Goal: Task Accomplishment & Management: Manage account settings

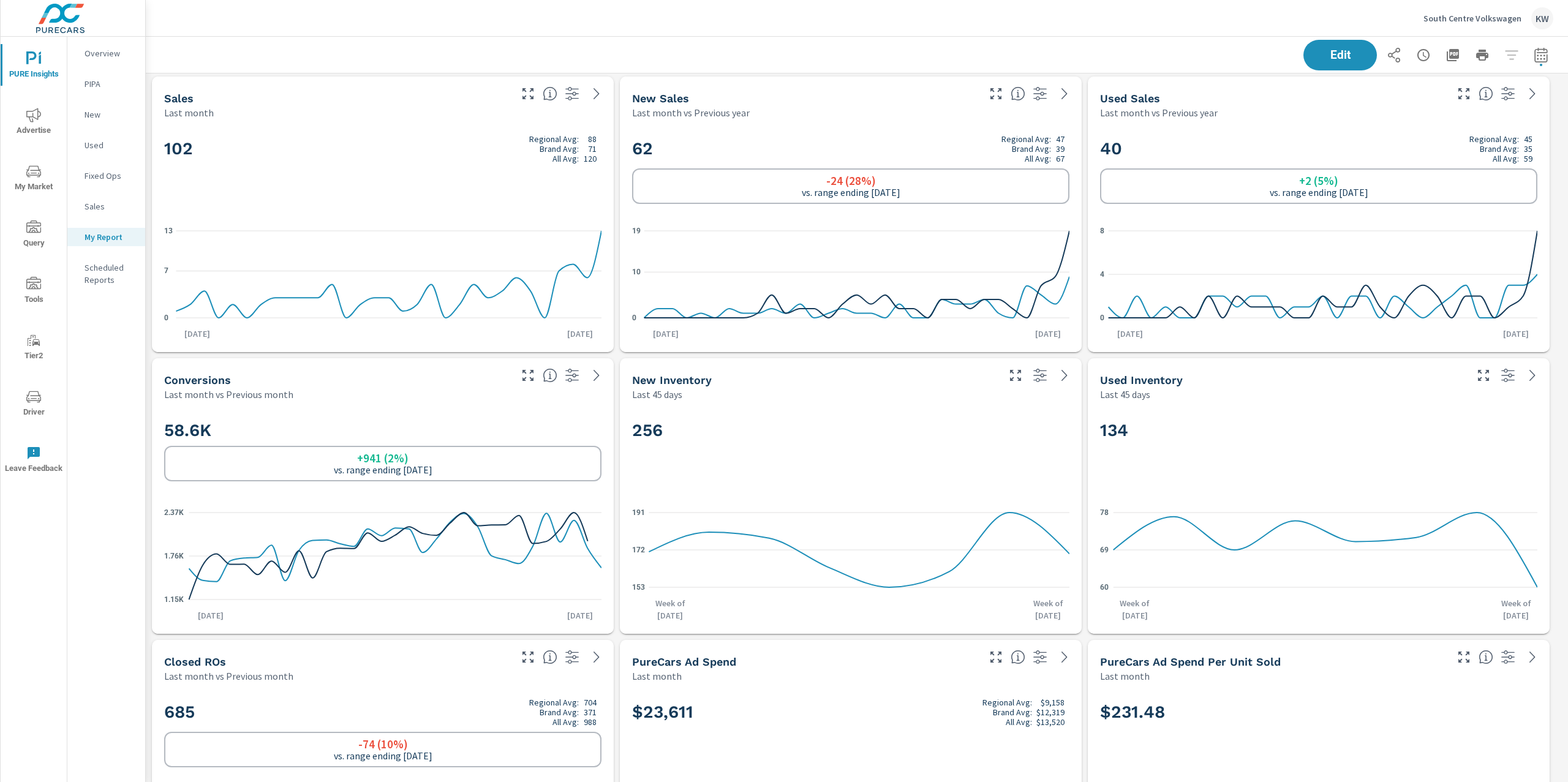
scroll to position [4116, 1435]
click at [1461, 19] on p "South Centre Volkswagen" at bounding box center [1472, 18] width 98 height 11
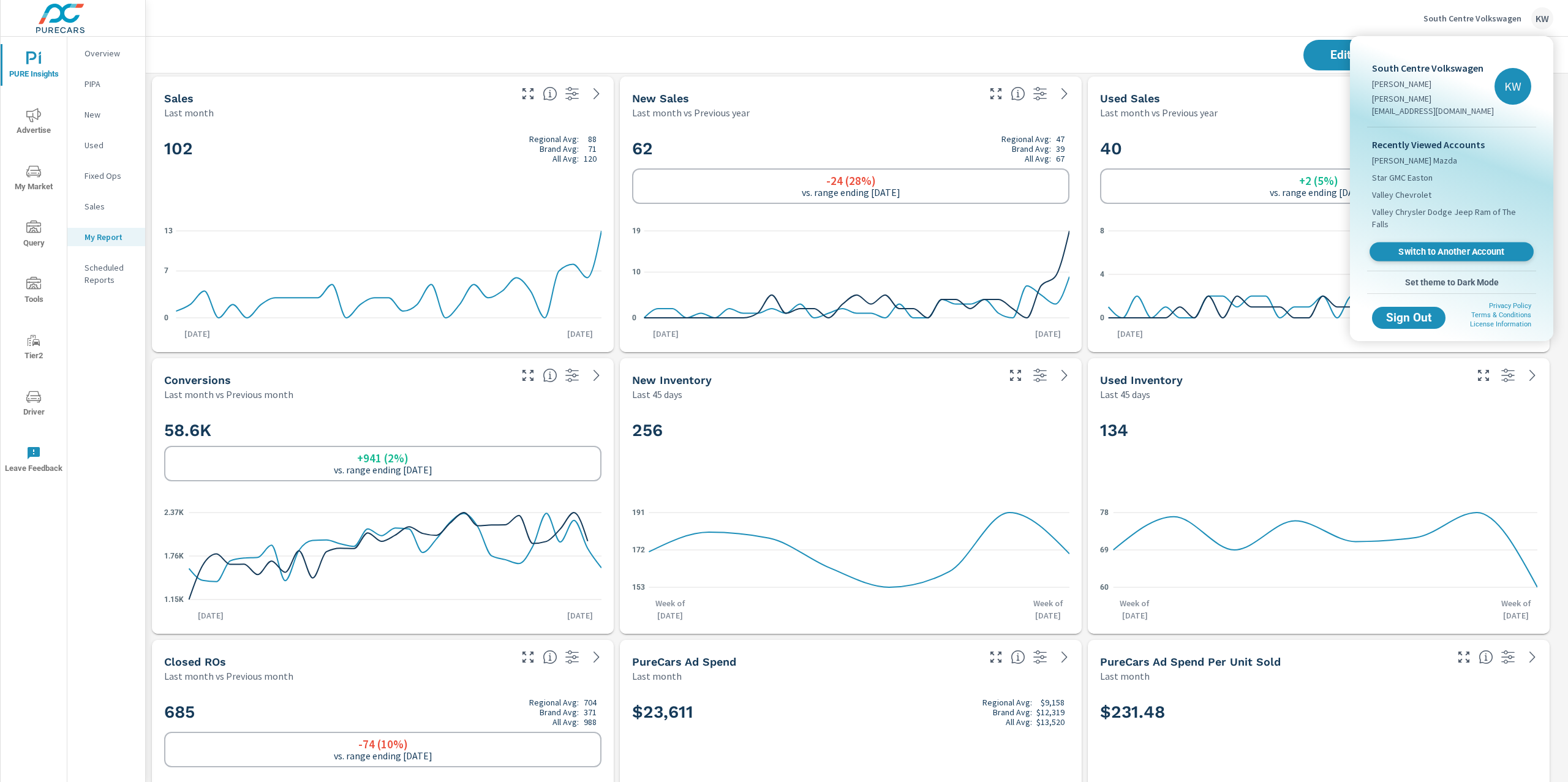
click at [1420, 247] on span "Switch to Another Account" at bounding box center [1451, 252] width 150 height 11
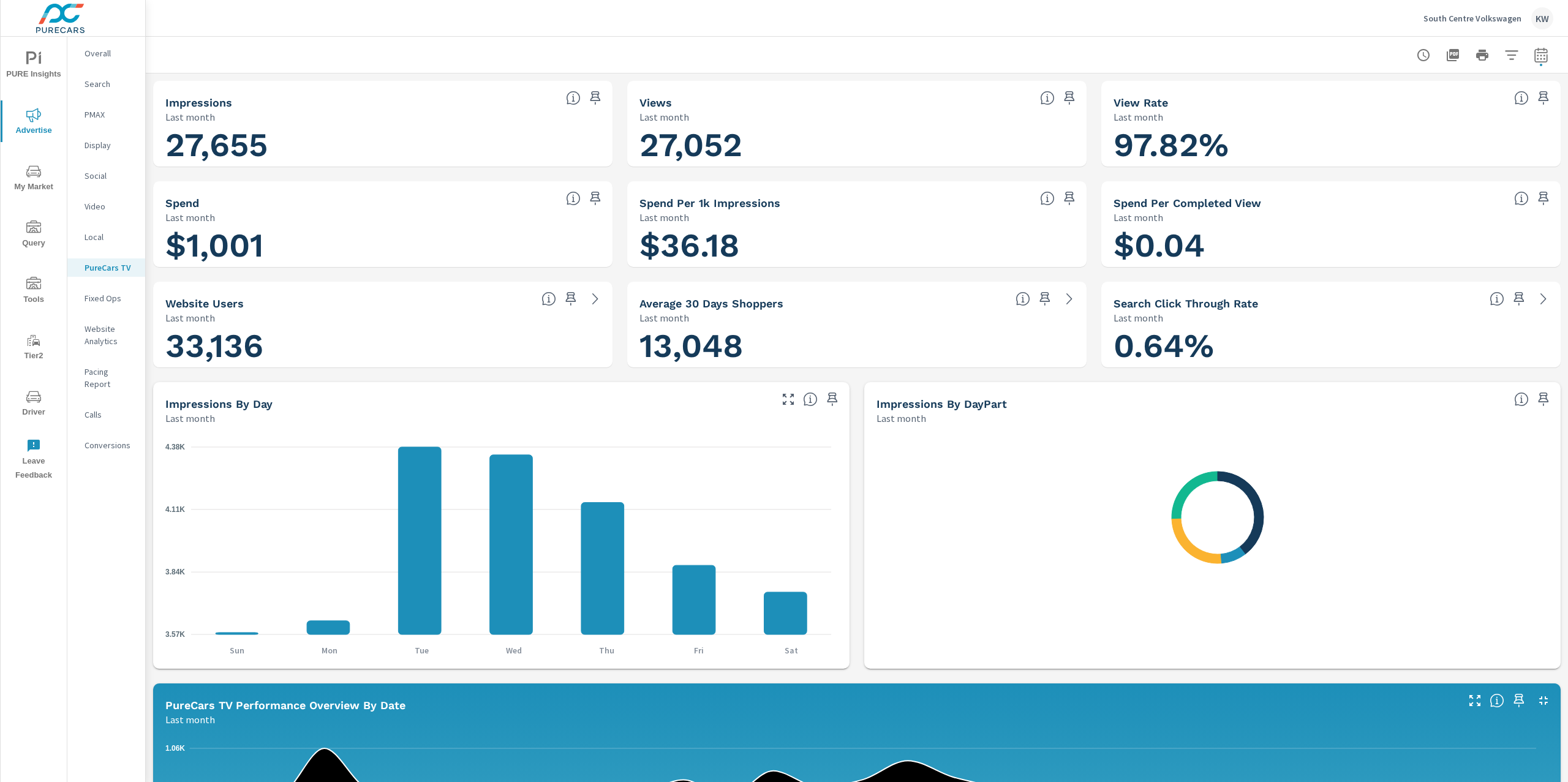
scroll to position [1, 0]
click at [1461, 19] on p "South Centre Volkswagen" at bounding box center [1472, 18] width 98 height 11
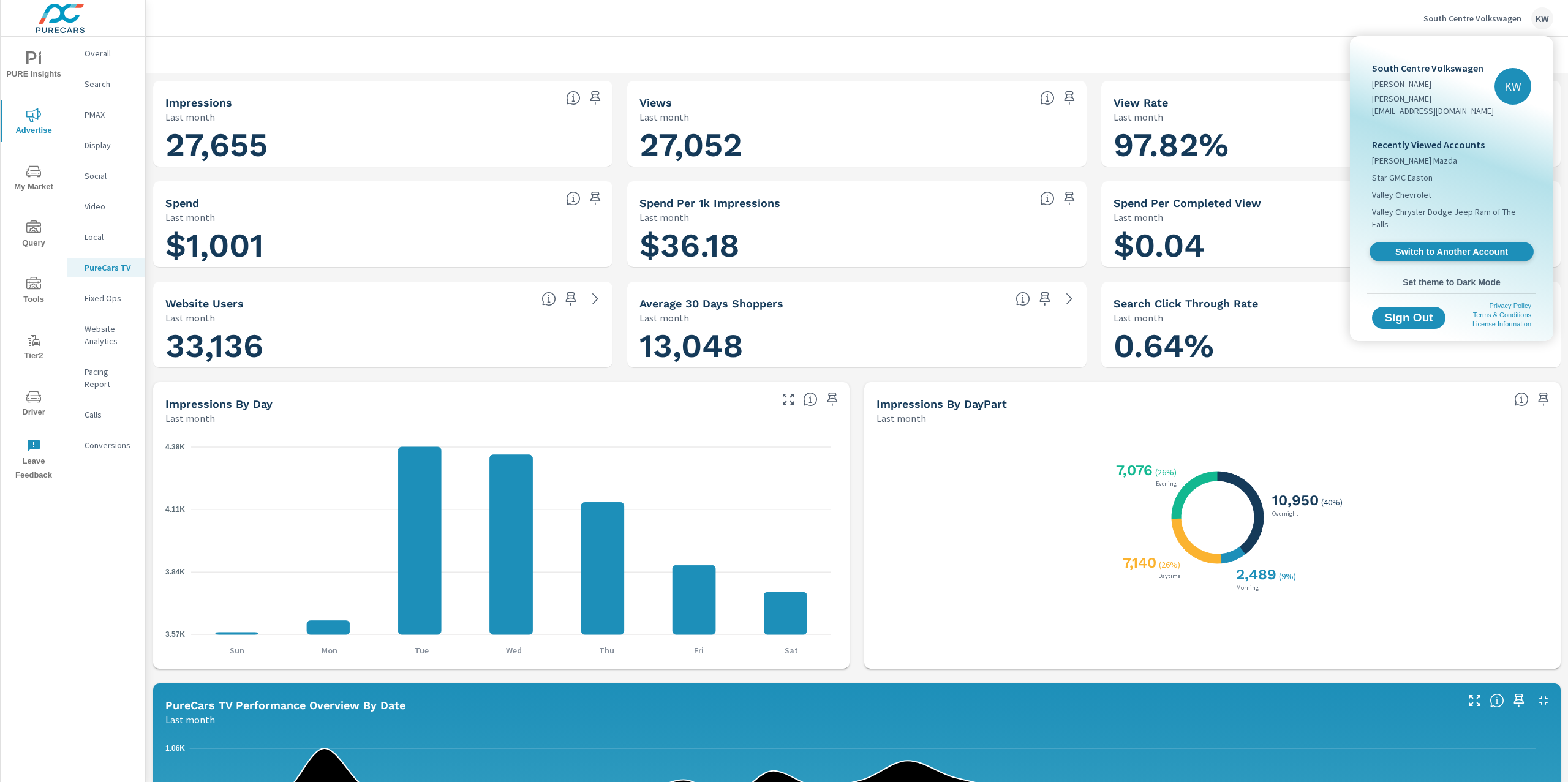
click at [1439, 247] on span "Switch to Another Account" at bounding box center [1451, 252] width 150 height 11
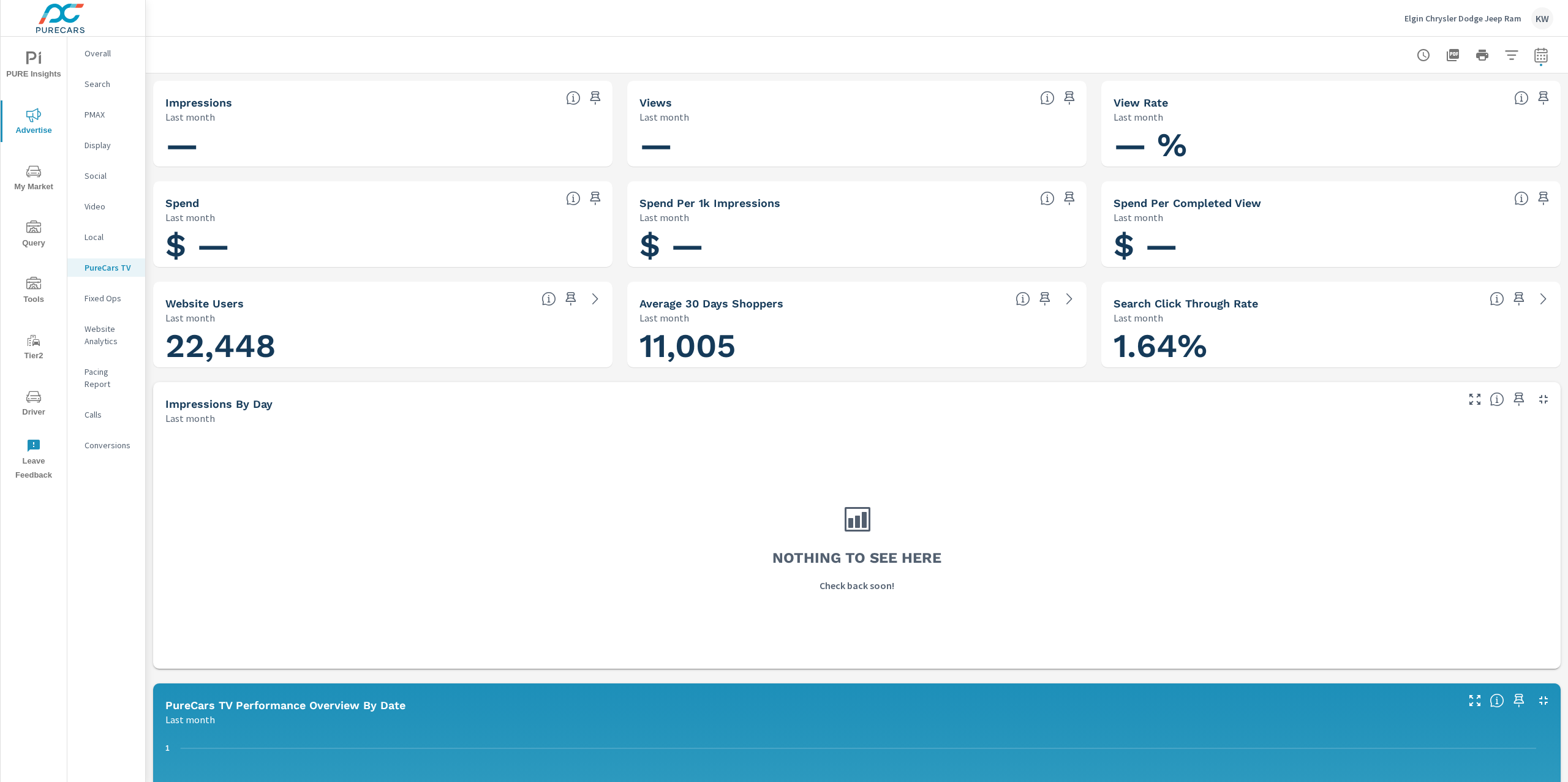
click at [41, 71] on span "PURE Insights" at bounding box center [33, 66] width 59 height 30
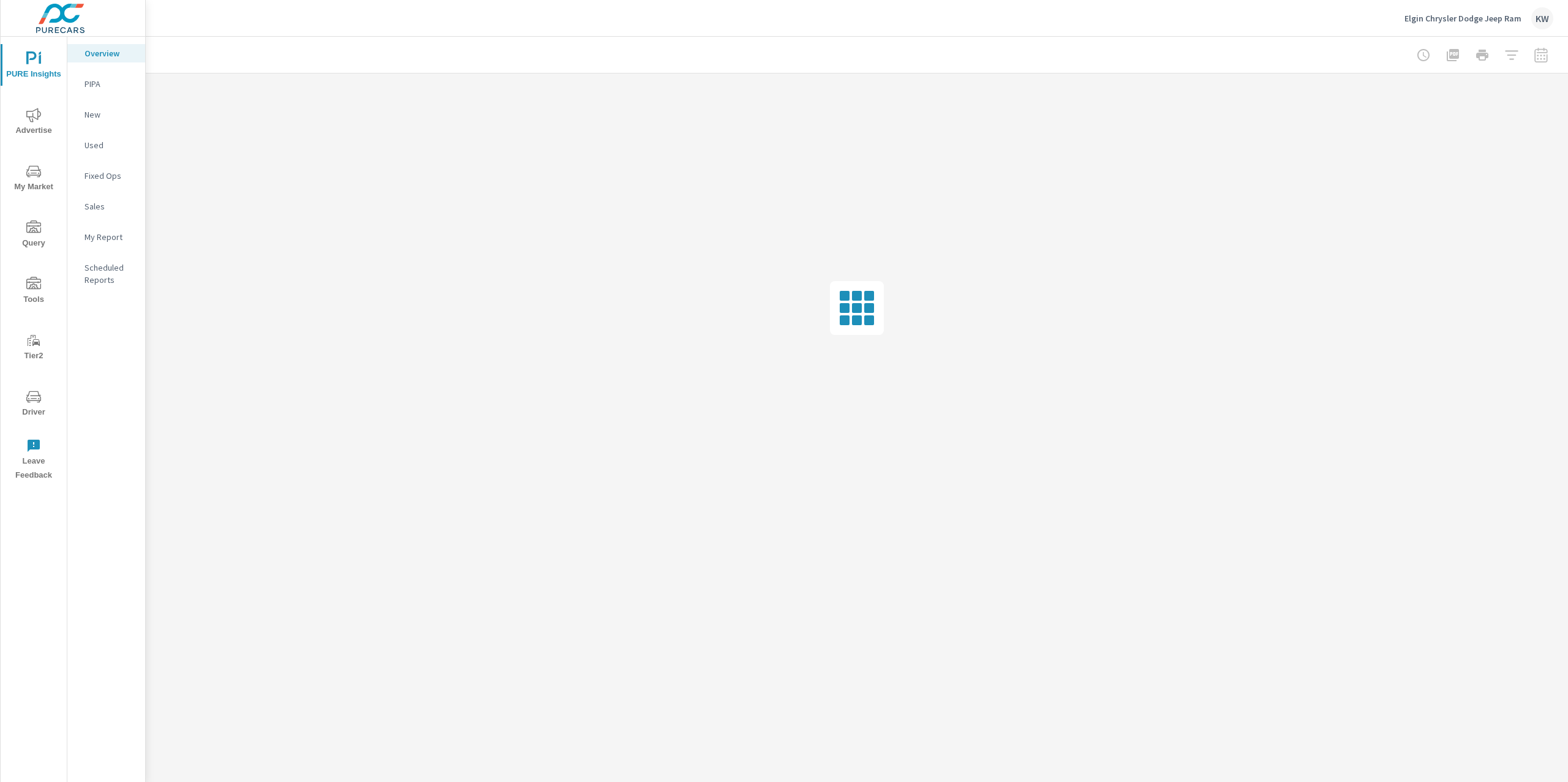
click at [112, 233] on p "My Report" at bounding box center [109, 237] width 51 height 12
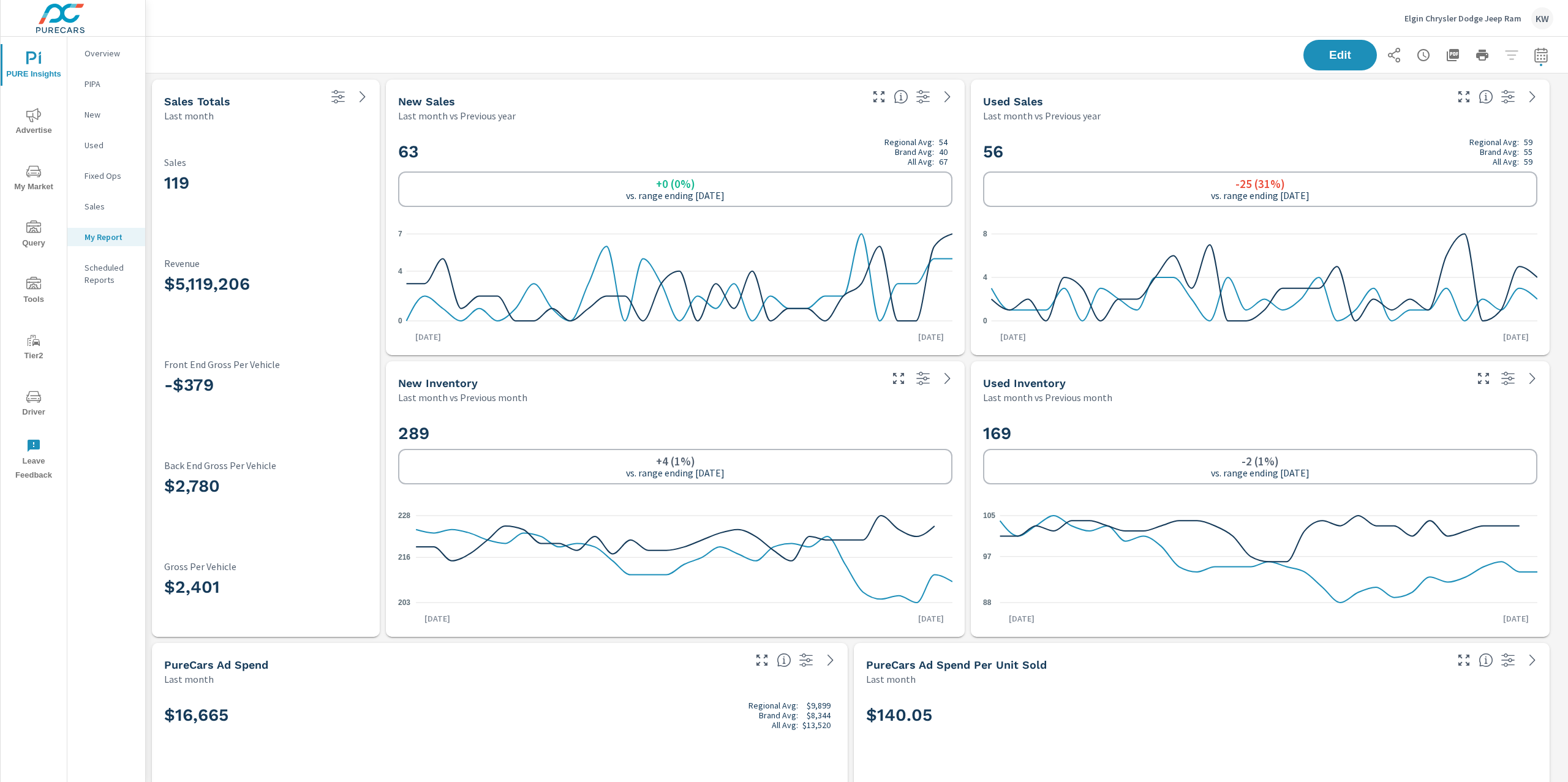
scroll to position [1, 0]
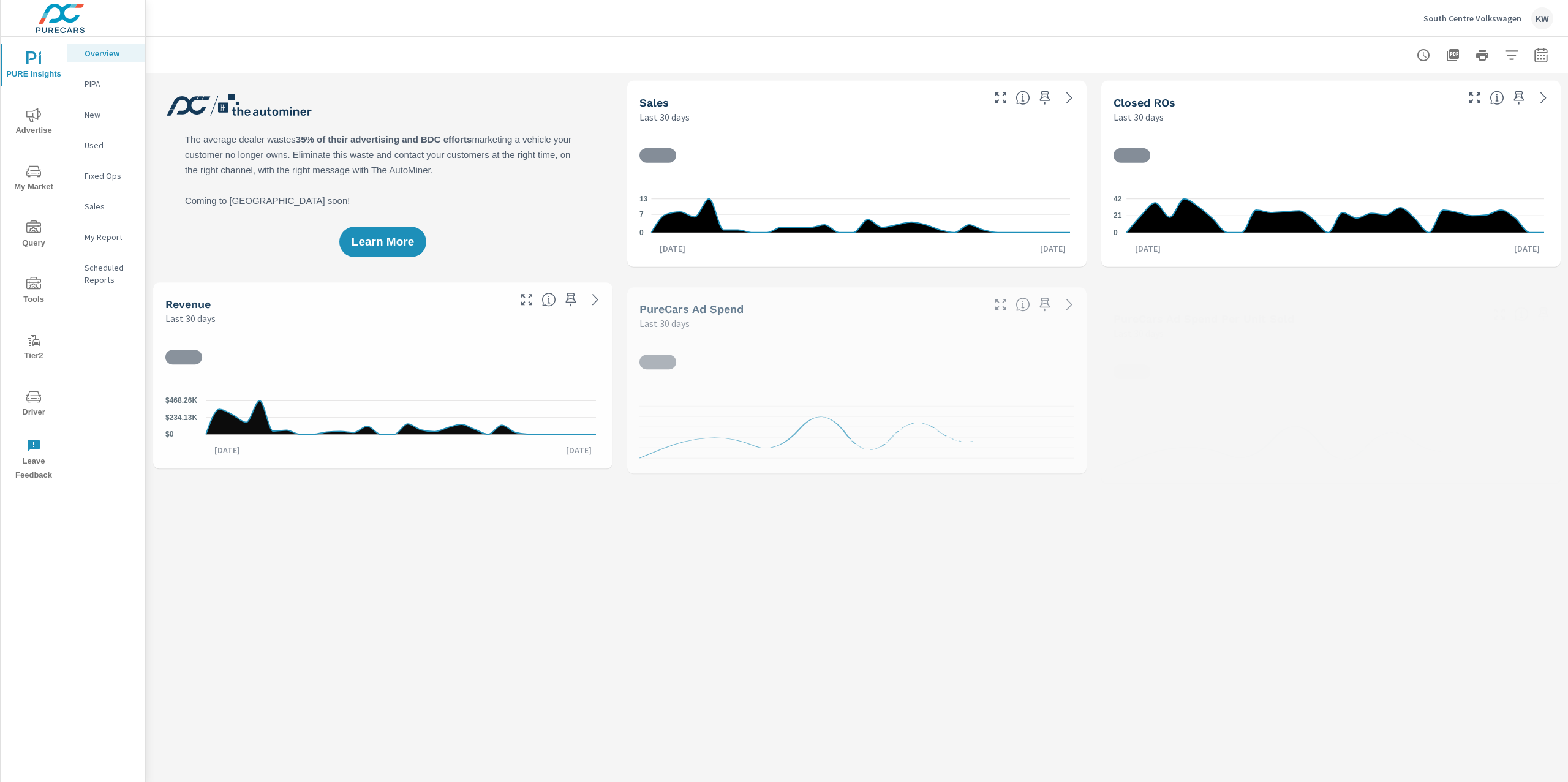
scroll to position [1, 0]
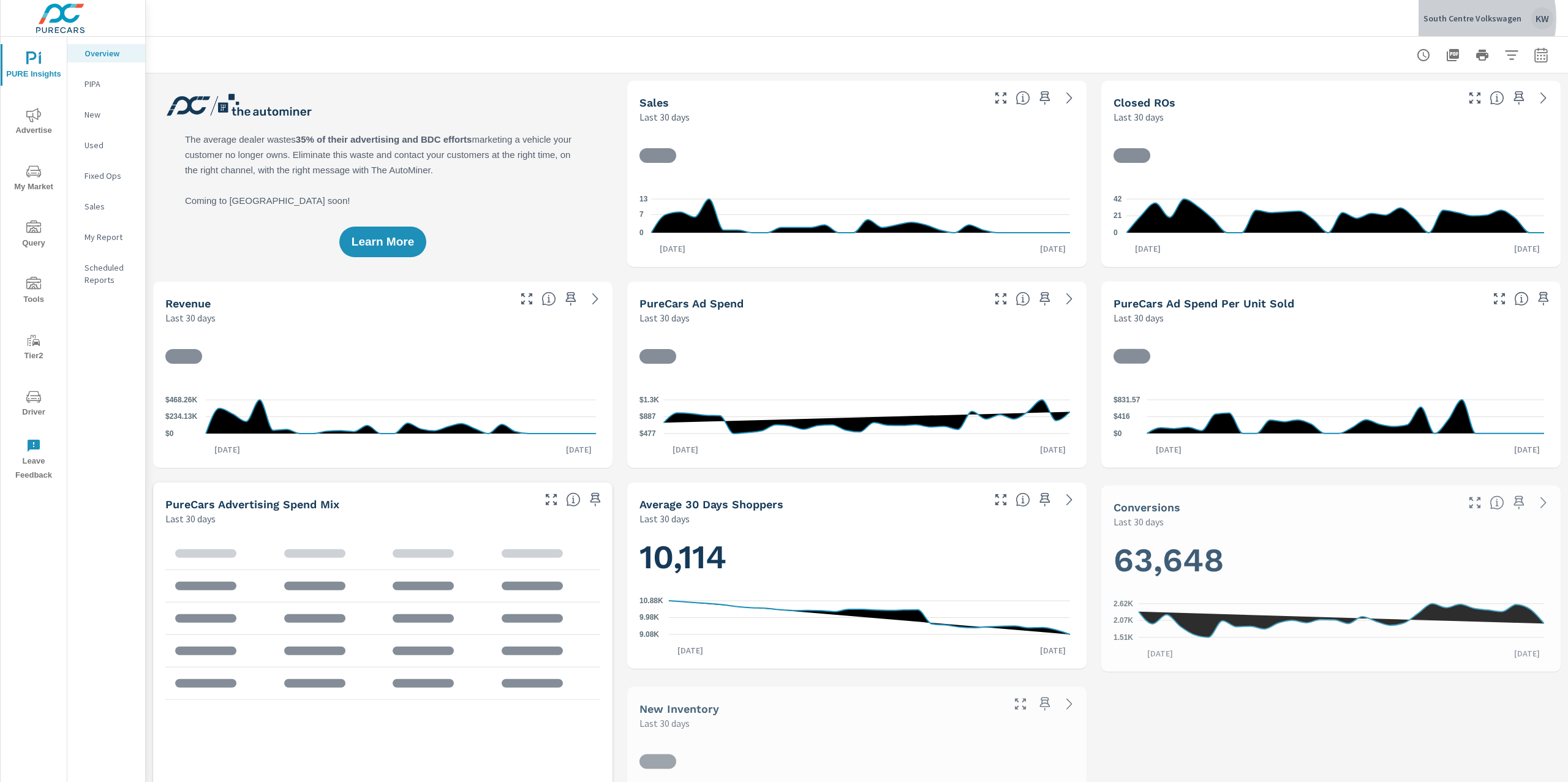
click at [1460, 18] on p "South Centre Volkswagen" at bounding box center [1472, 18] width 98 height 11
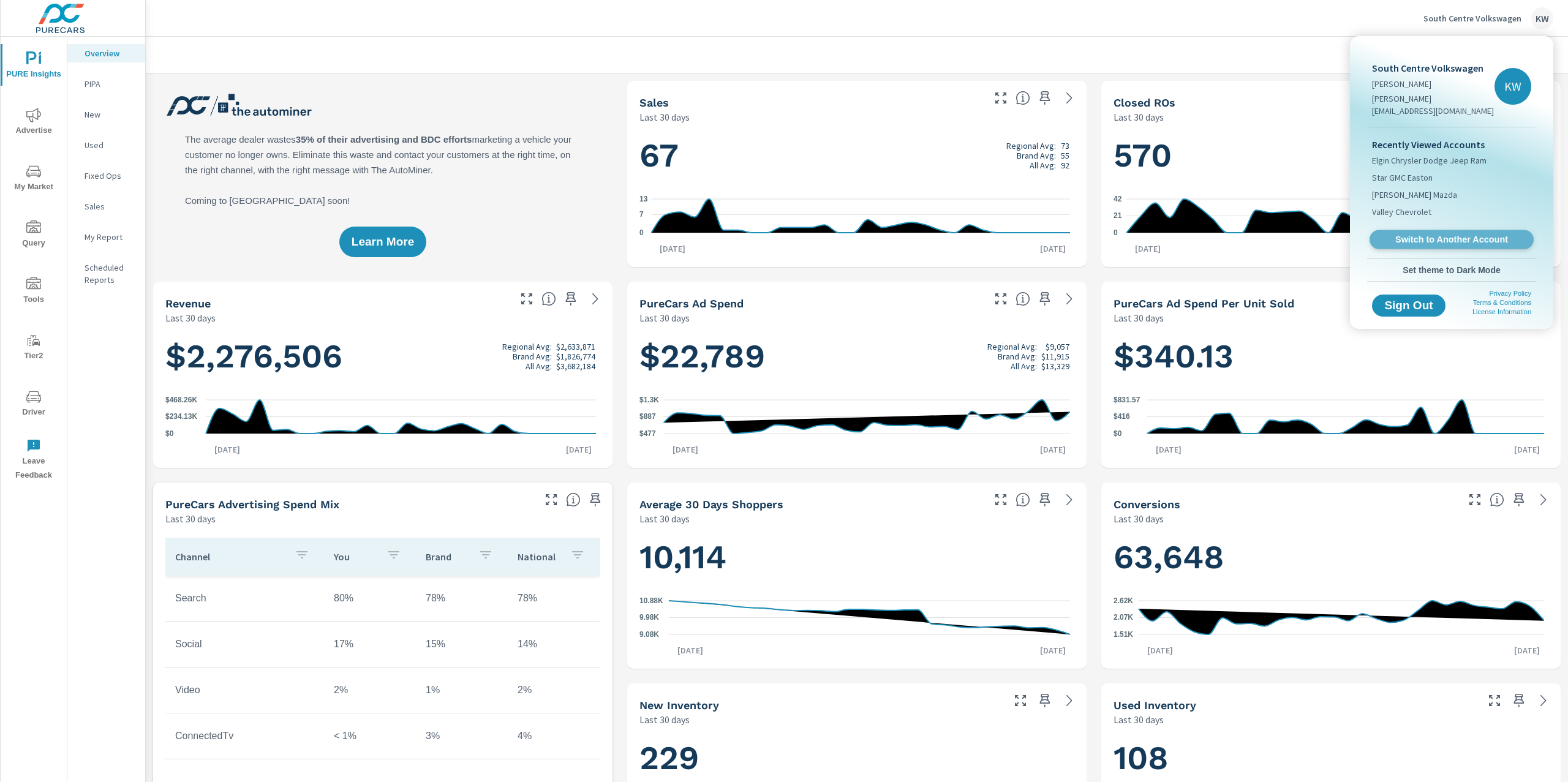
click at [1437, 234] on span "Switch to Another Account" at bounding box center [1451, 239] width 150 height 11
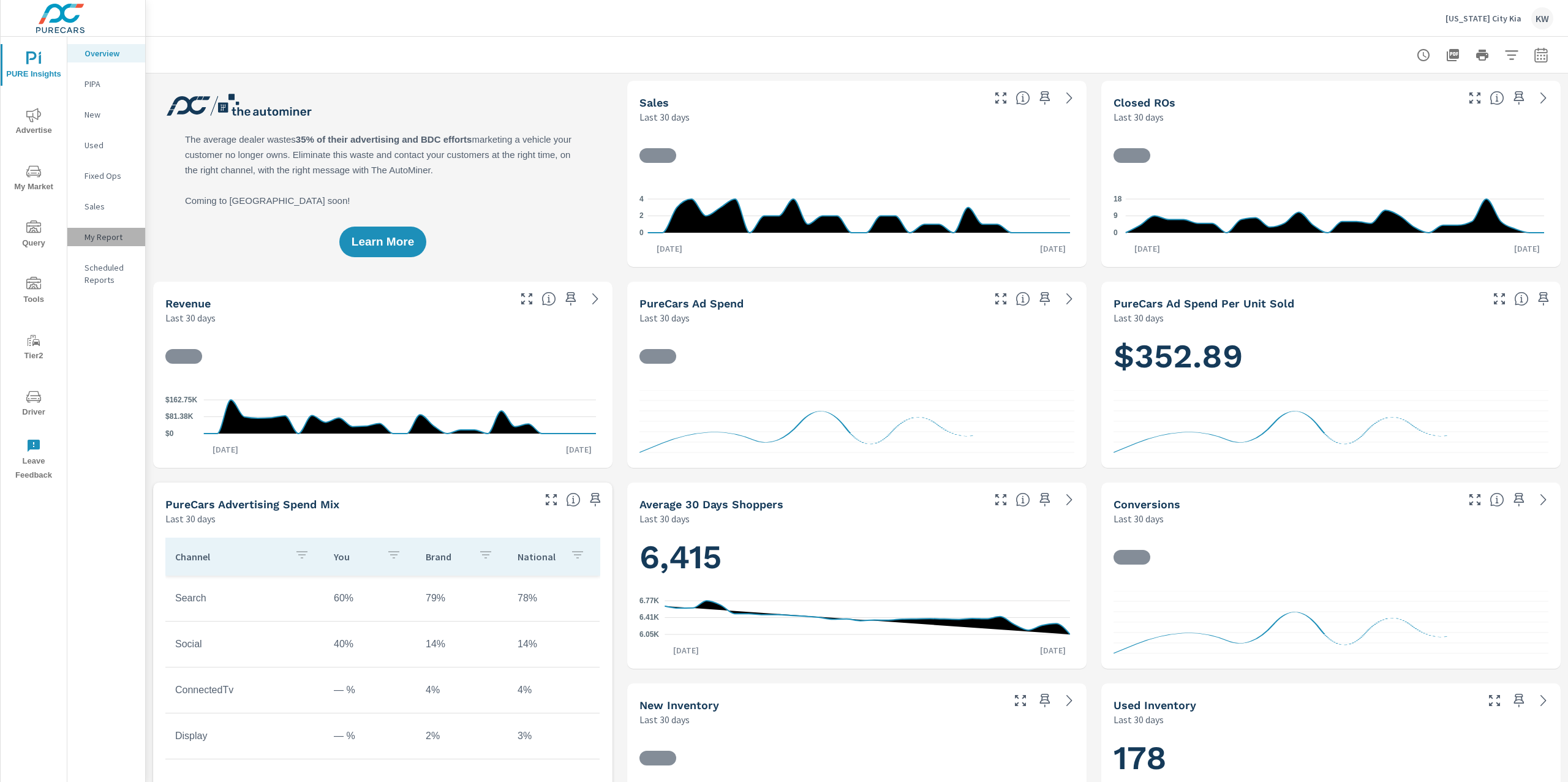
click at [113, 231] on p "My Report" at bounding box center [109, 237] width 51 height 12
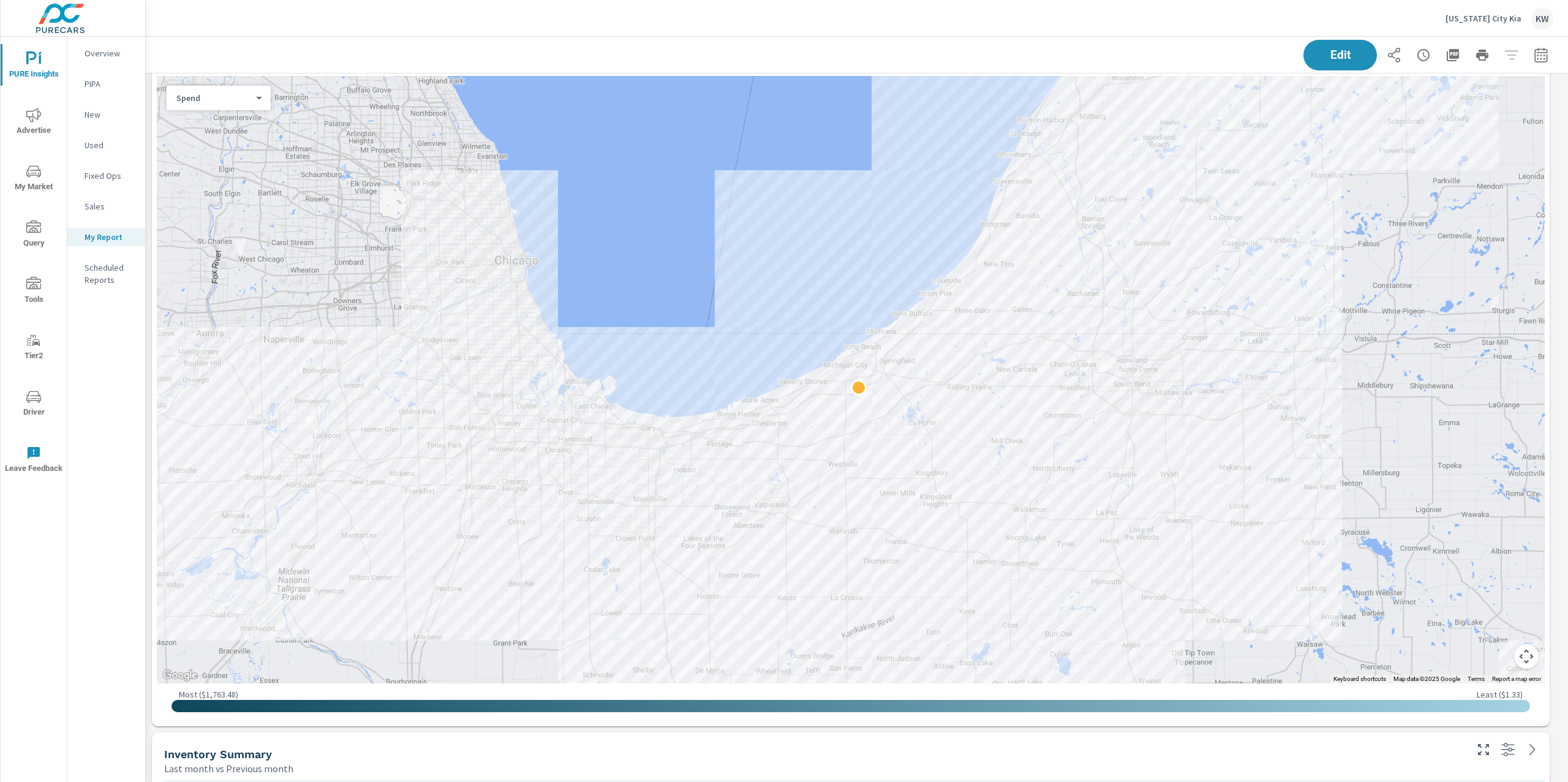
scroll to position [897, 0]
click at [250, 106] on div "Spend 0 ​" at bounding box center [218, 97] width 104 height 24
click at [251, 98] on body "PURE Insights Advertise My Market Query Tools Tier2 Driver Leave Feedback Overv…" at bounding box center [784, 391] width 1568 height 782
click at [236, 118] on li "Sales" at bounding box center [214, 117] width 94 height 20
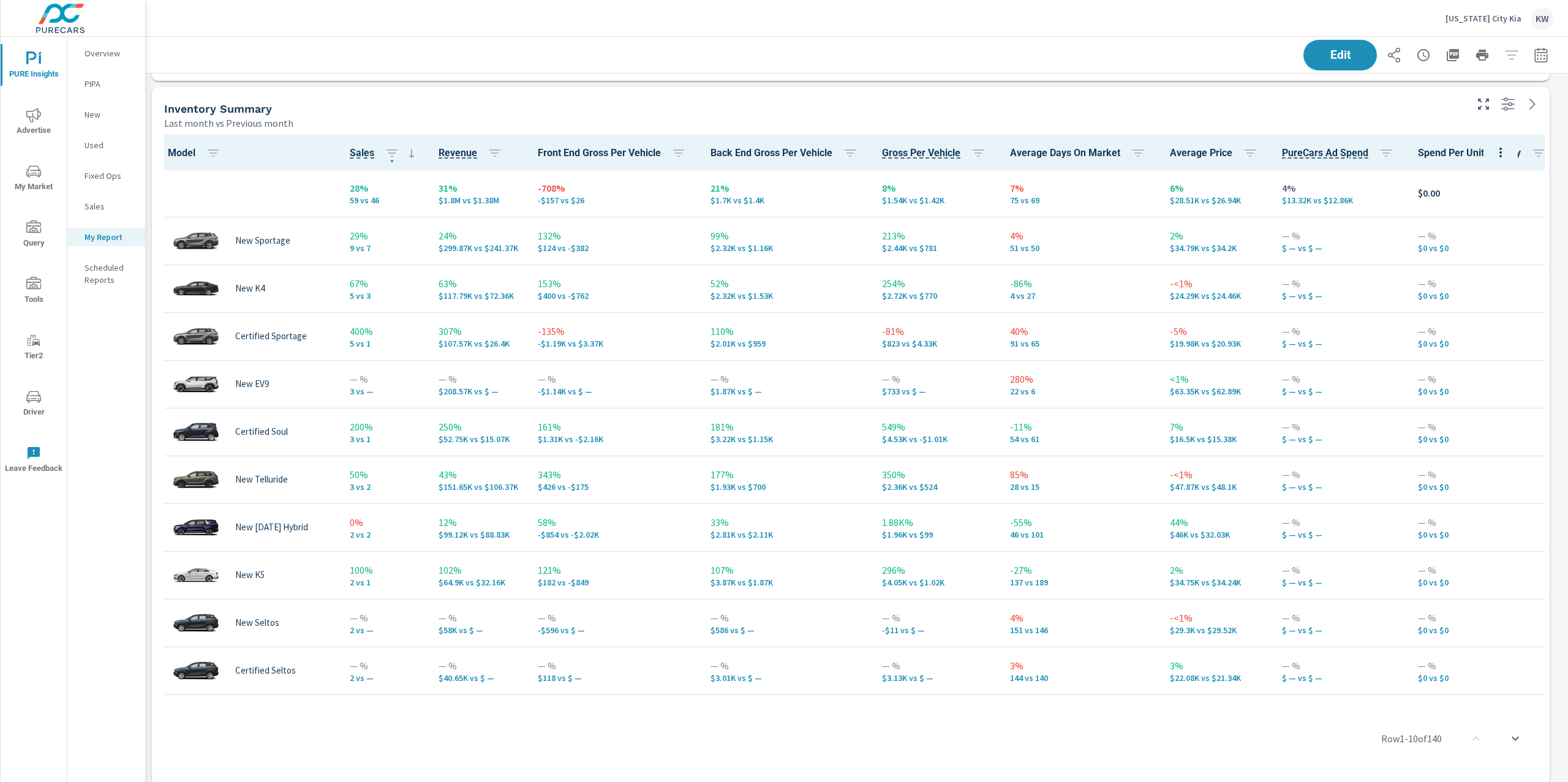
scroll to position [1515, 0]
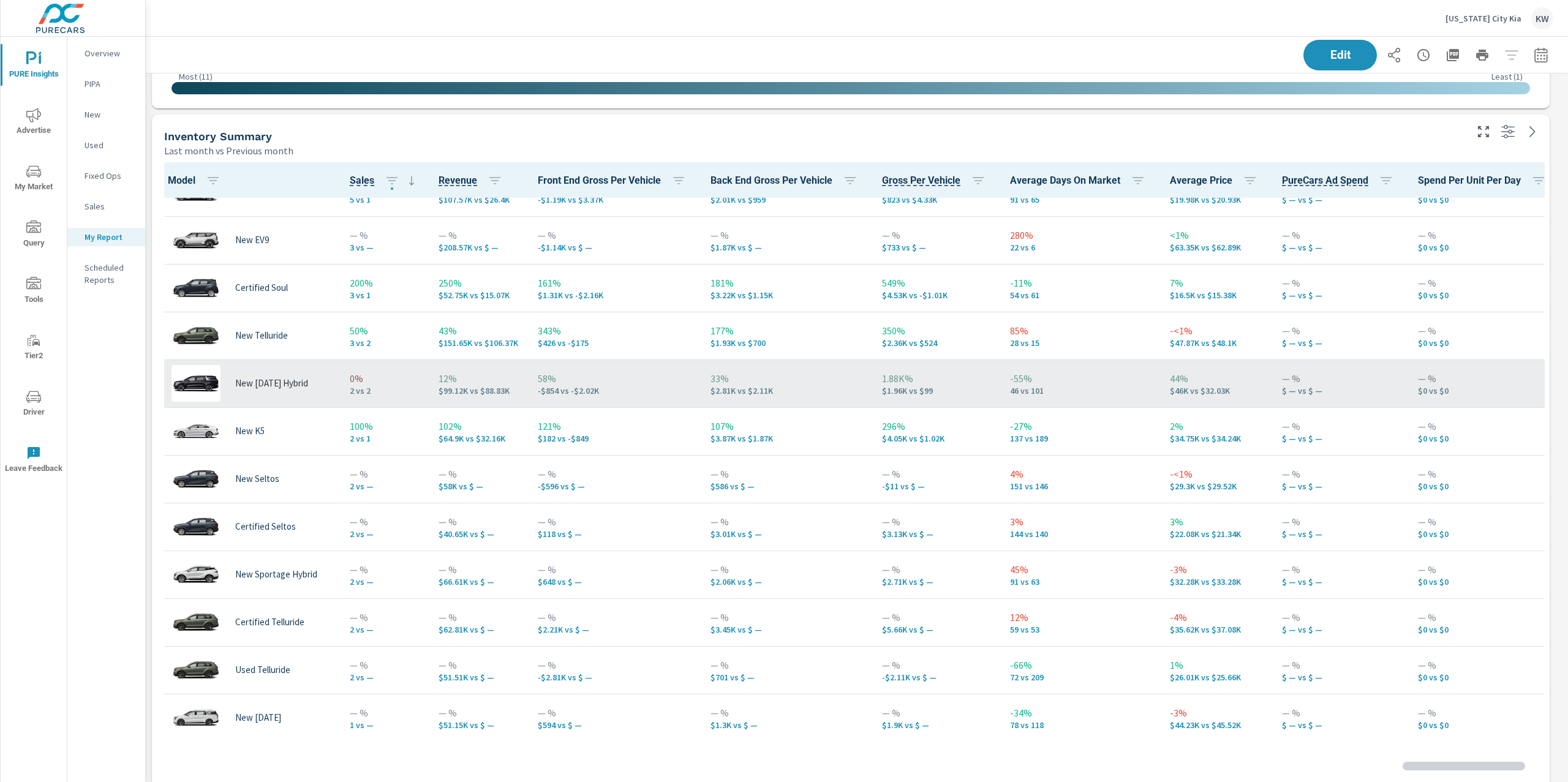
scroll to position [143, 0]
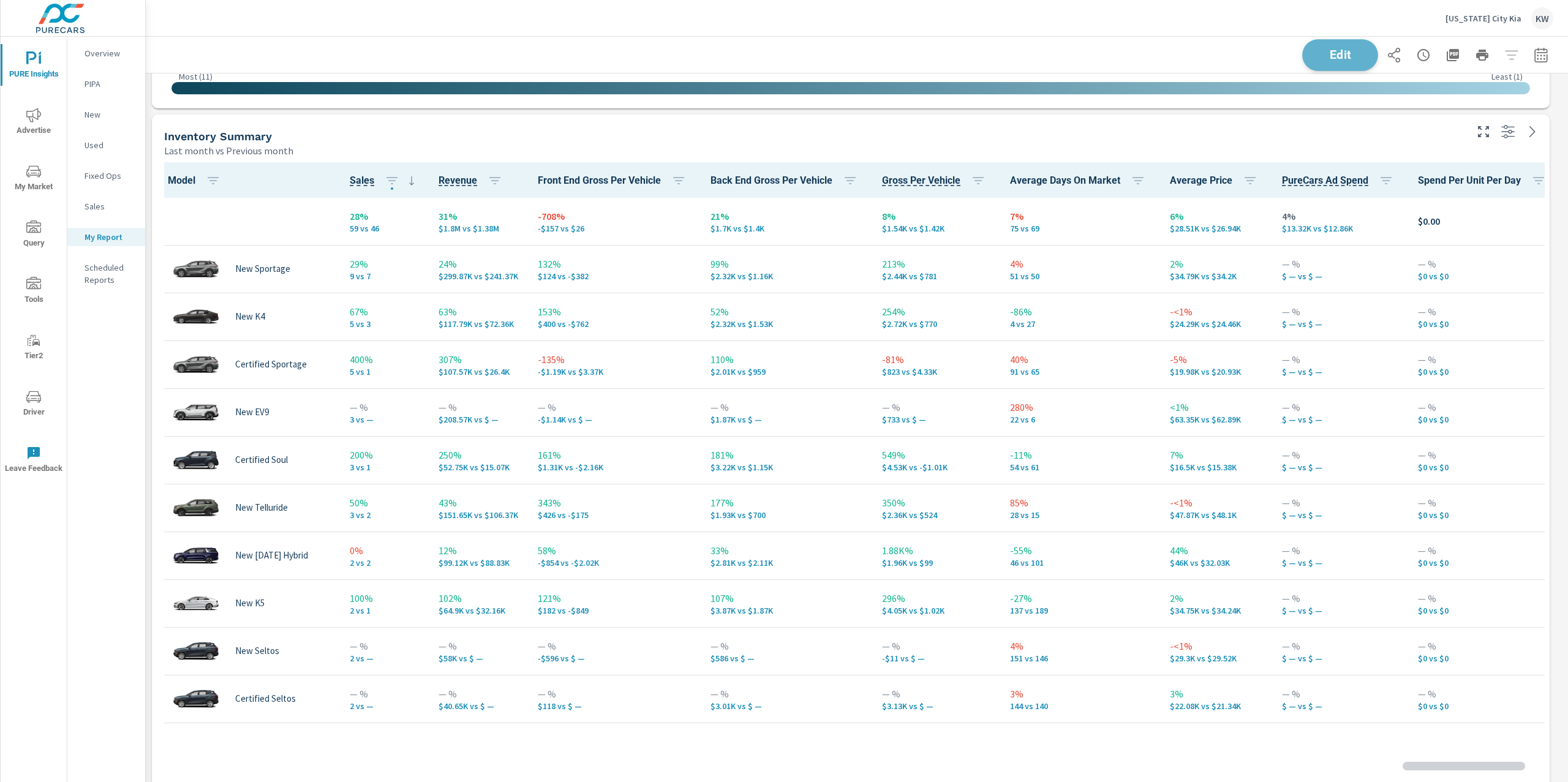
click at [1315, 65] on button "Edit" at bounding box center [1340, 55] width 76 height 32
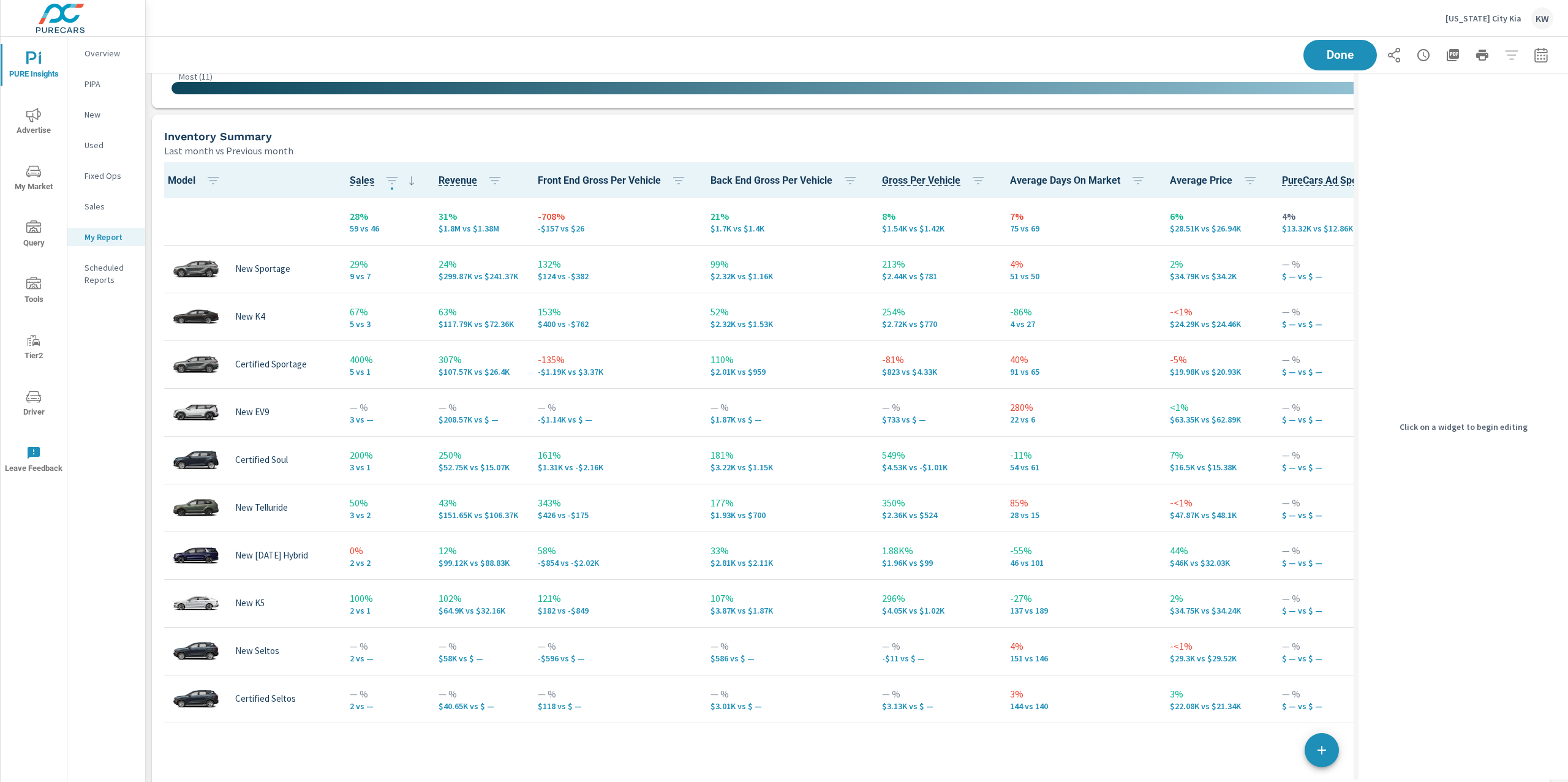
scroll to position [6, 5]
click at [1189, 136] on div "Inventory Summary" at bounding box center [707, 136] width 1085 height 14
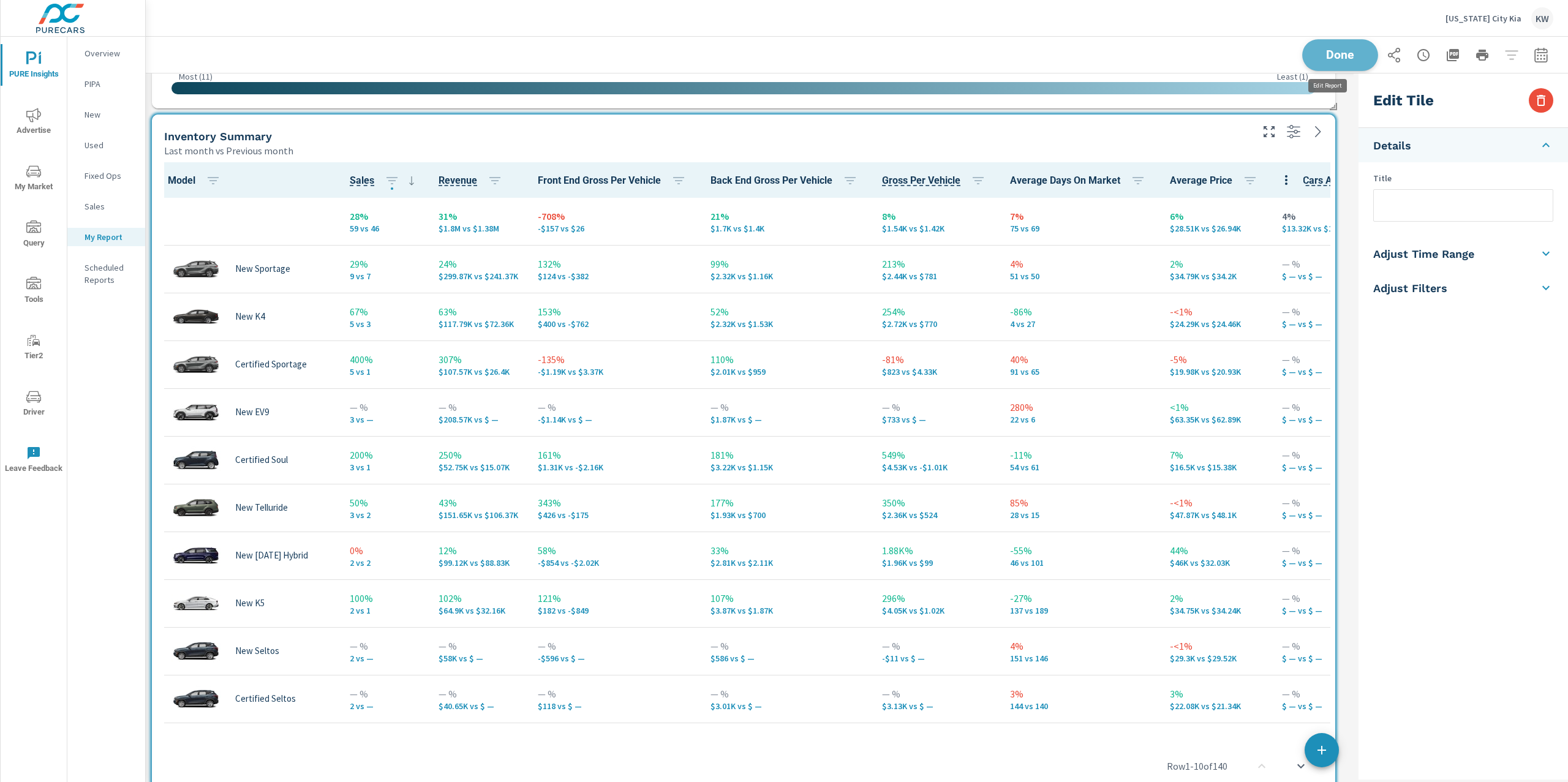
scroll to position [8202, 1220]
click at [1311, 65] on button "Done" at bounding box center [1340, 55] width 76 height 32
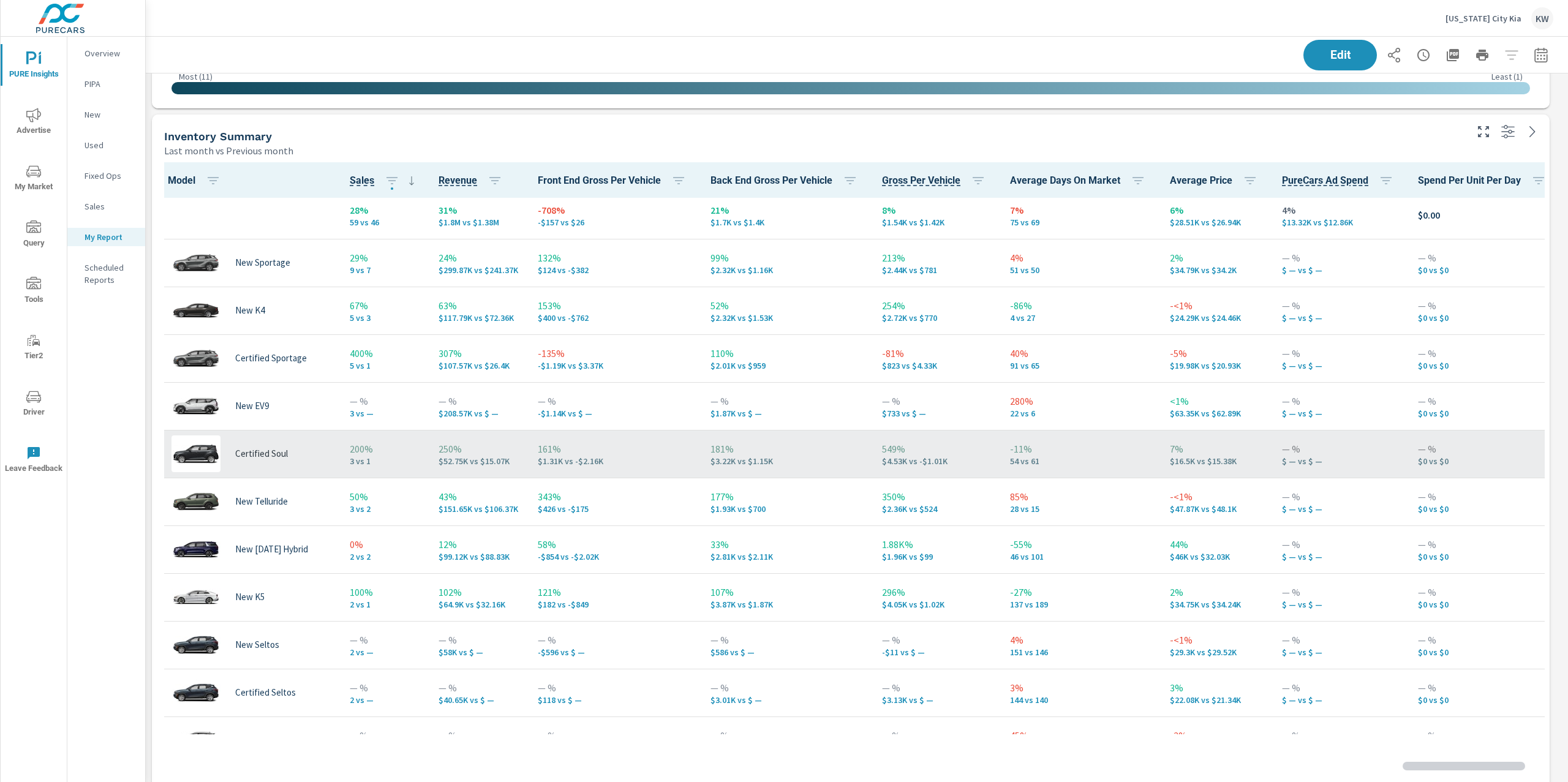
scroll to position [8202, 1435]
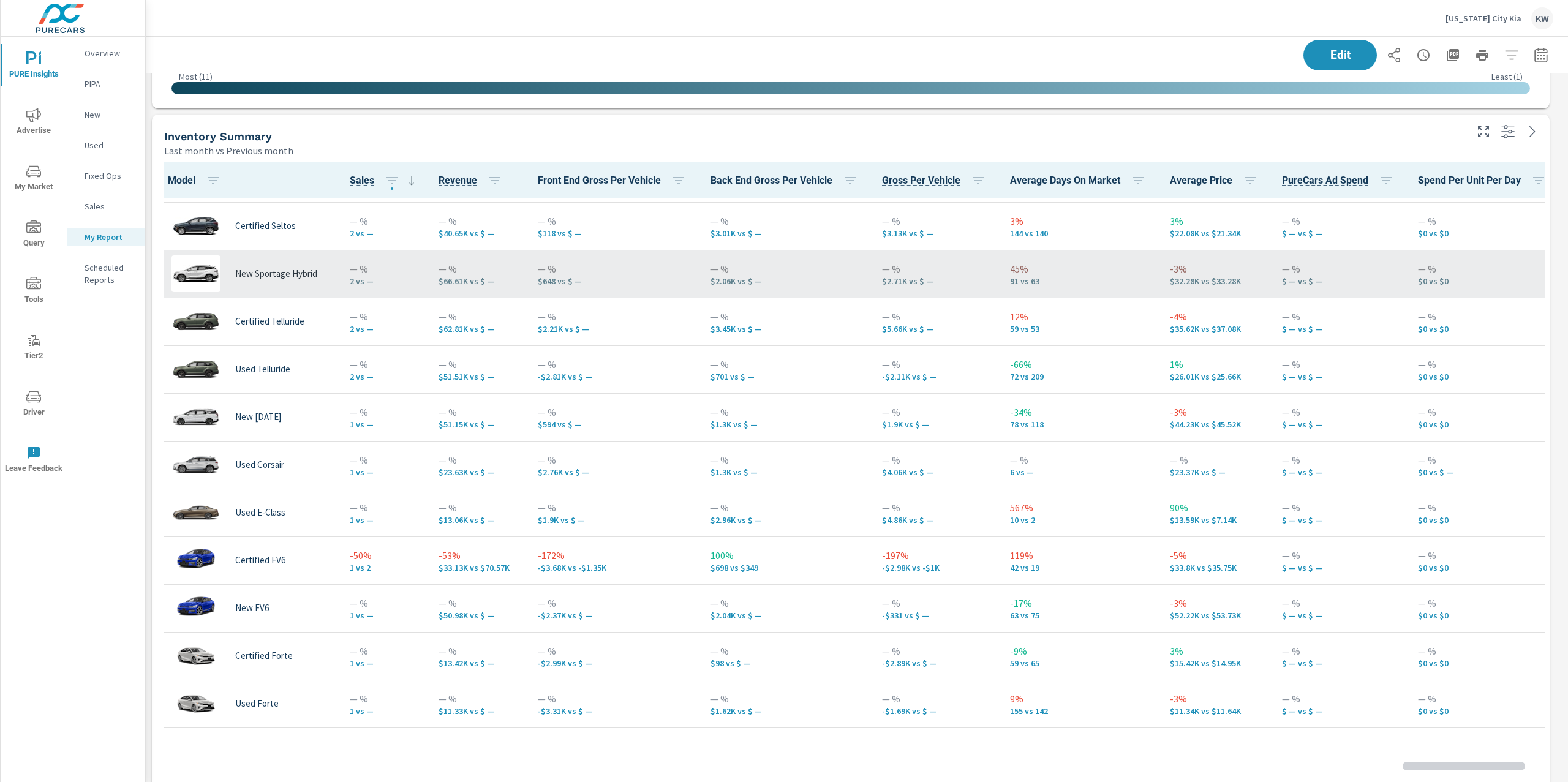
scroll to position [489, 0]
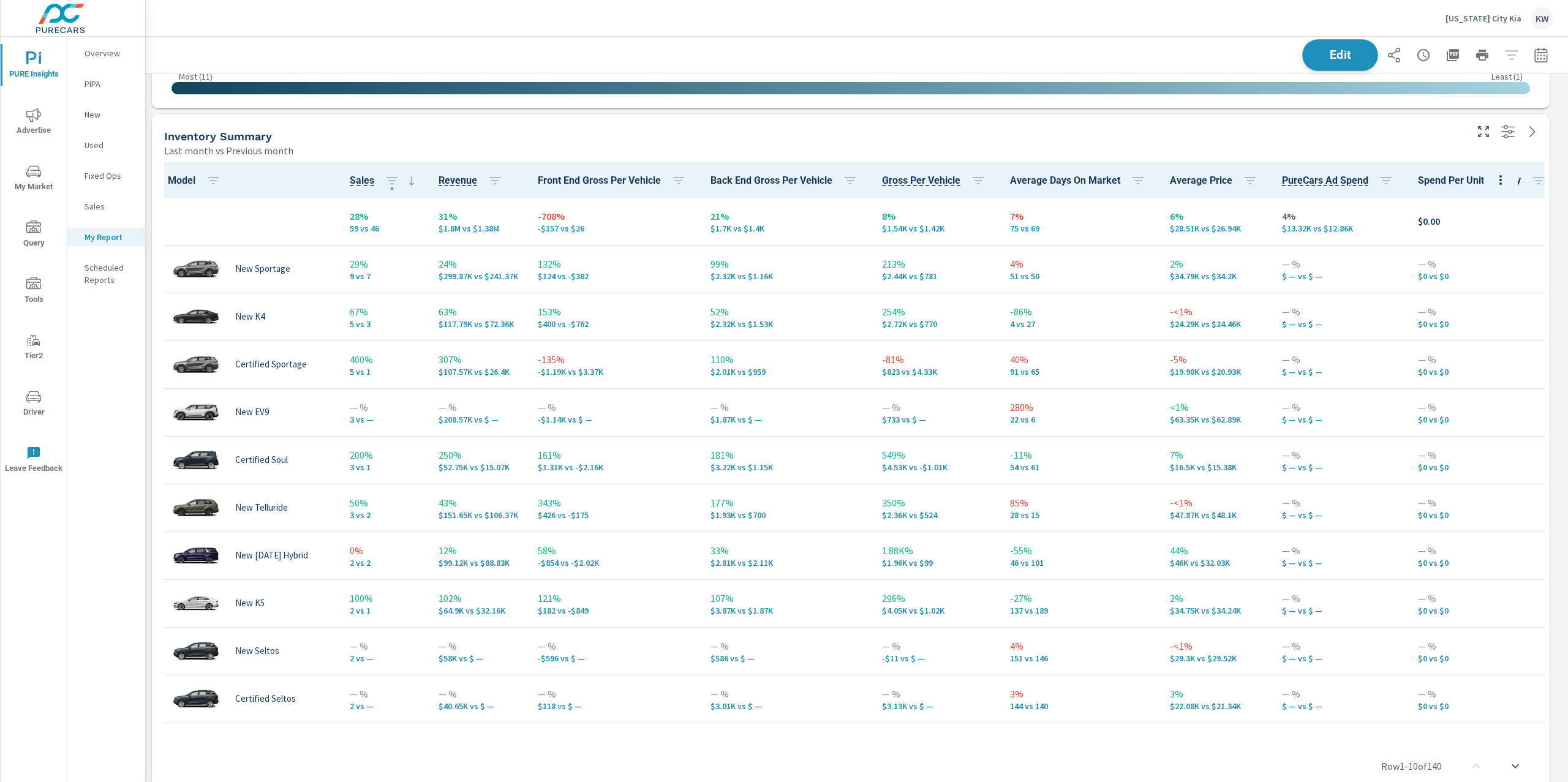
scroll to position [8202, 1435]
click at [1319, 55] on span "Edit" at bounding box center [1340, 55] width 51 height 11
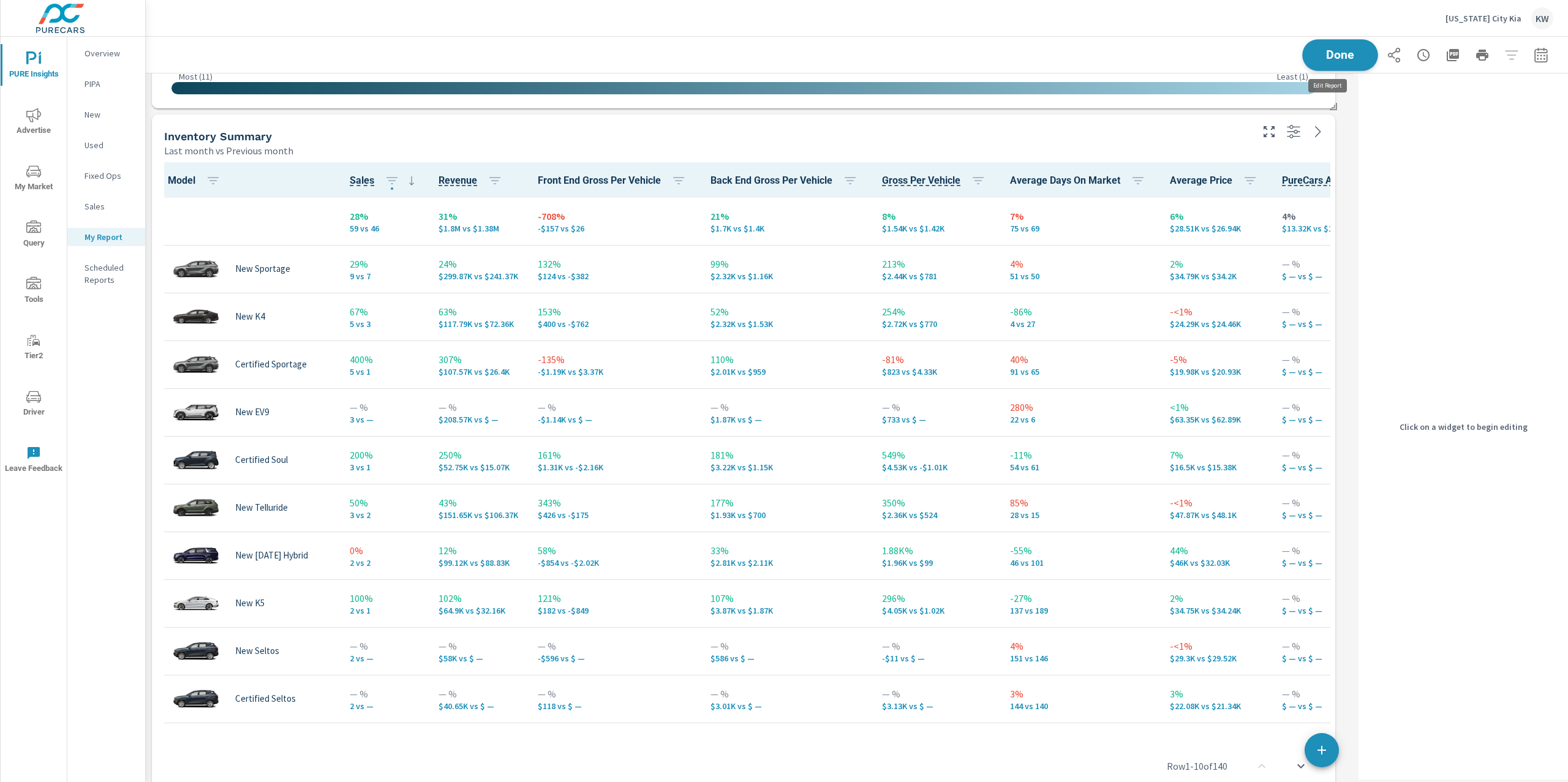
scroll to position [8202, 1220]
click at [1324, 61] on span "Done" at bounding box center [1340, 55] width 51 height 11
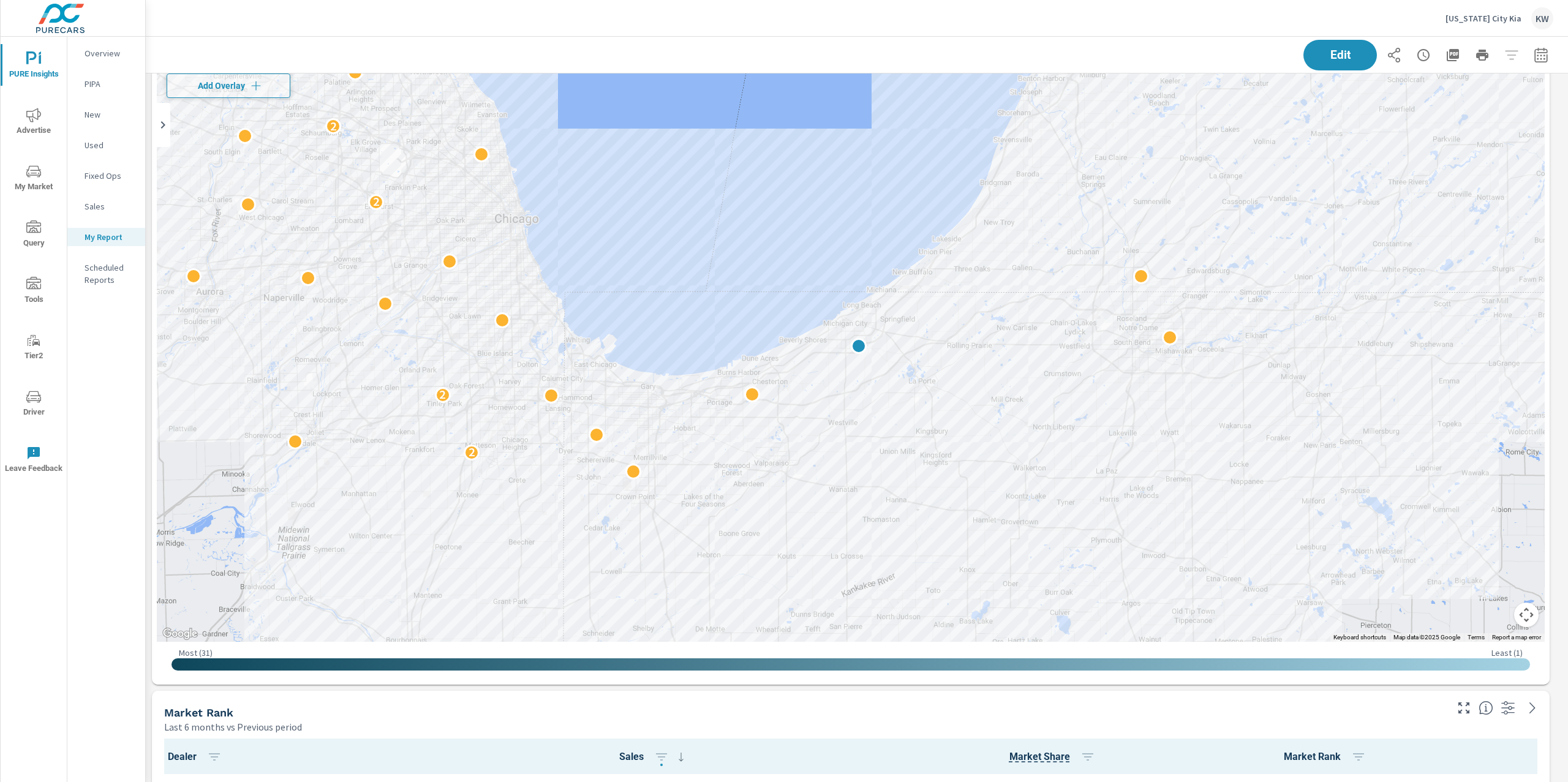
scroll to position [3649, 0]
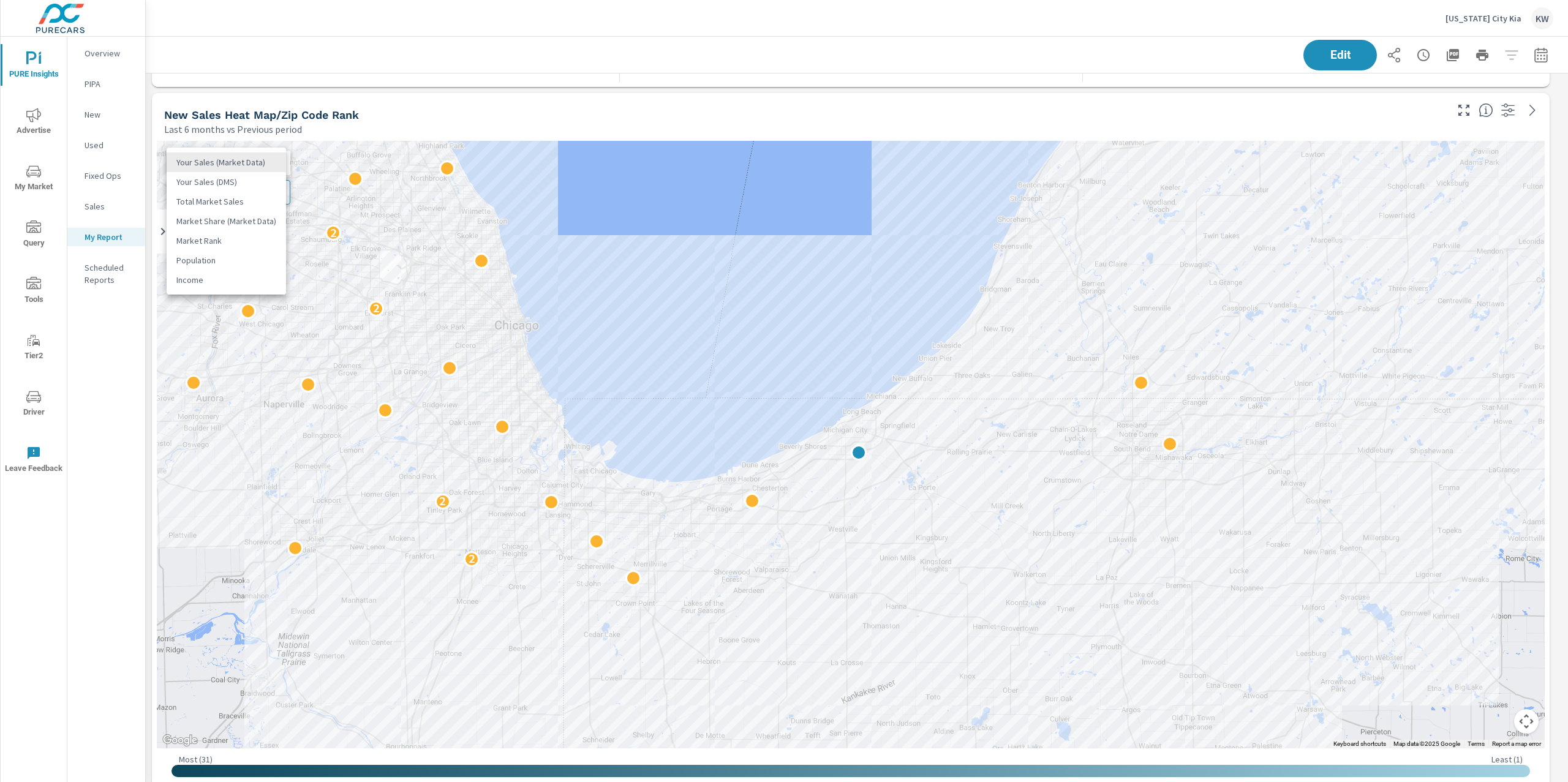
click at [259, 160] on body "PURE Insights Advertise My Market Query Tools Tier2 Driver Leave Feedback Overv…" at bounding box center [784, 391] width 1568 height 782
click at [224, 199] on li "Total Market Sales" at bounding box center [226, 201] width 119 height 20
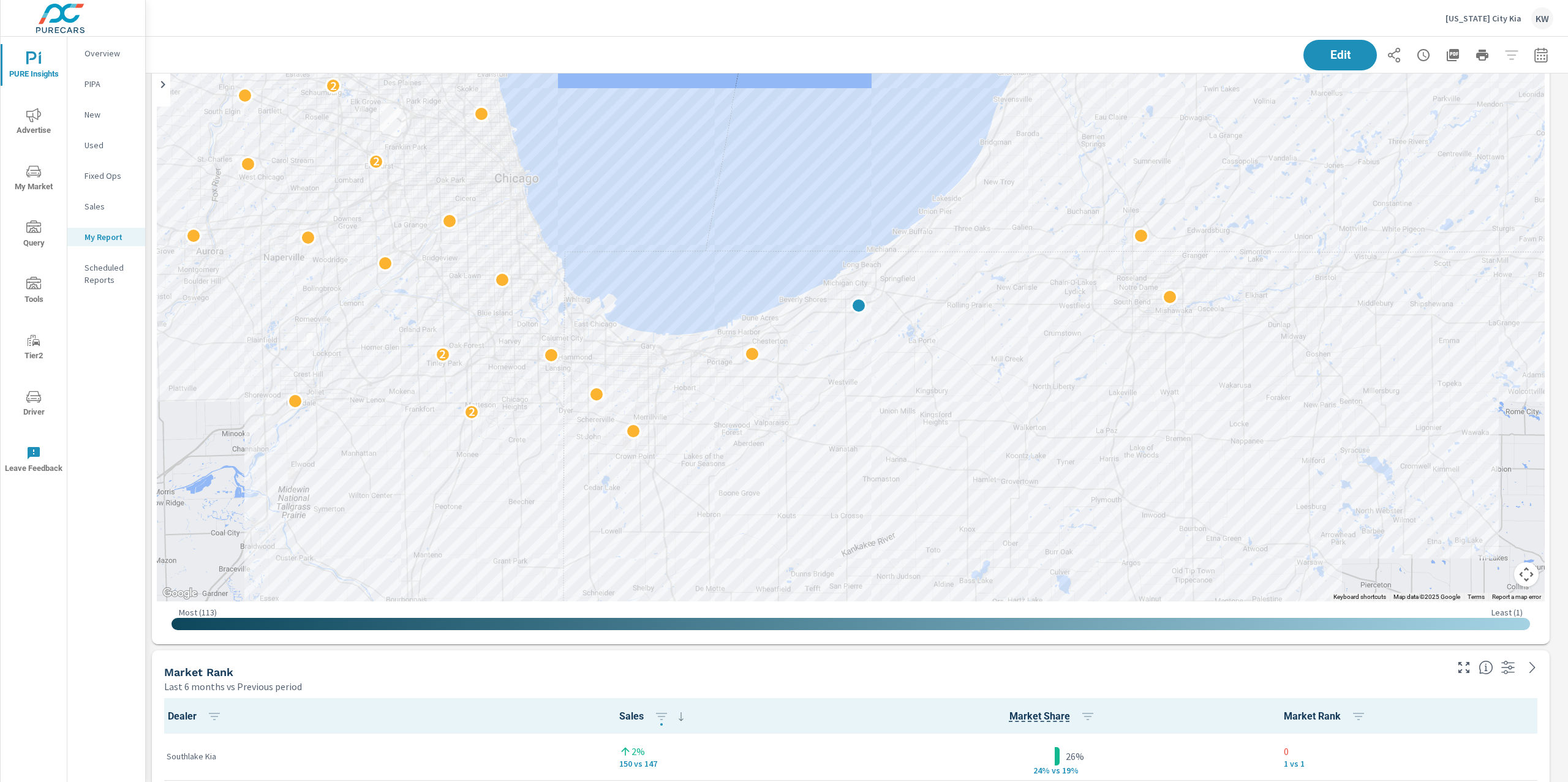
scroll to position [3805, 0]
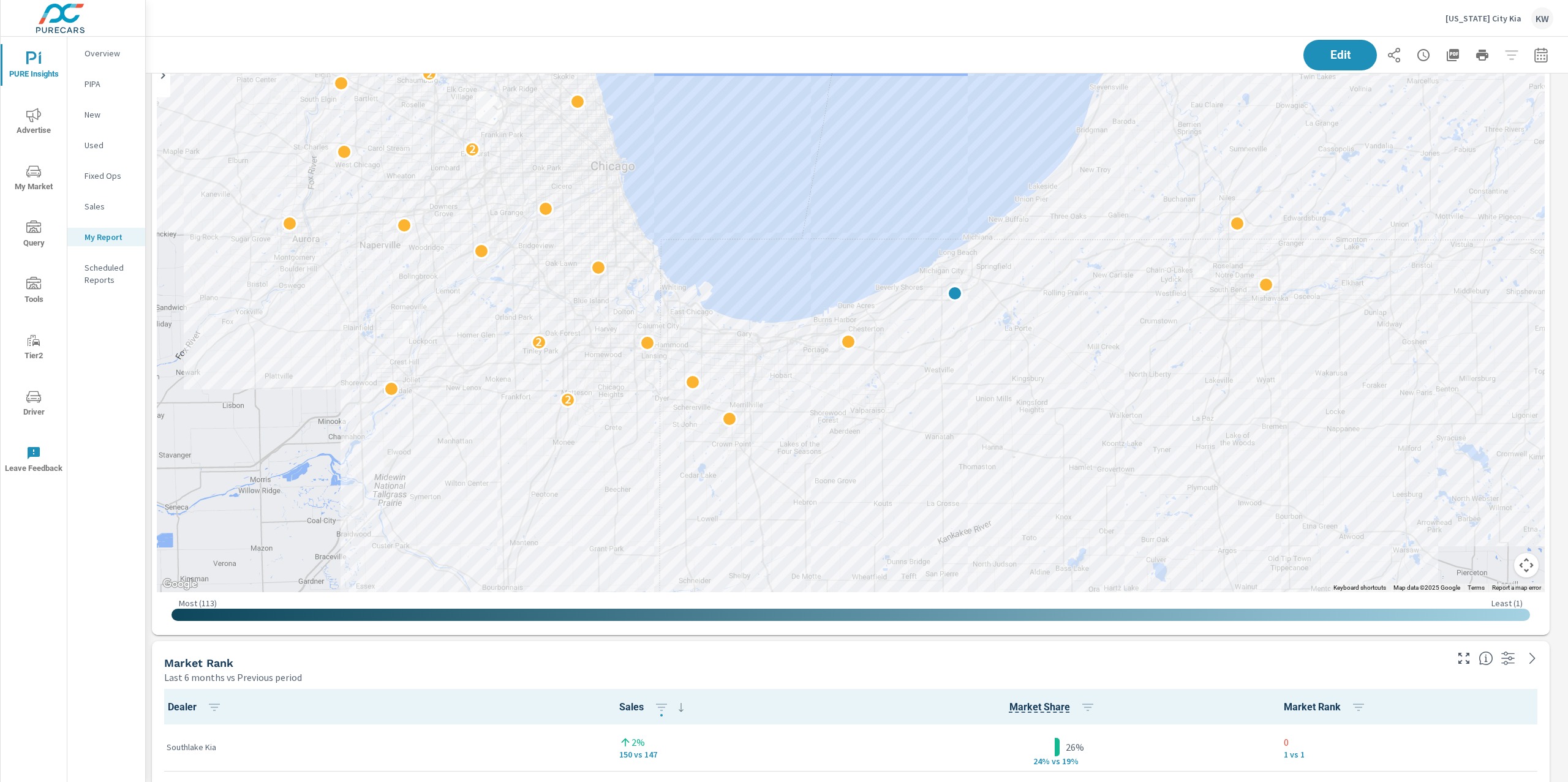
drag, startPoint x: 712, startPoint y: 459, endPoint x: 820, endPoint y: 455, distance: 108.1
click at [820, 455] on div "2 2 2 2" at bounding box center [851, 288] width 1387 height 608
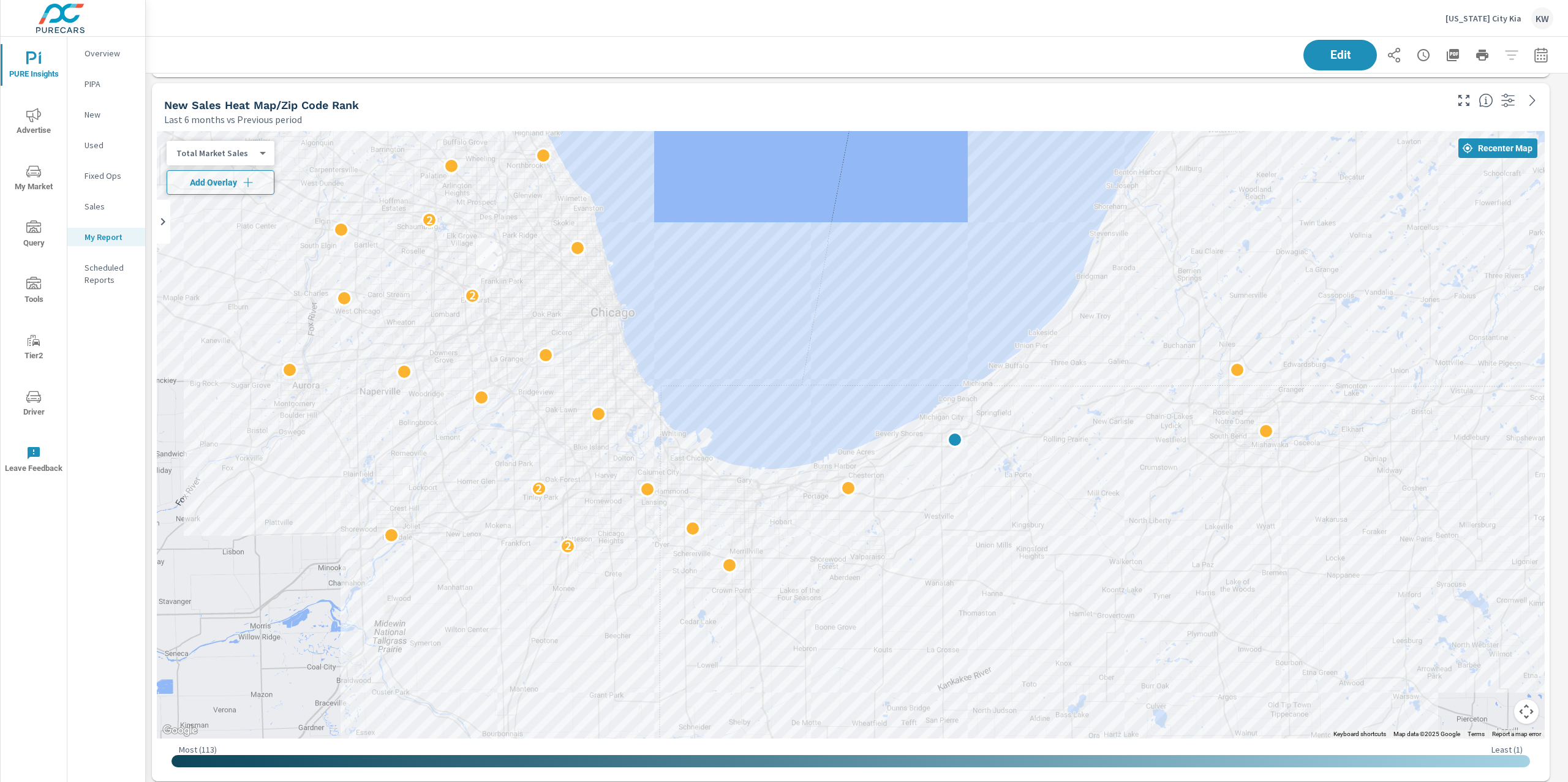
scroll to position [3650, 0]
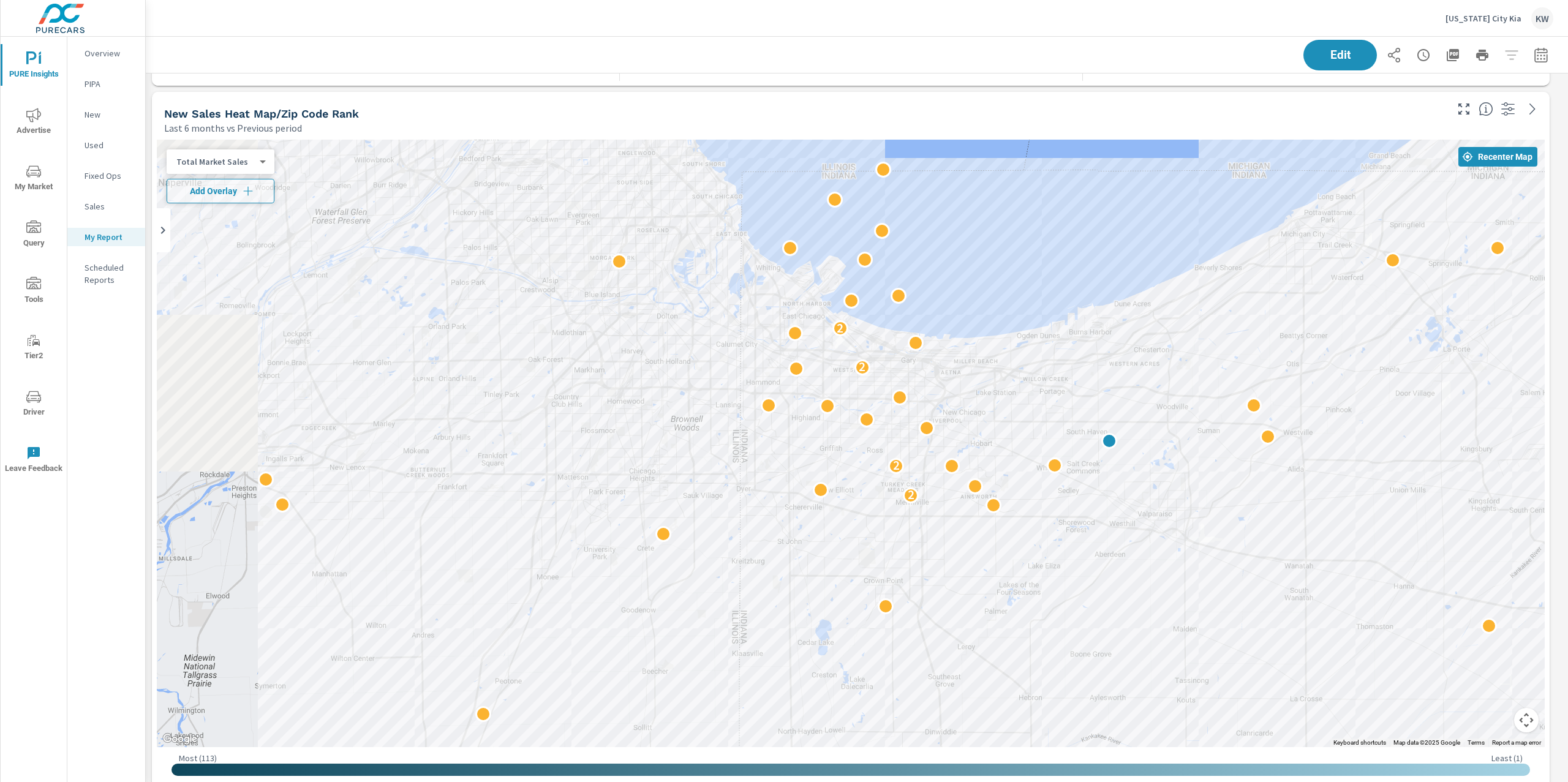
drag, startPoint x: 705, startPoint y: 511, endPoint x: 953, endPoint y: 455, distance: 254.2
click at [958, 451] on div "2 2 2 2 2" at bounding box center [851, 443] width 1387 height 608
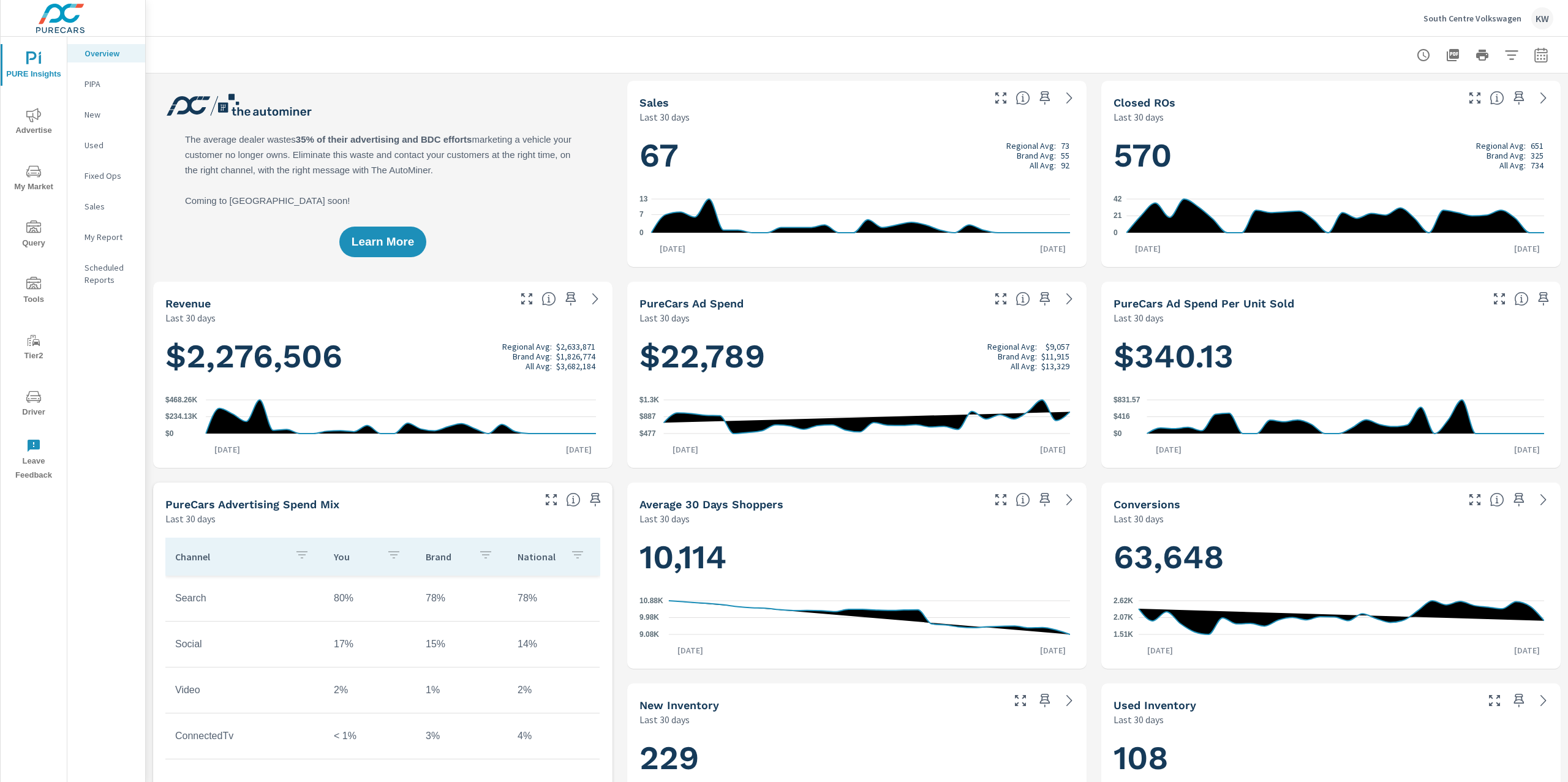
scroll to position [1, 0]
click at [1467, 23] on p "South Centre Volkswagen" at bounding box center [1472, 18] width 98 height 11
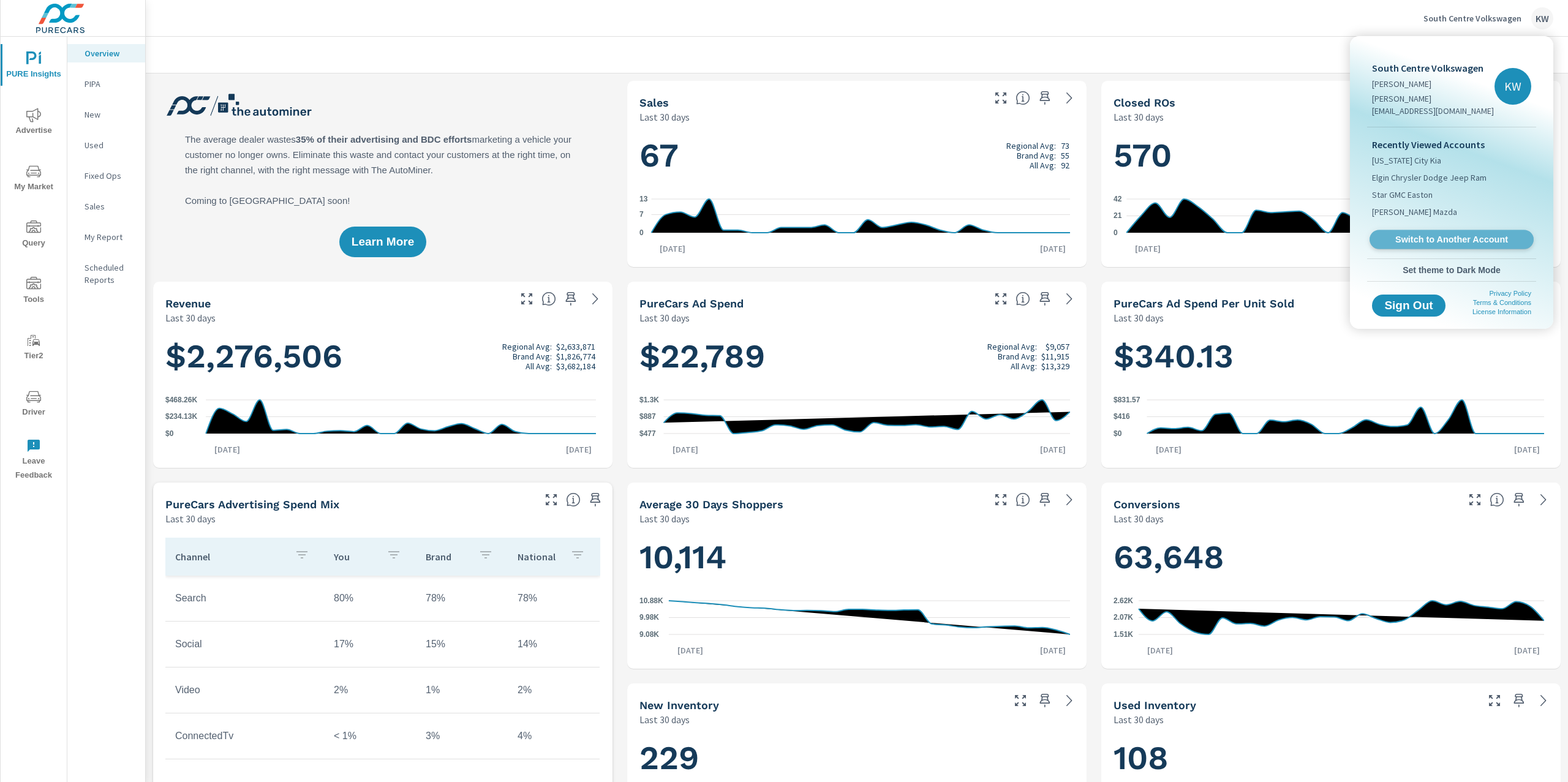
click at [1421, 234] on span "Switch to Another Account" at bounding box center [1451, 239] width 150 height 11
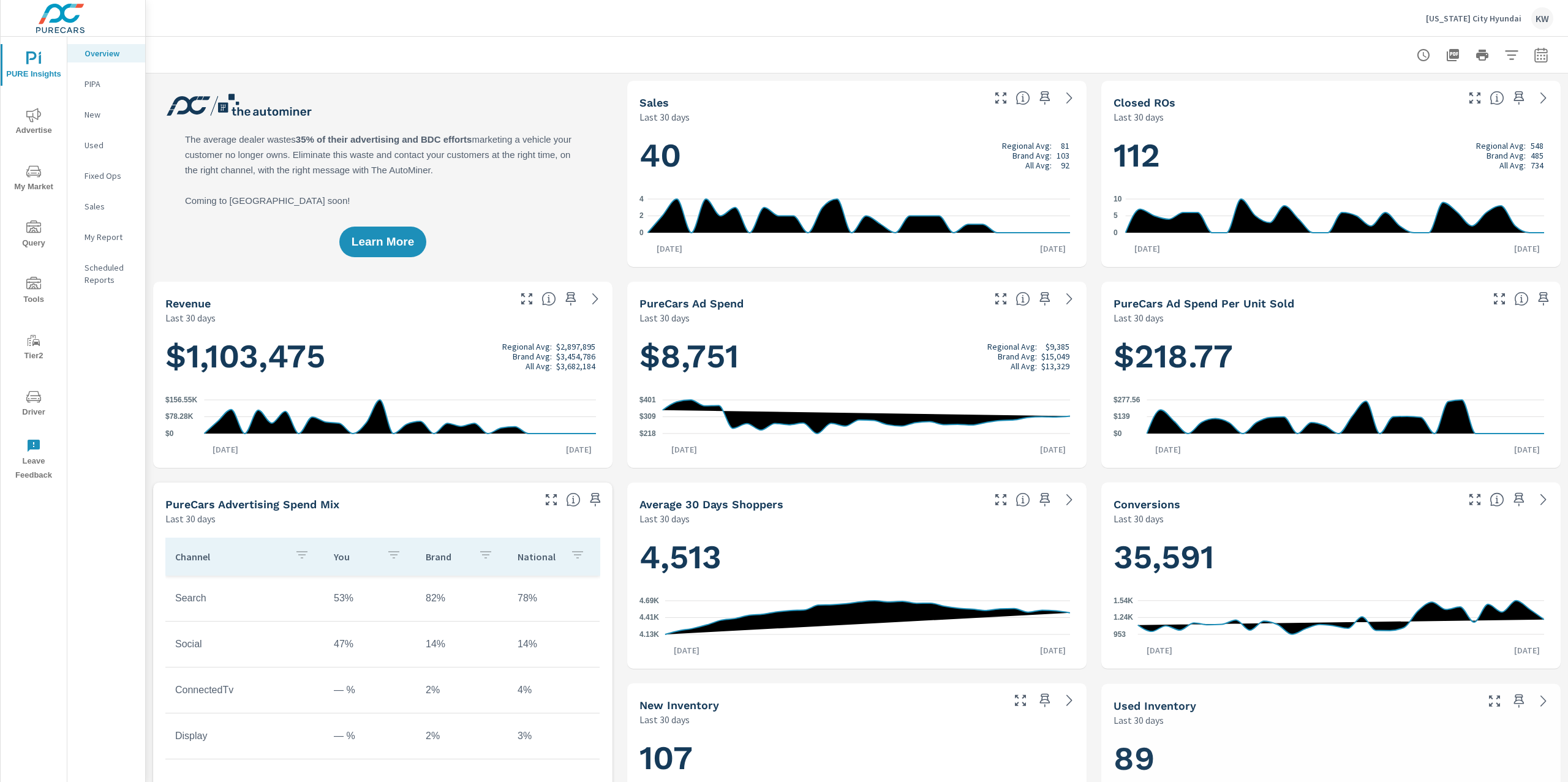
scroll to position [1, 0]
click at [110, 235] on p "My Report" at bounding box center [109, 237] width 51 height 12
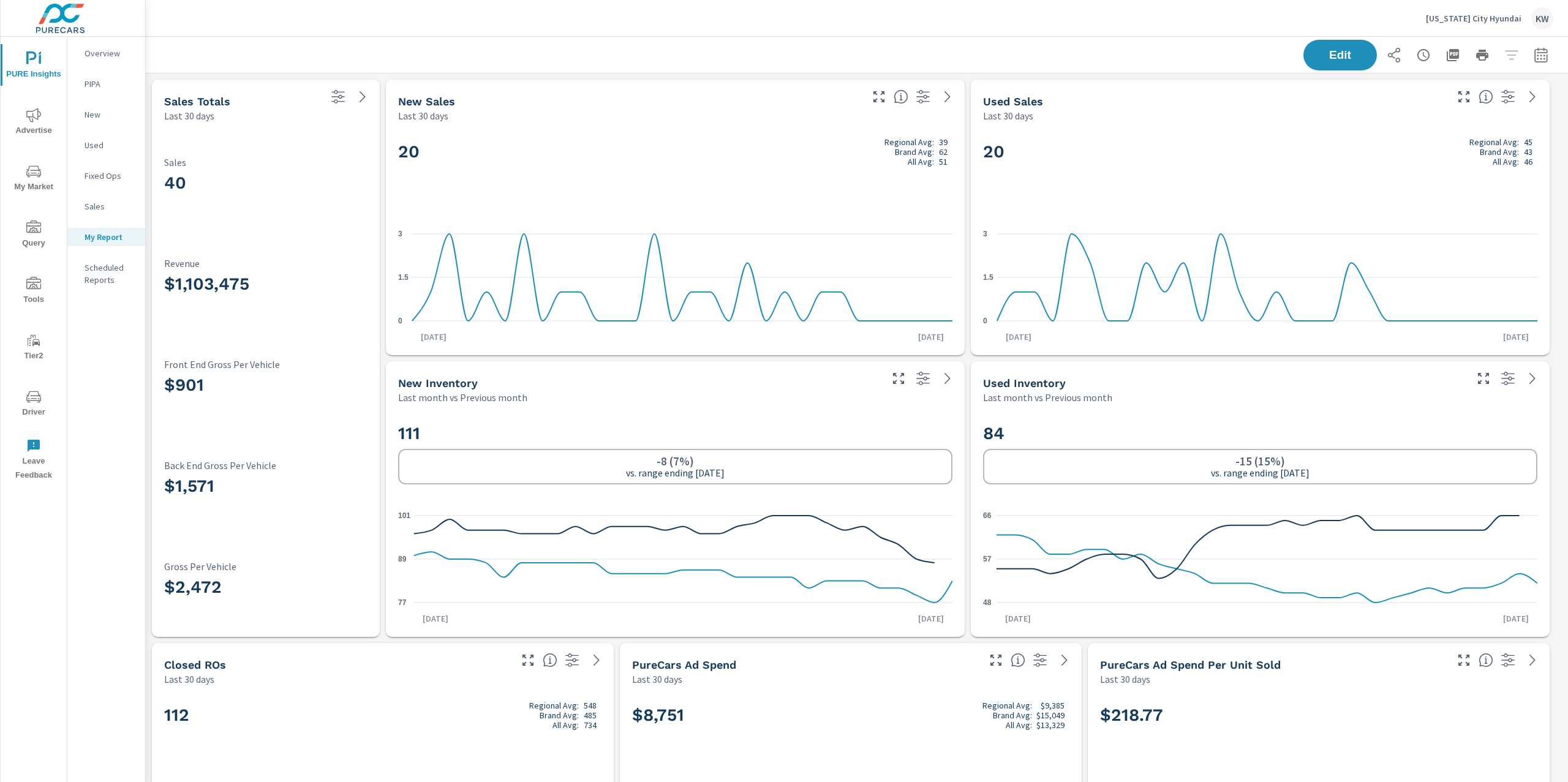
scroll to position [6793, 1435]
click at [1534, 61] on icon "button" at bounding box center [1540, 55] width 13 height 15
click at [1468, 110] on select "Custom [DATE] Last week Last 7 days Last 14 days Last 30 days Last 45 days Last…" at bounding box center [1431, 106] width 123 height 24
click at [1369, 94] on select "Custom [DATE] Last week Last 7 days Last 14 days Last 30 days Last 45 days Last…" at bounding box center [1431, 106] width 123 height 24
select select "Last month"
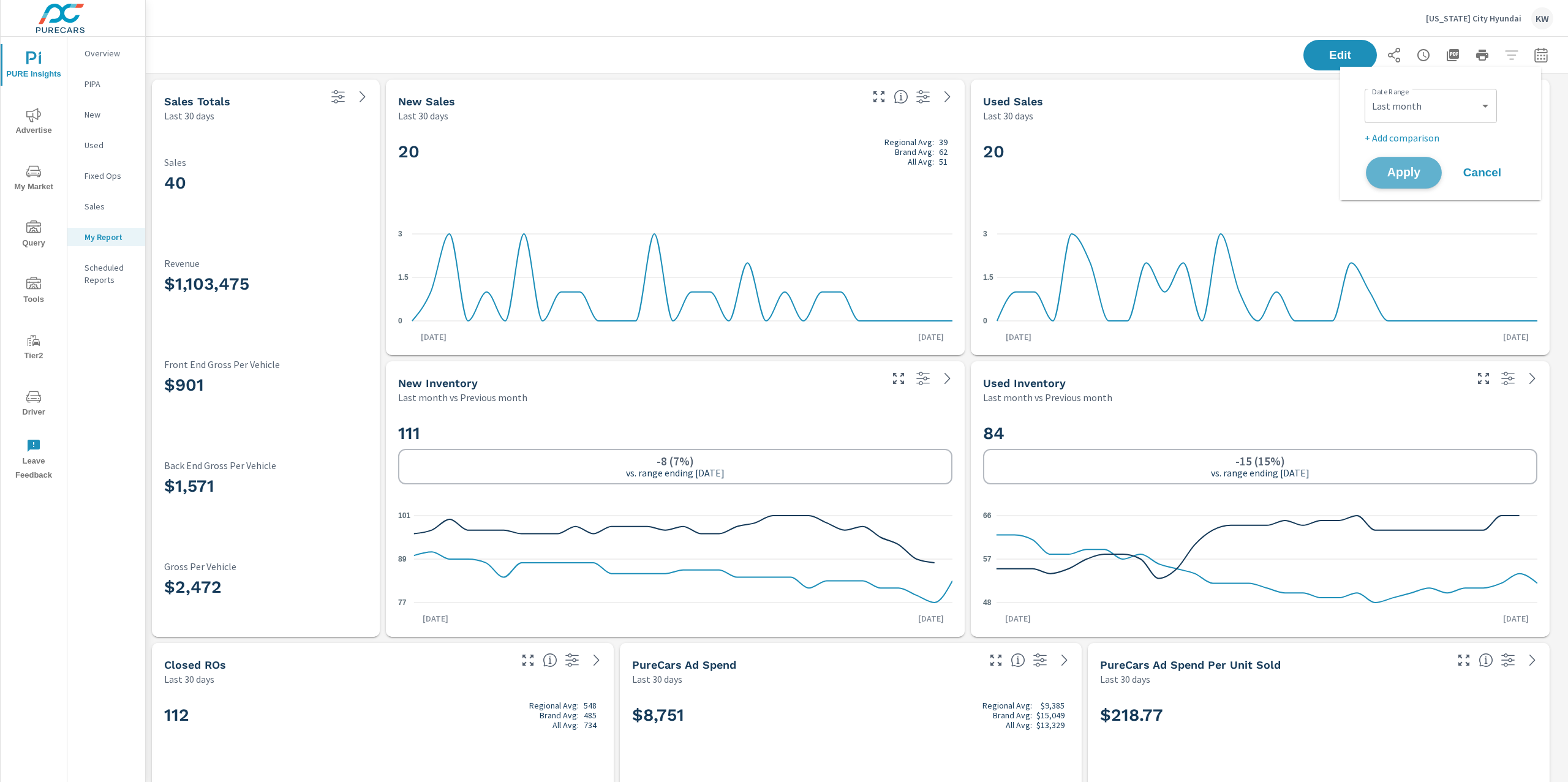
click at [1406, 181] on button "Apply" at bounding box center [1404, 172] width 76 height 32
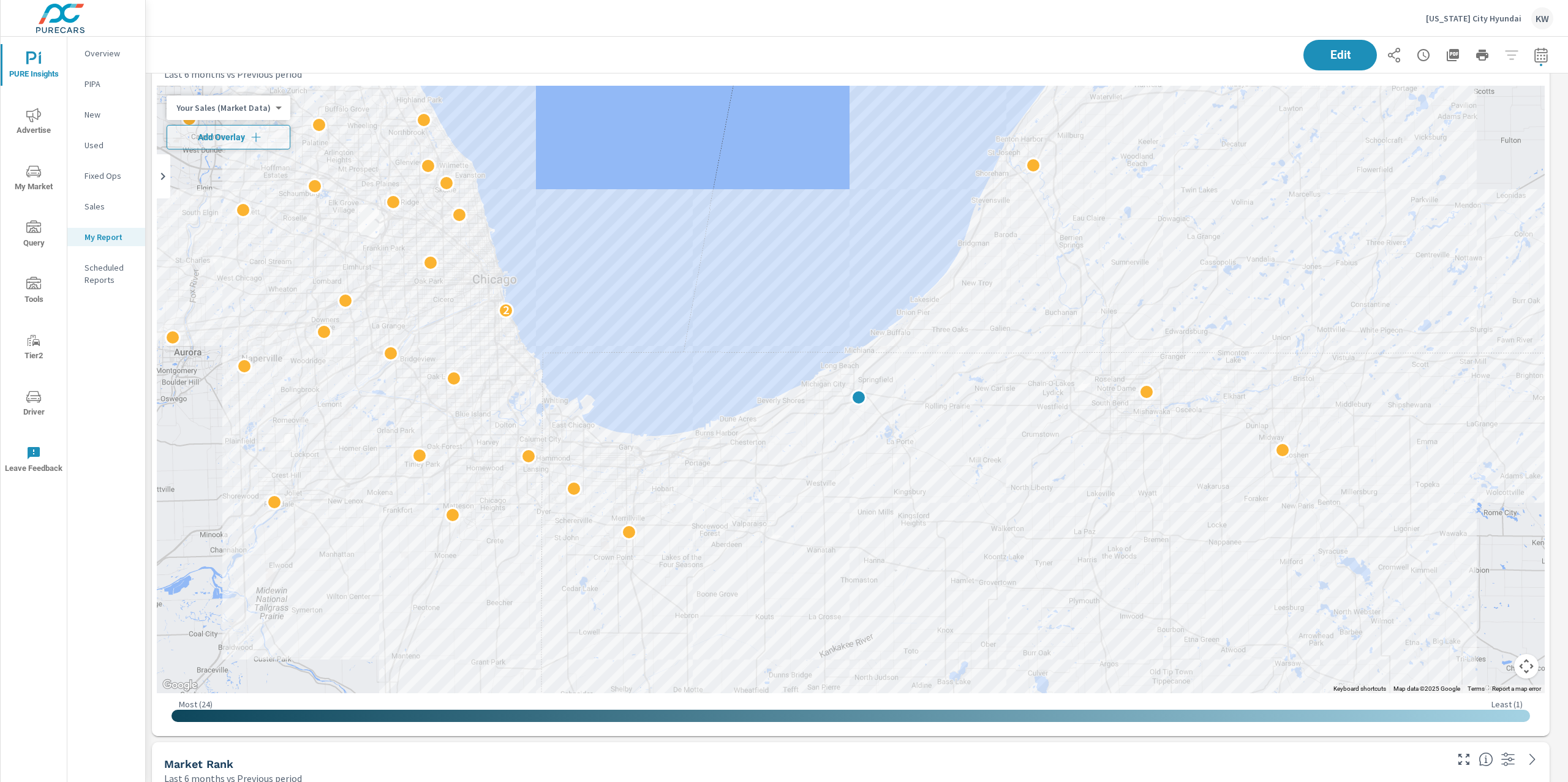
scroll to position [2864, 0]
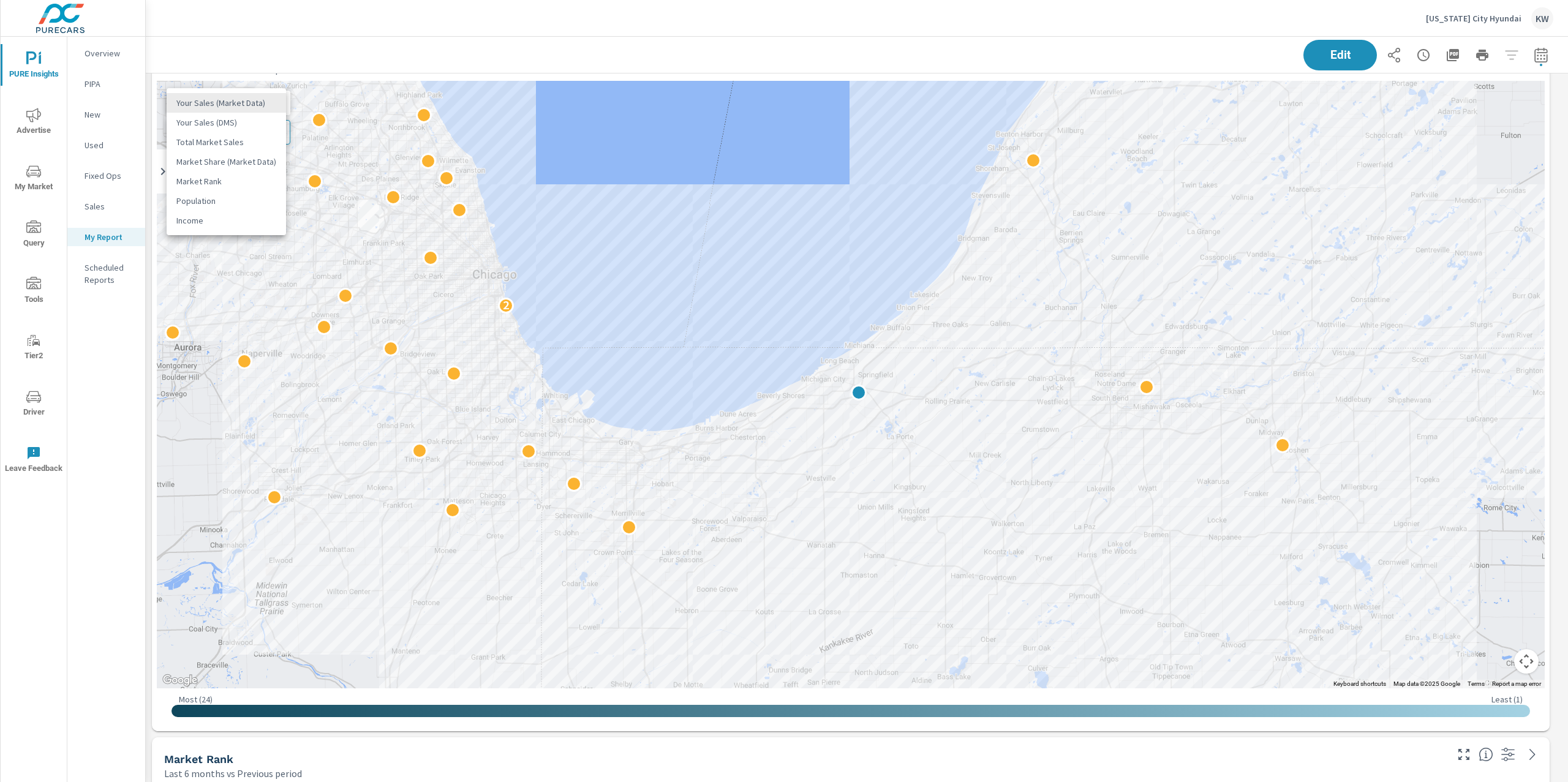
click at [253, 108] on body "PURE Insights Advertise My Market Query Tools Tier2 Driver Leave Feedback Overv…" at bounding box center [784, 391] width 1568 height 782
click at [230, 146] on li "Total Market Sales" at bounding box center [226, 141] width 119 height 20
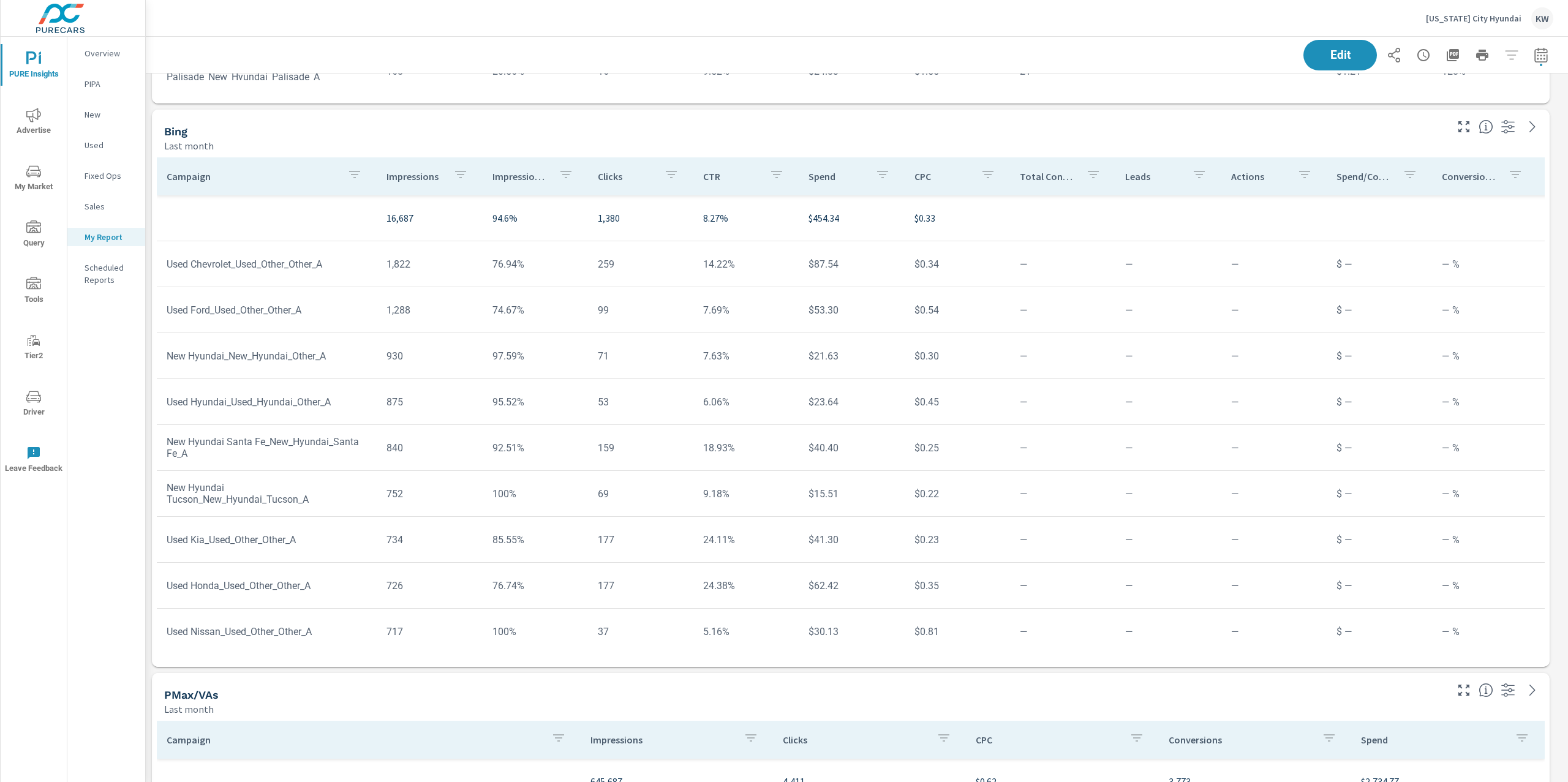
scroll to position [5182, 0]
click at [511, 181] on p "Impression Share" at bounding box center [521, 176] width 57 height 12
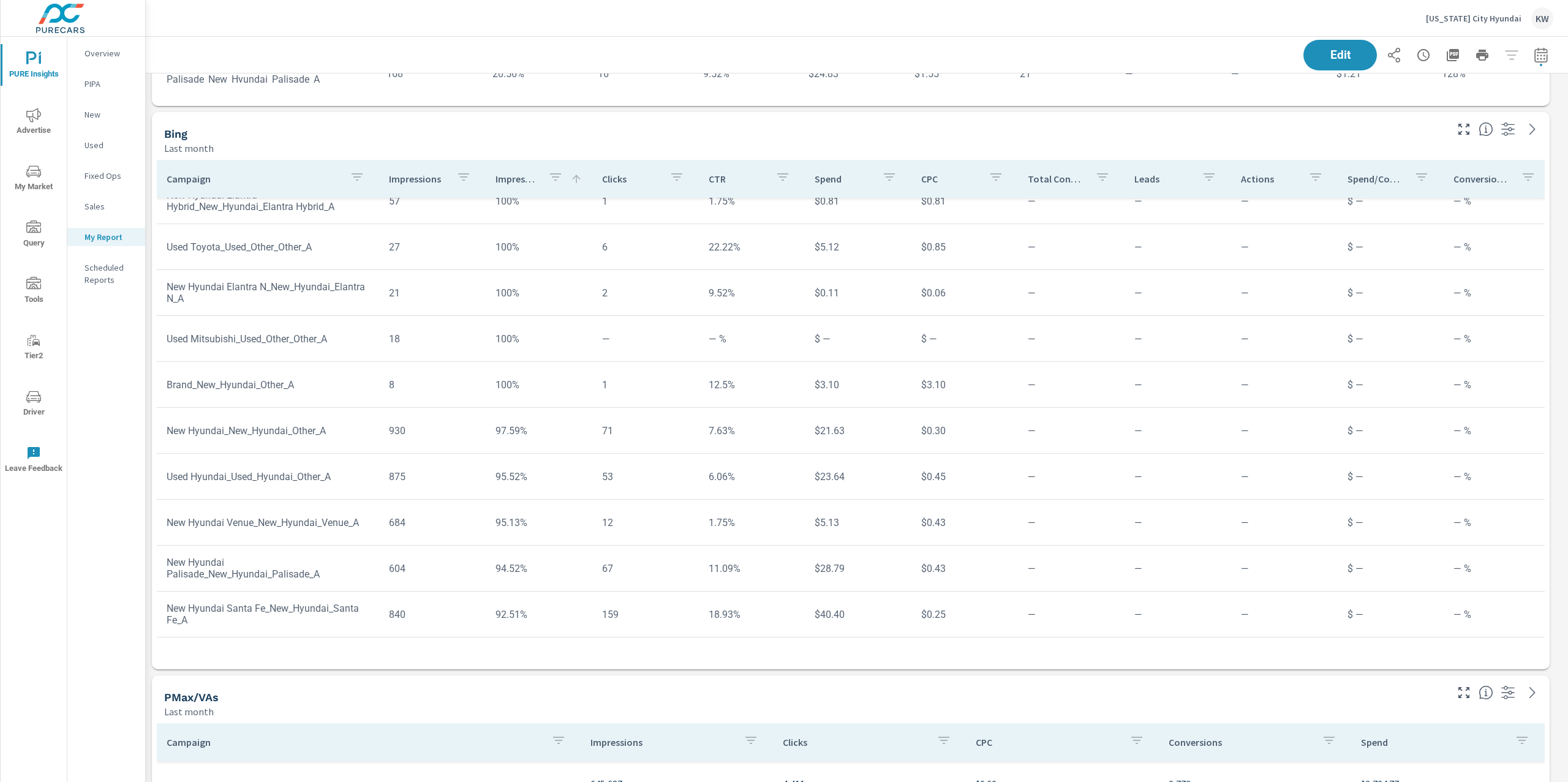
scroll to position [662, 0]
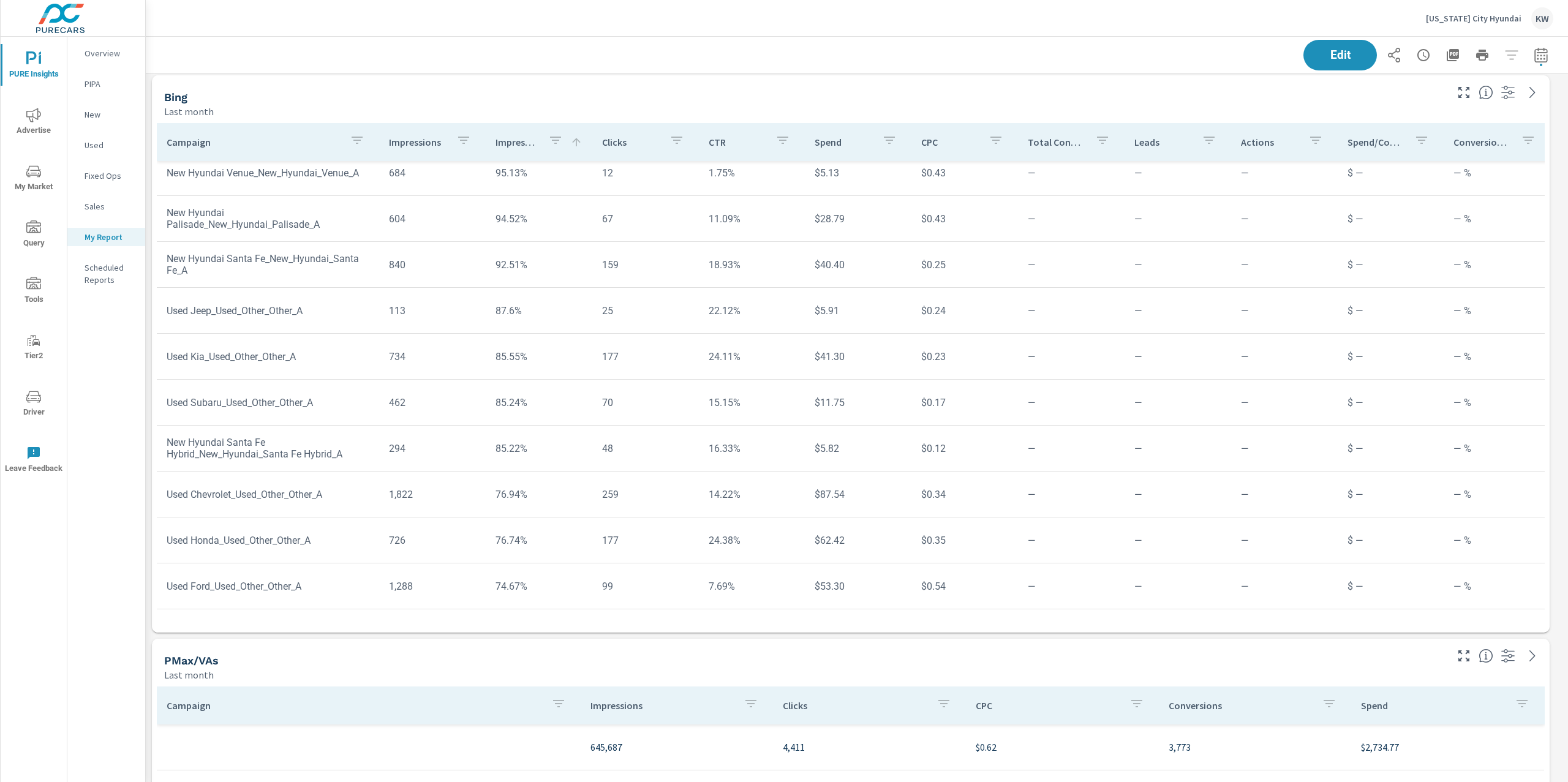
scroll to position [5221, 0]
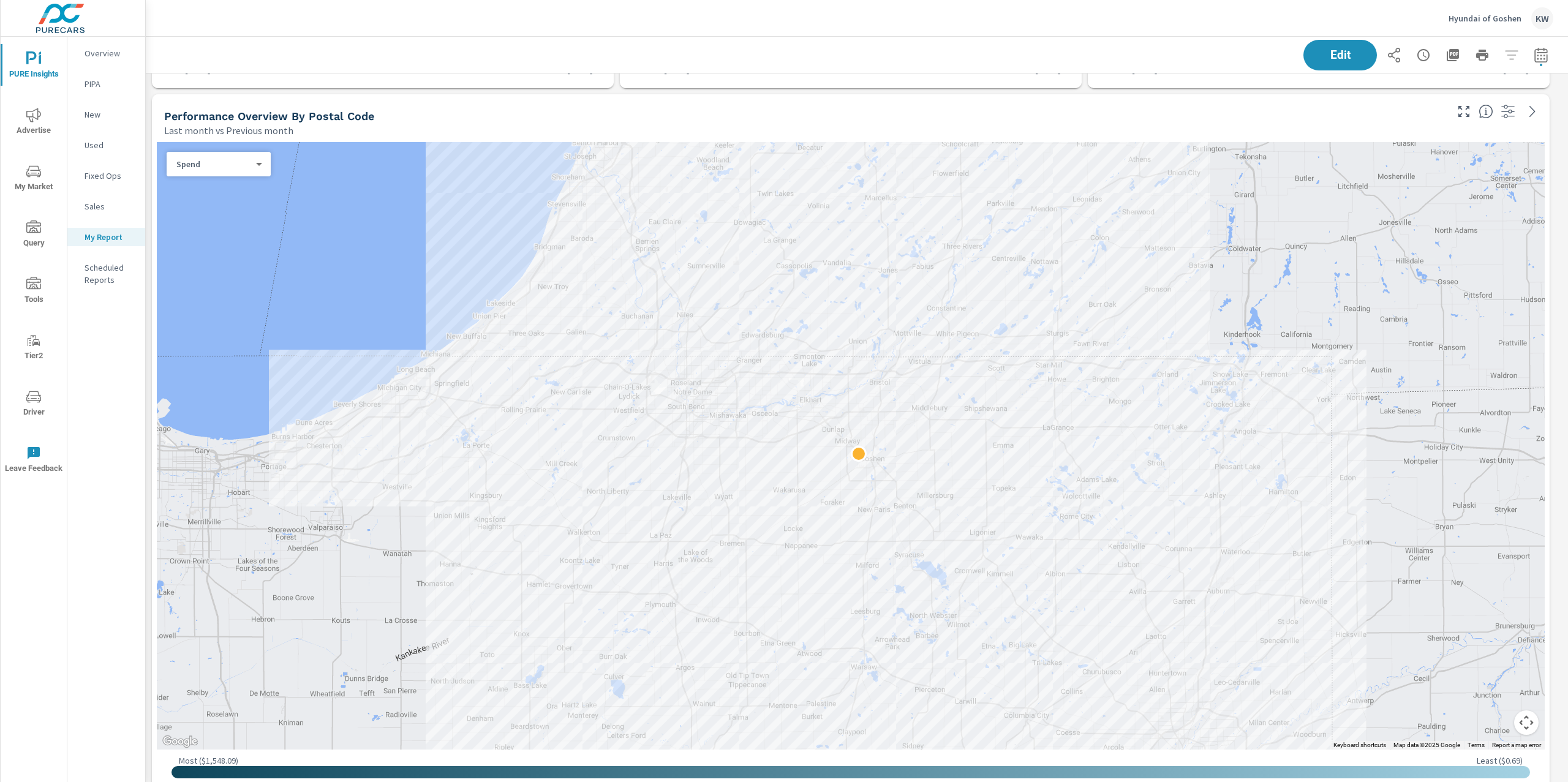
scroll to position [885, 0]
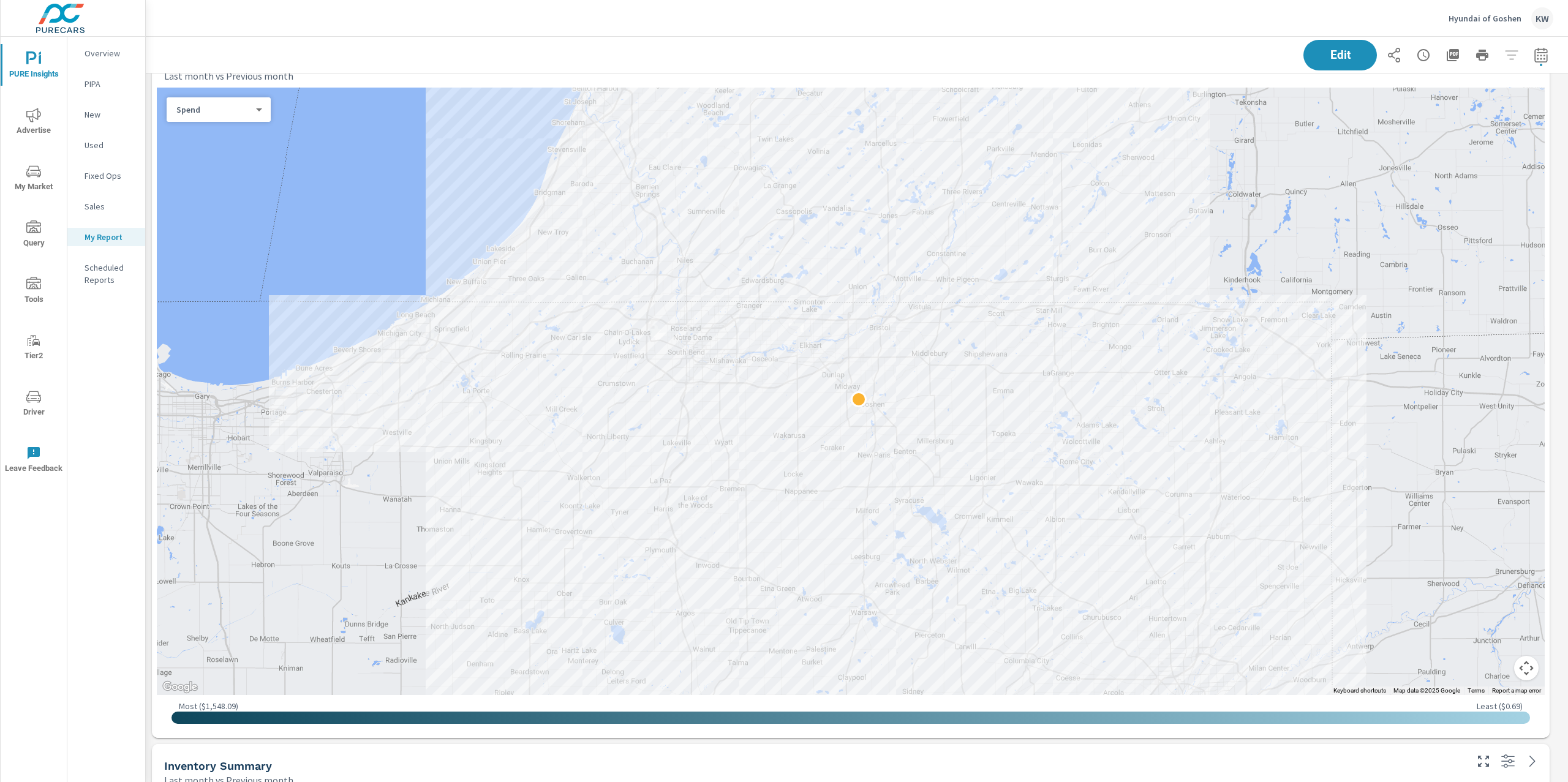
click at [250, 121] on div "Spend 0 ​" at bounding box center [218, 110] width 104 height 24
click at [253, 114] on body "PURE Insights Advertise My Market Query Tools Tier2 Driver Leave Feedback Overv…" at bounding box center [784, 391] width 1568 height 782
click at [238, 126] on li "Sales" at bounding box center [214, 129] width 94 height 20
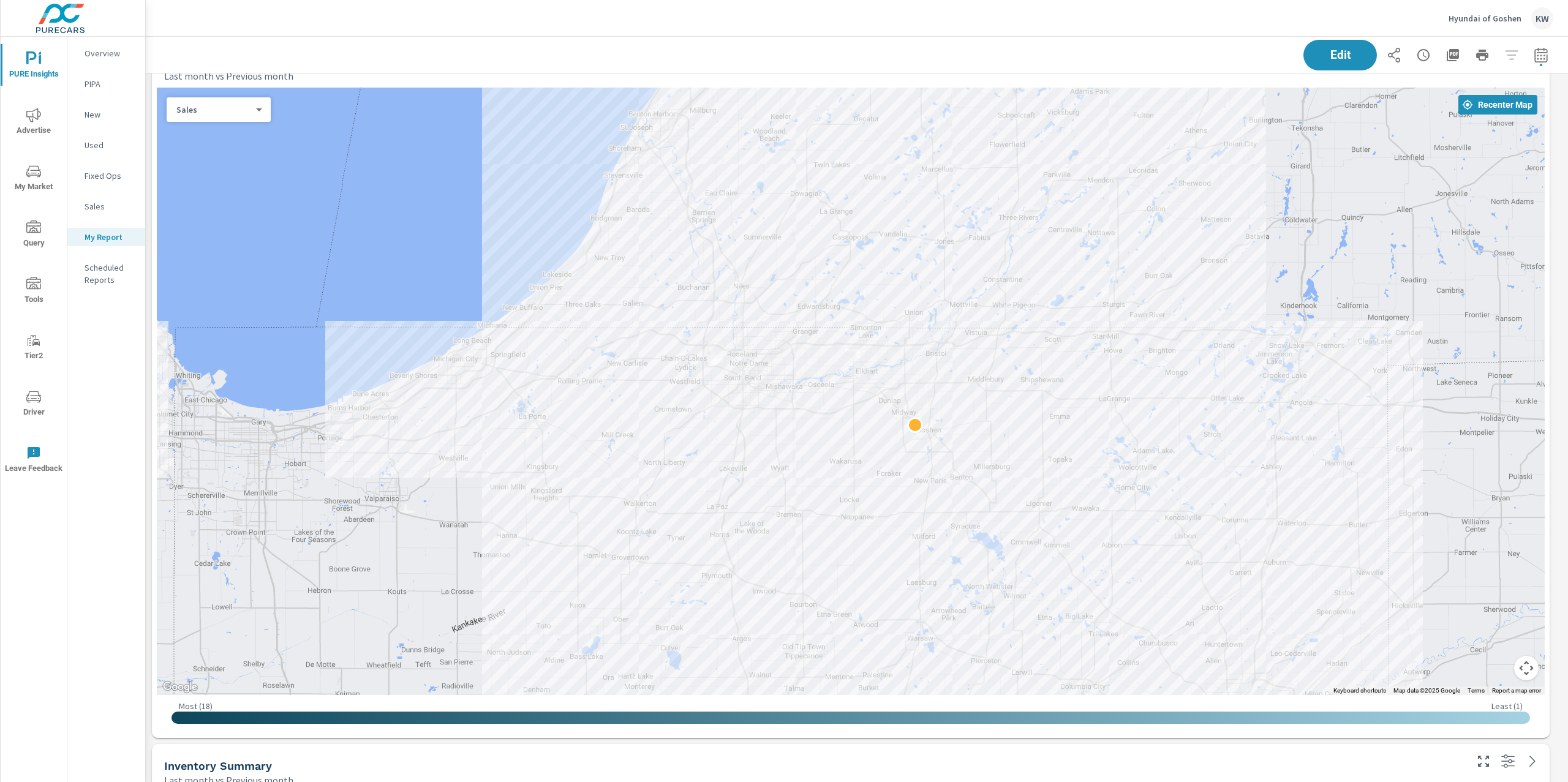
drag, startPoint x: 1418, startPoint y: 409, endPoint x: 1476, endPoint y: 436, distance: 64.0
click at [1476, 436] on div at bounding box center [1495, 748] width 1176 height 661
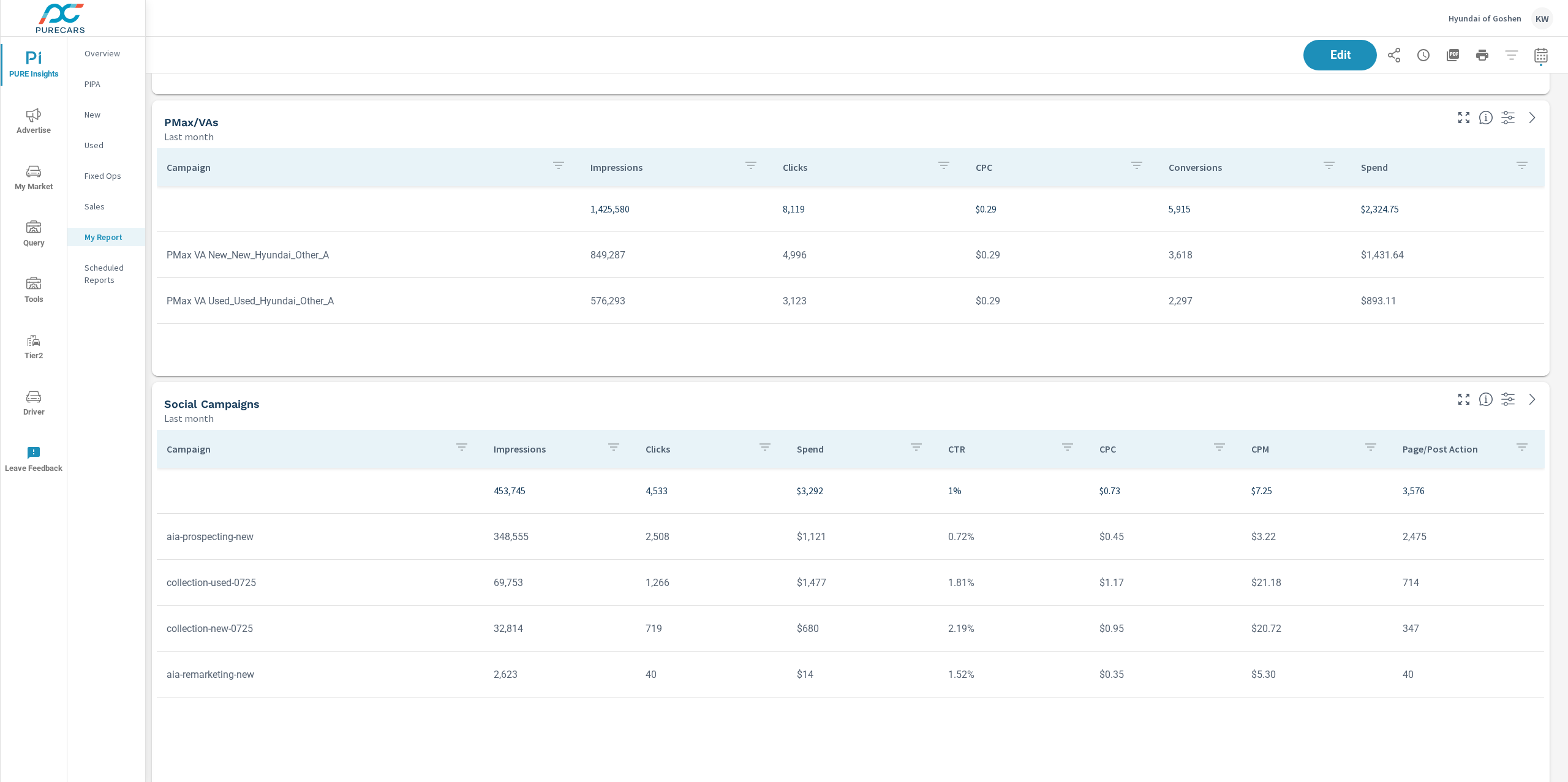
scroll to position [5777, 0]
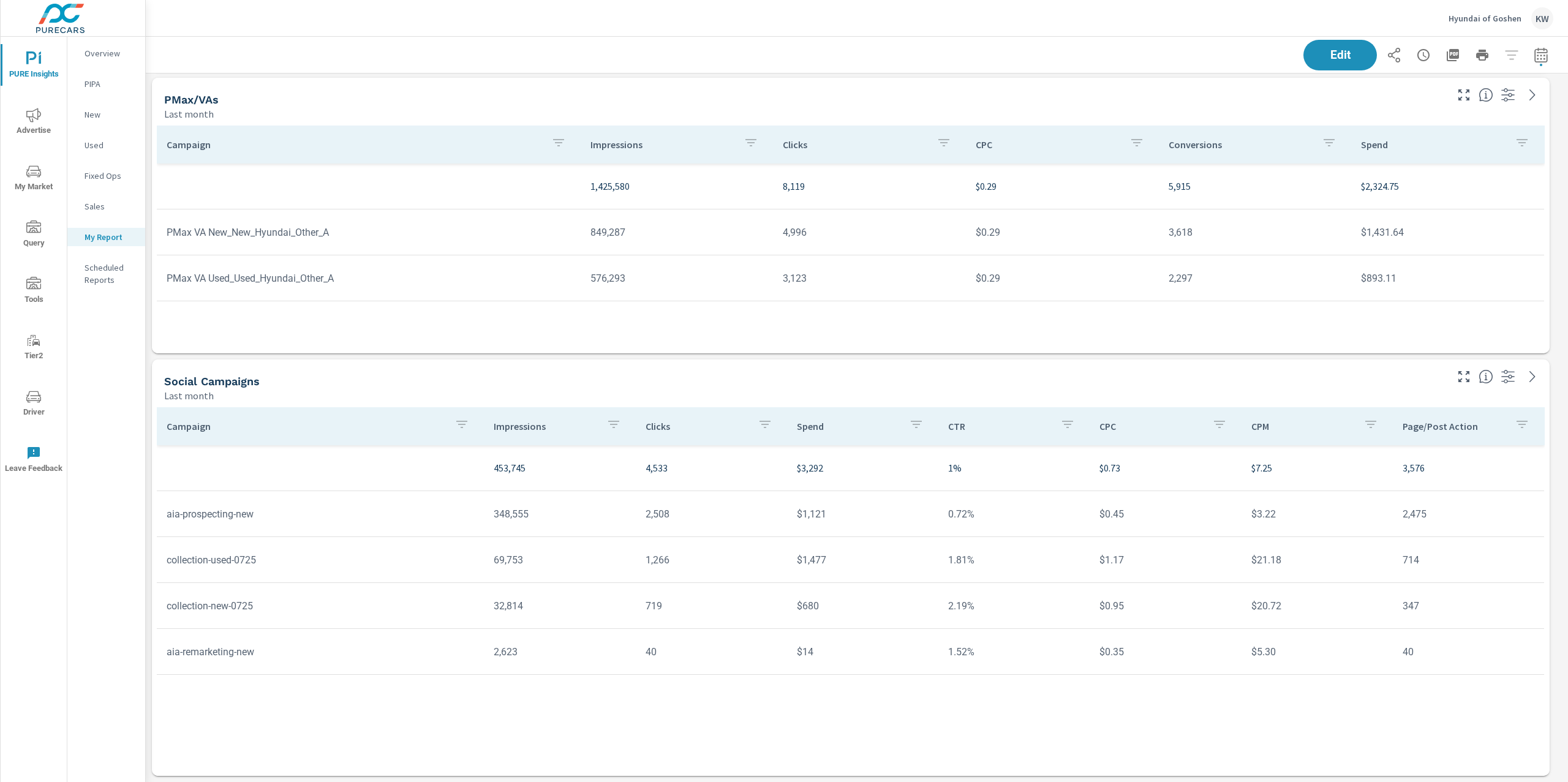
click at [46, 69] on span "PURE Insights" at bounding box center [33, 66] width 59 height 30
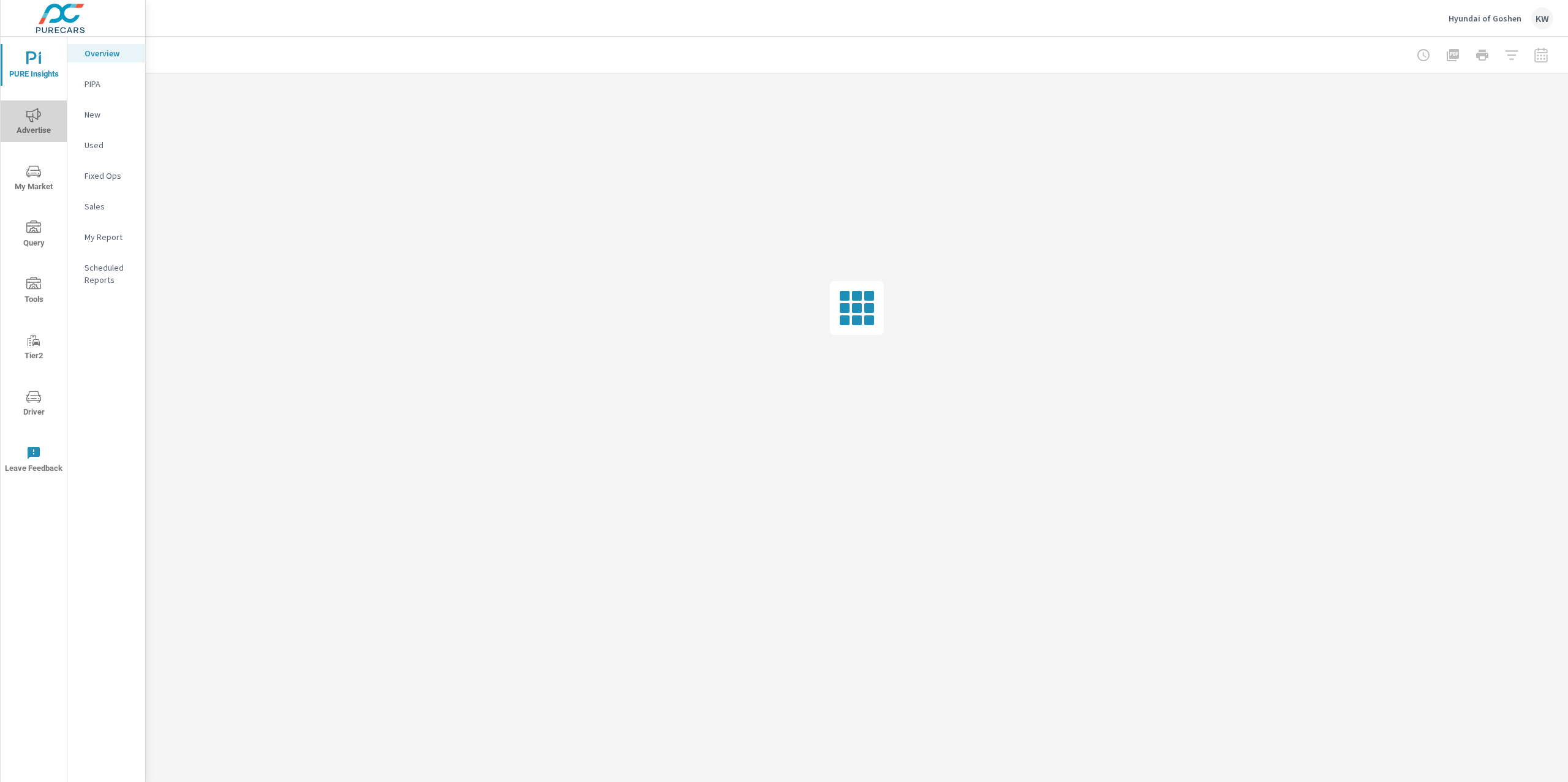
click at [38, 117] on icon "nav menu" at bounding box center [34, 115] width 15 height 15
click at [104, 185] on nav "Overall Search PMAX Display Social Video Local PureCars TV Fixed Ops Website An…" at bounding box center [106, 255] width 77 height 435
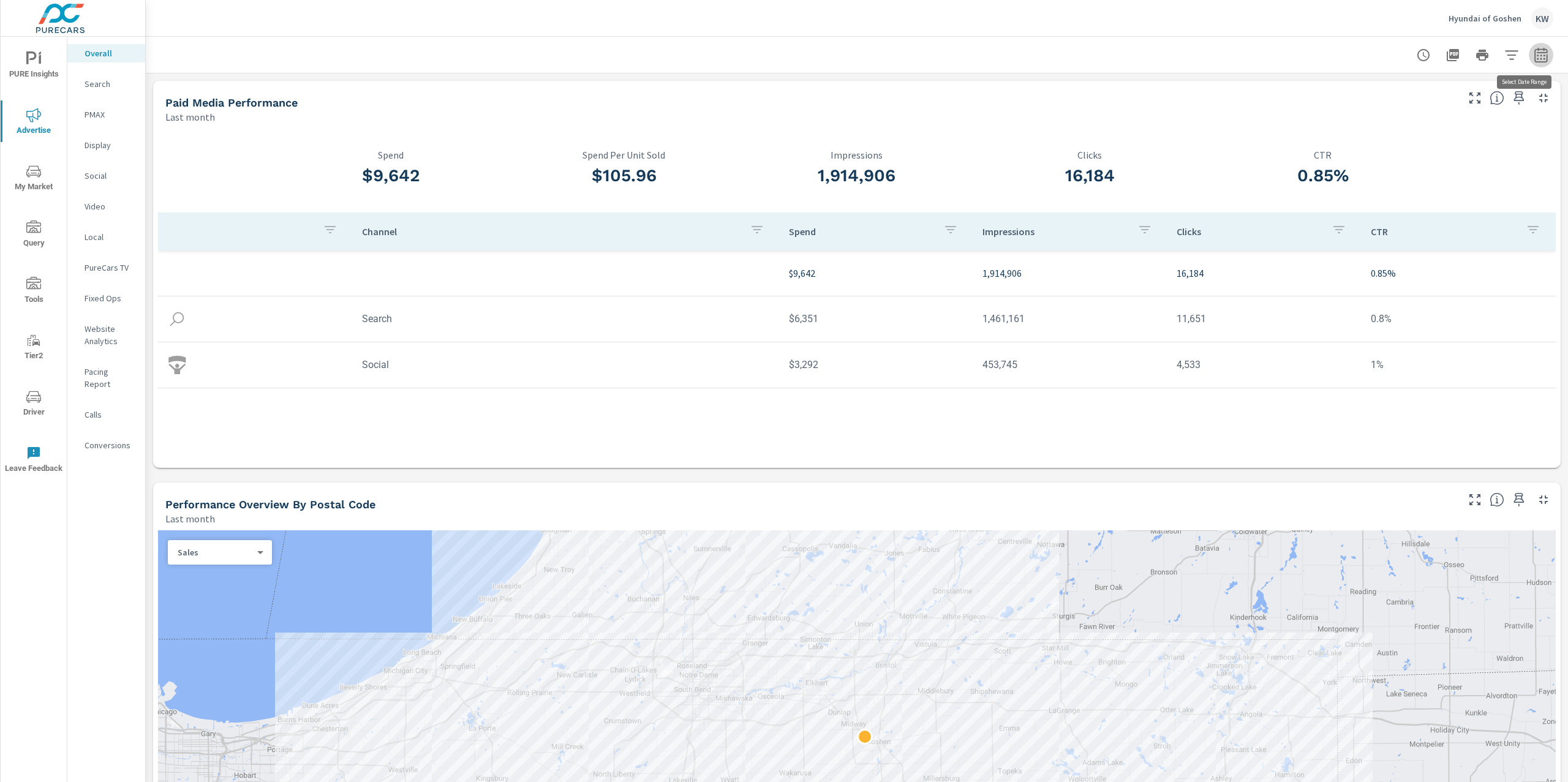
click at [1537, 56] on button "button" at bounding box center [1540, 55] width 24 height 24
select select "Last month"
click at [1479, 104] on select "Custom [DATE] Last week Last 7 days Last 14 days Last 30 days Last 45 days Last…" at bounding box center [1431, 106] width 123 height 24
click at [42, 61] on span "PURE Insights" at bounding box center [33, 66] width 59 height 30
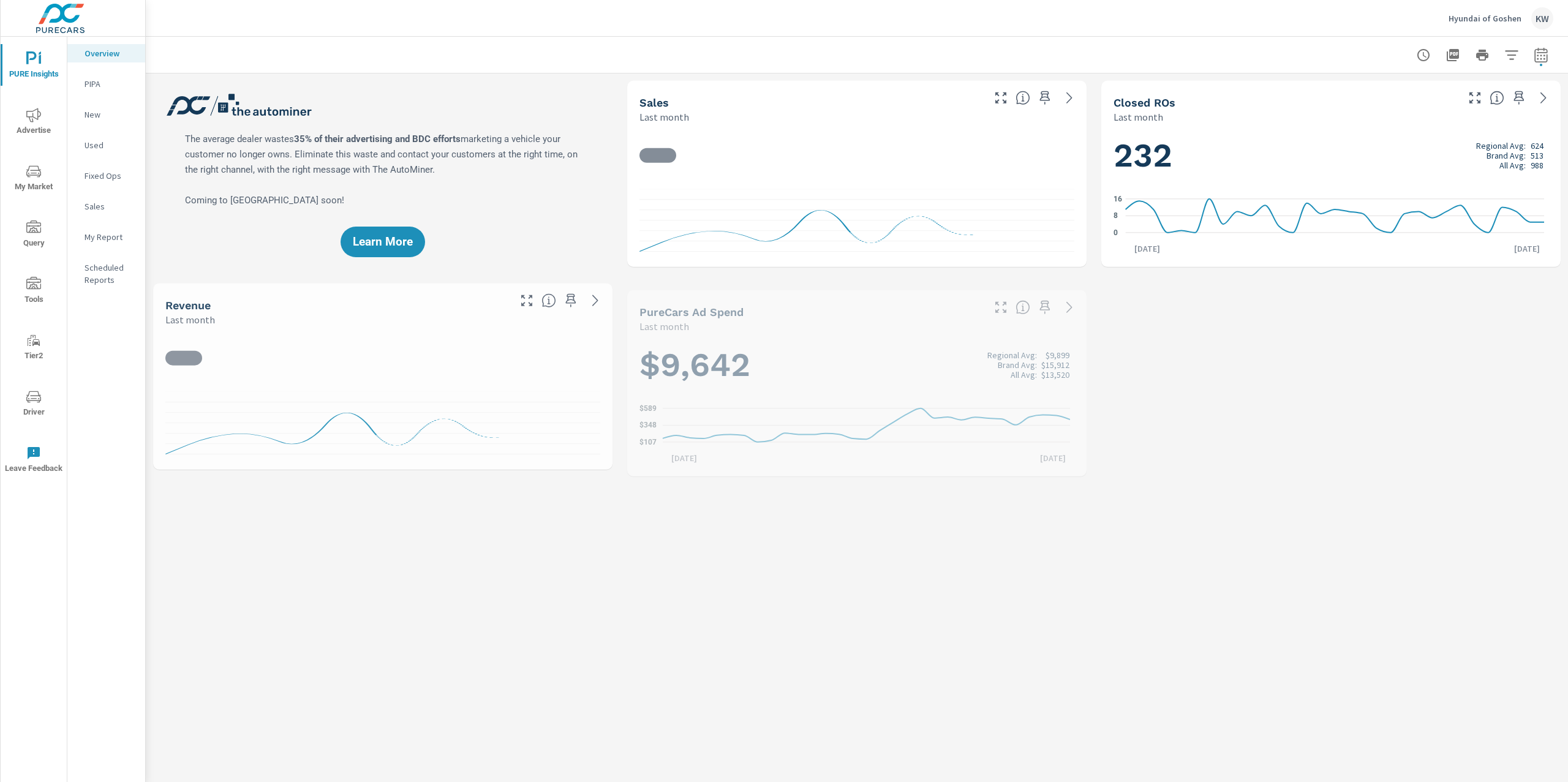
click at [98, 231] on p "My Report" at bounding box center [109, 237] width 51 height 12
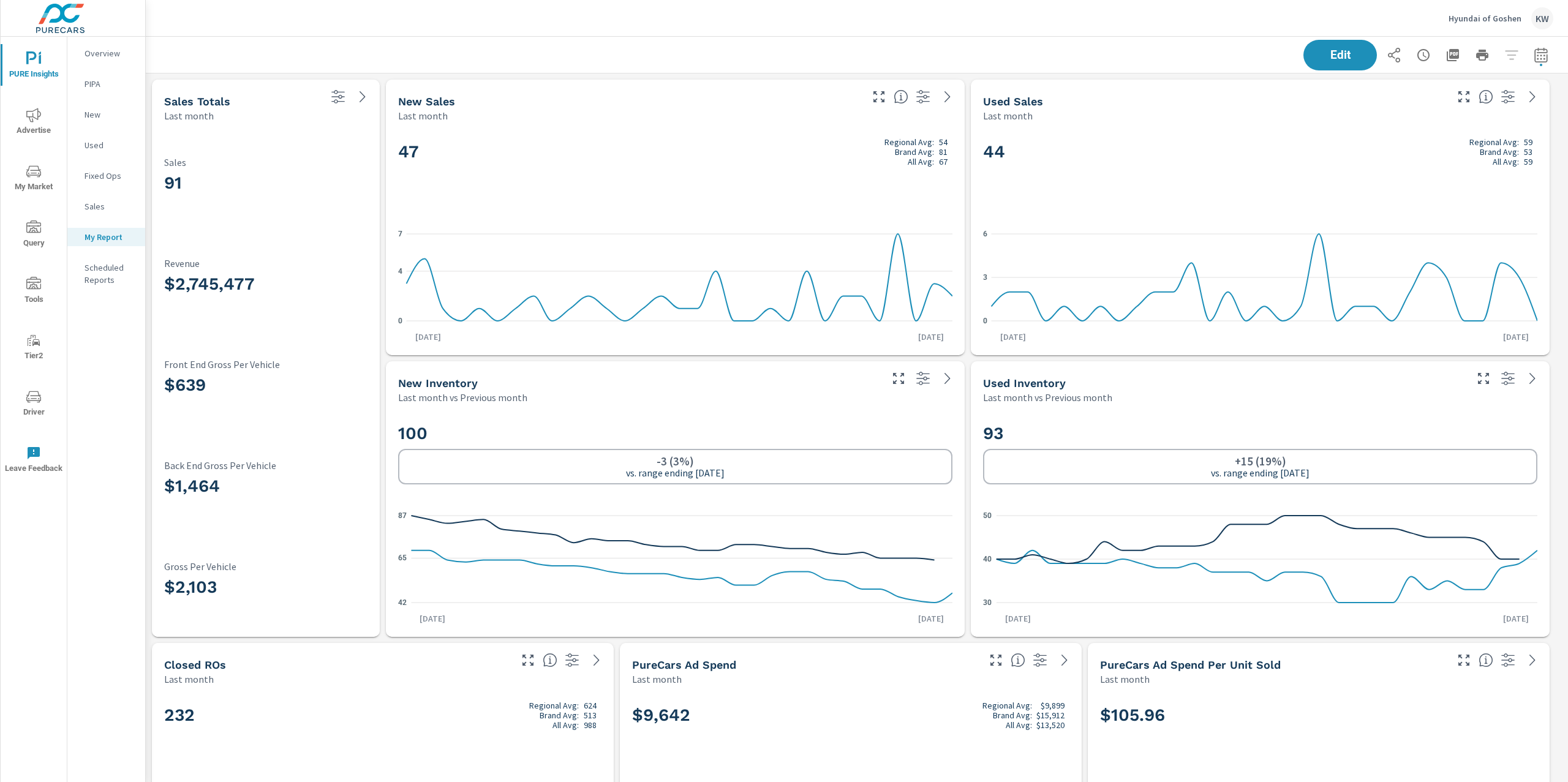
scroll to position [1, 0]
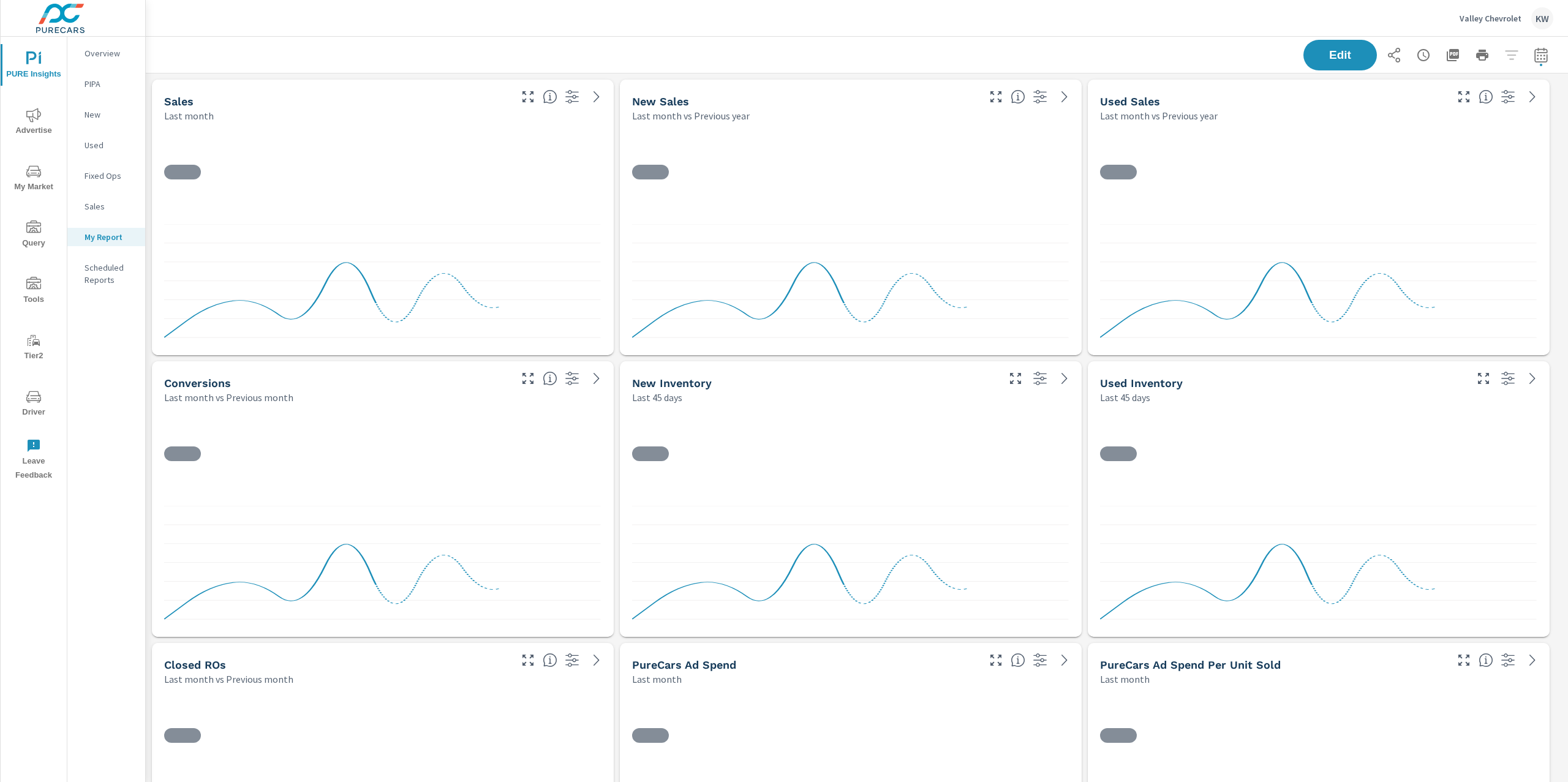
scroll to position [5666, 1435]
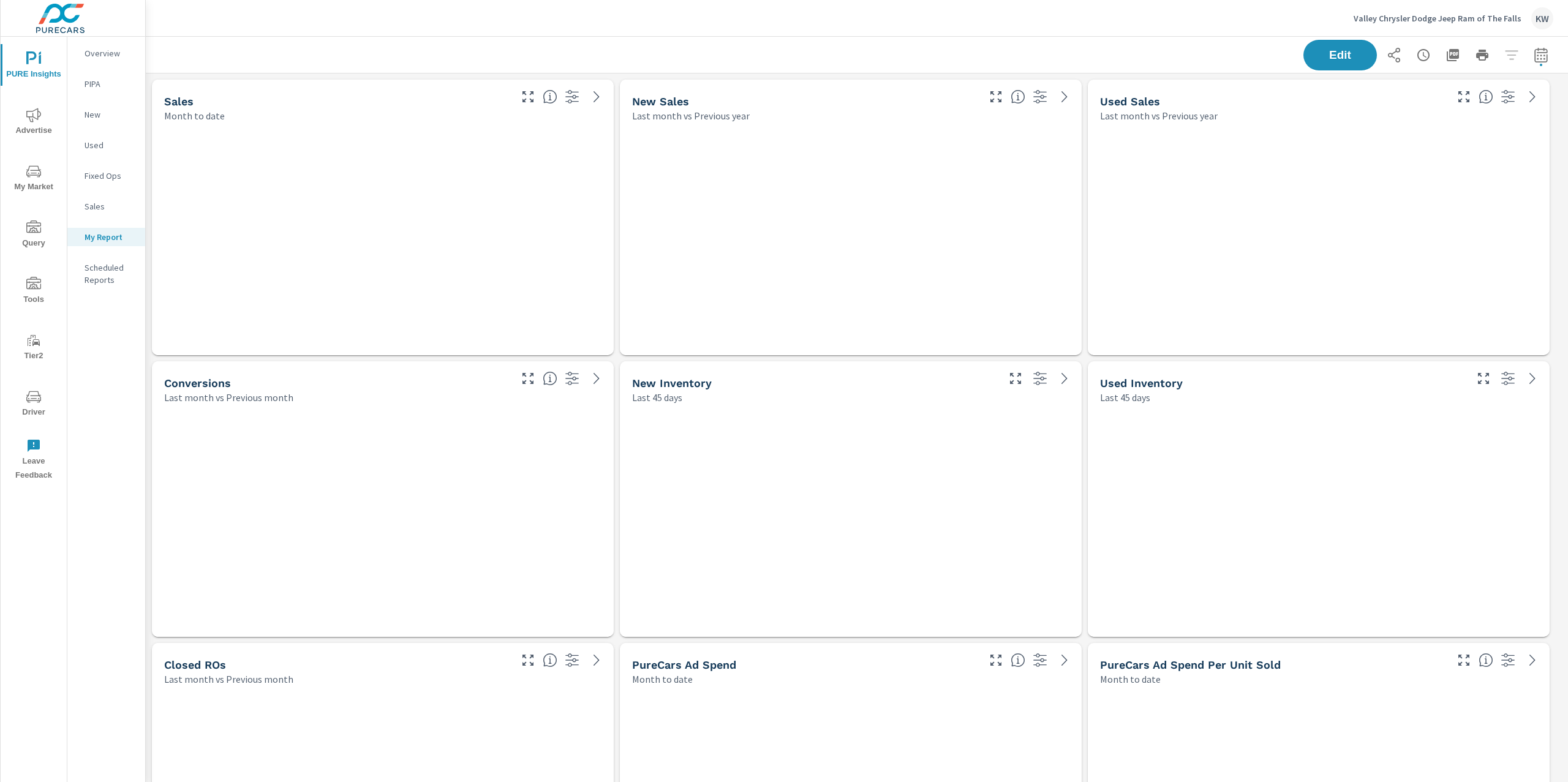
scroll to position [6230, 1435]
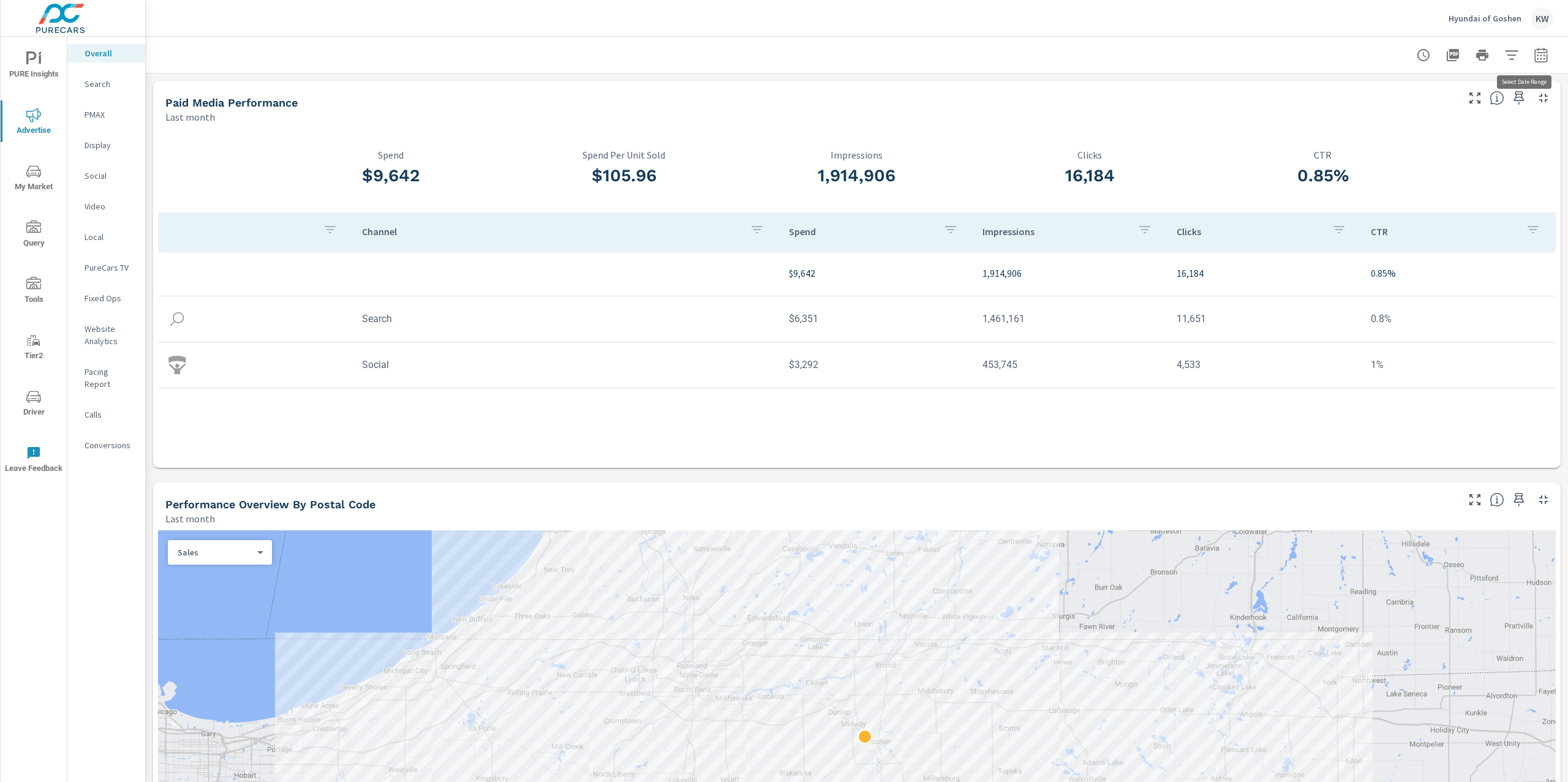
click at [1538, 56] on button "button" at bounding box center [1540, 55] width 24 height 24
click at [1441, 110] on select "Custom [DATE] Last week Last 7 days Last 14 days Last 30 days Last 45 days Last…" at bounding box center [1431, 106] width 123 height 24
click at [1369, 94] on select "Custom [DATE] Last week Last 7 days Last 14 days Last 30 days Last 45 days Last…" at bounding box center [1431, 106] width 123 height 24
select select "Month to date"
click at [1400, 168] on span "Apply" at bounding box center [1404, 172] width 51 height 11
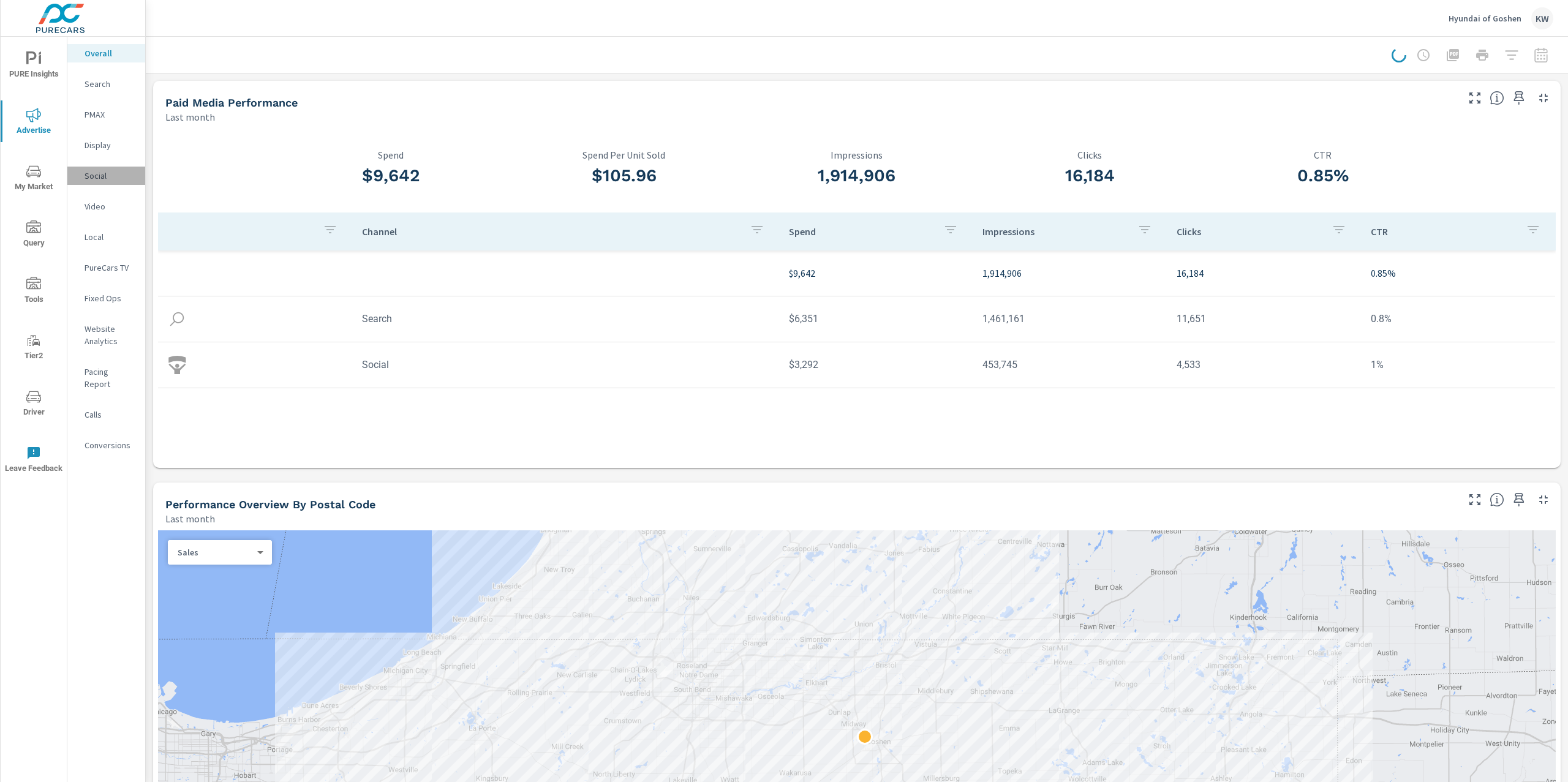
click at [85, 176] on p "Social" at bounding box center [109, 176] width 51 height 12
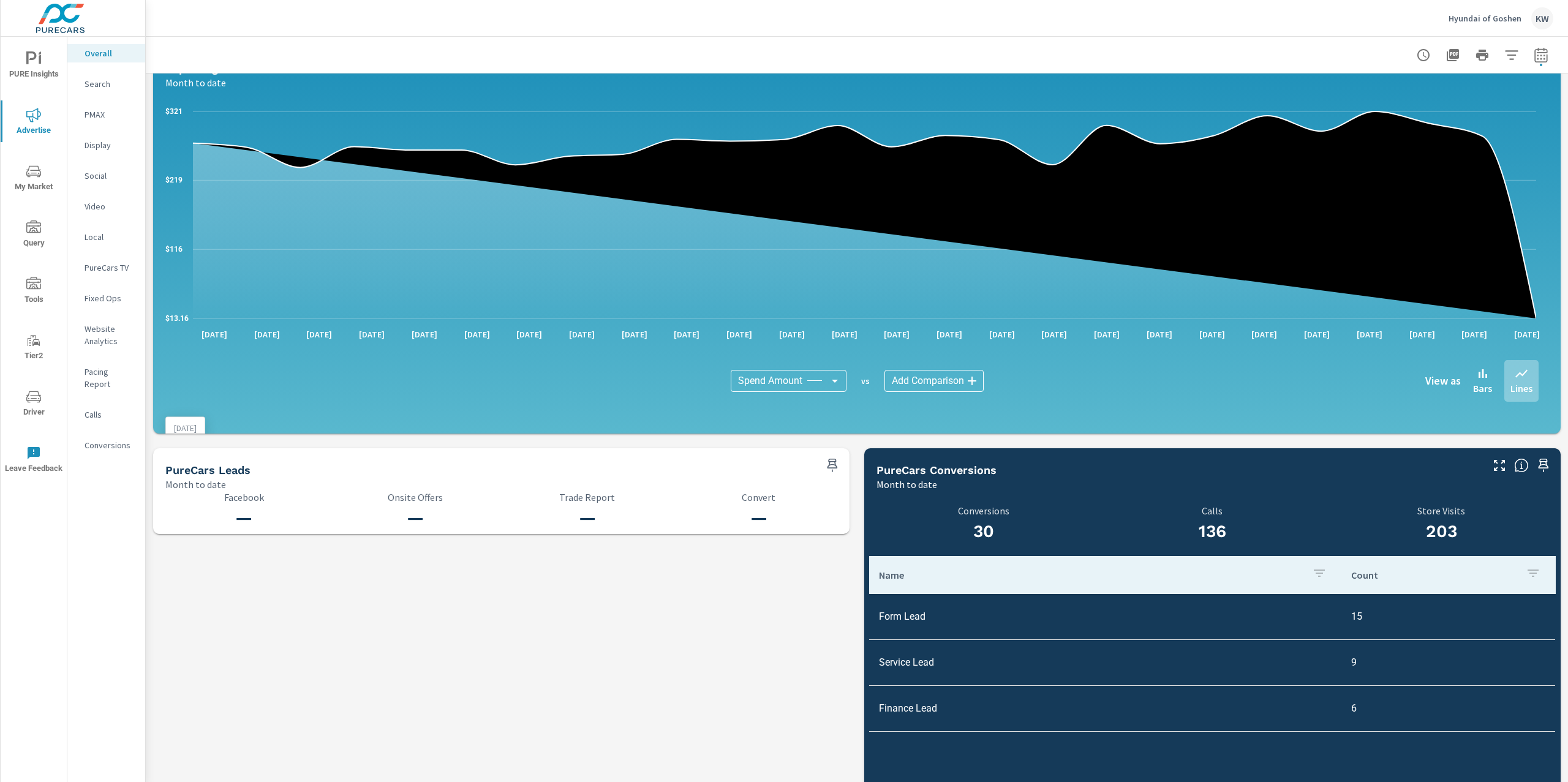
scroll to position [482, 0]
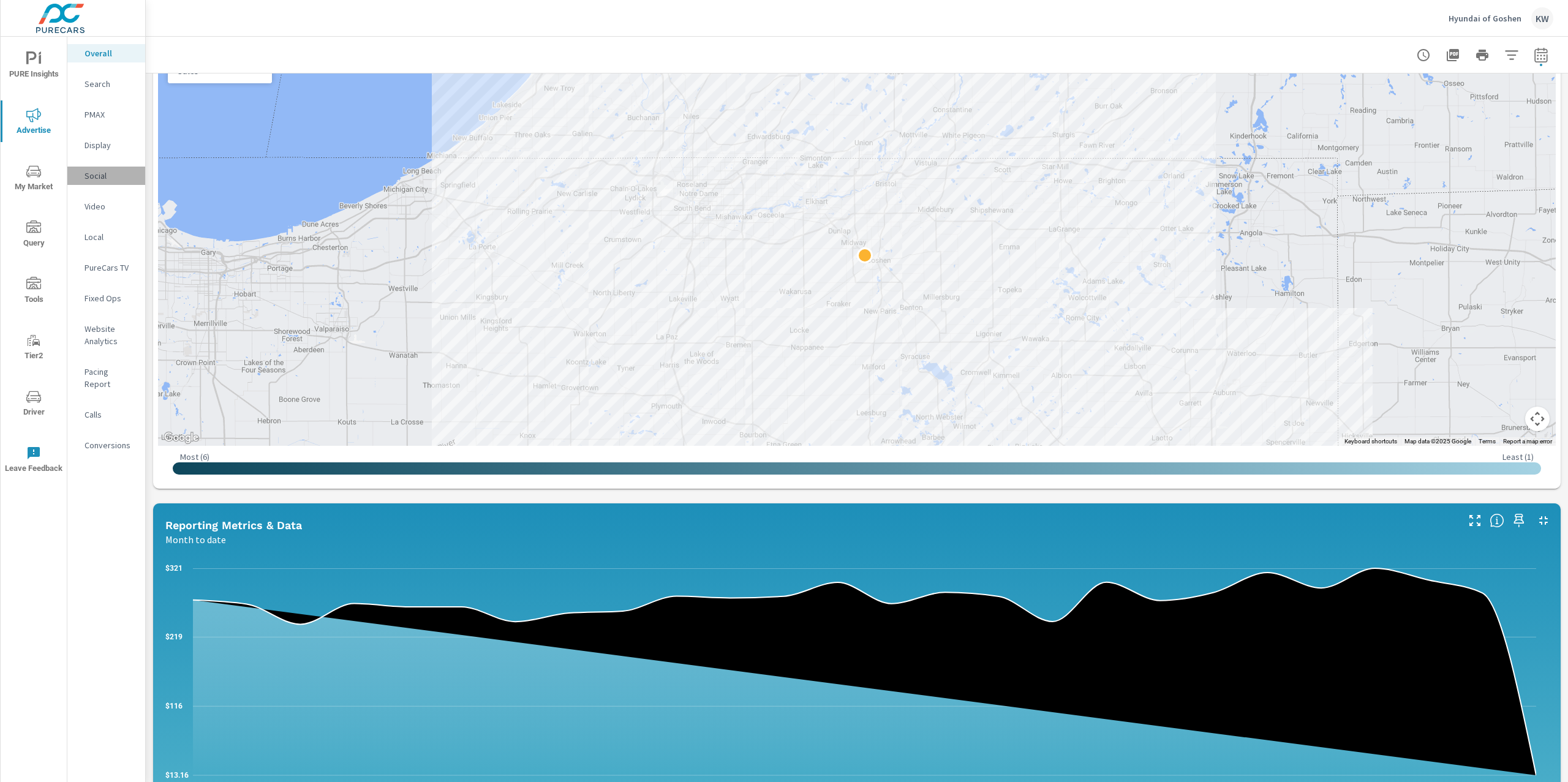
click at [120, 178] on p "Social" at bounding box center [109, 176] width 51 height 12
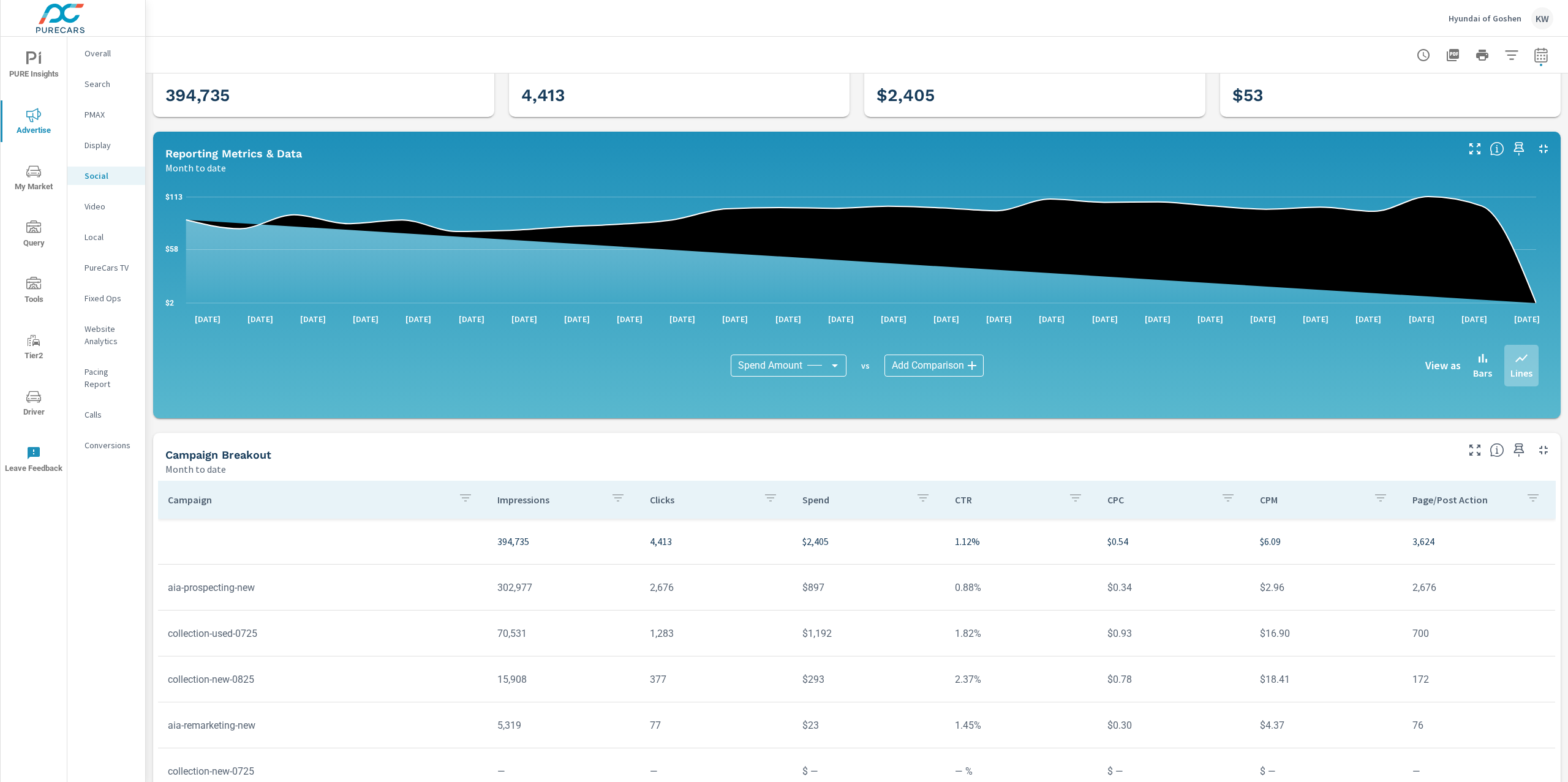
scroll to position [94, 0]
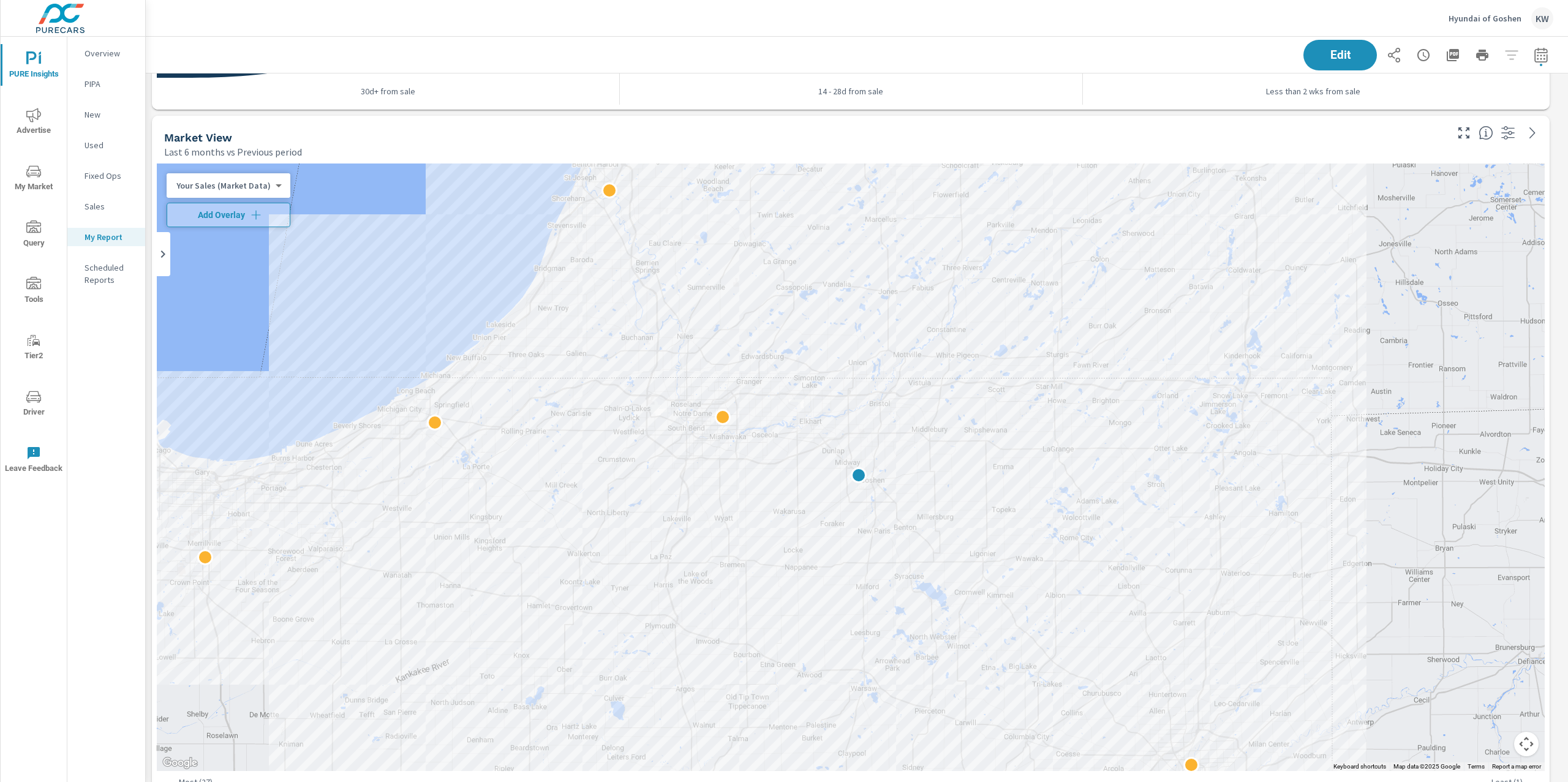
scroll to position [2824, 0]
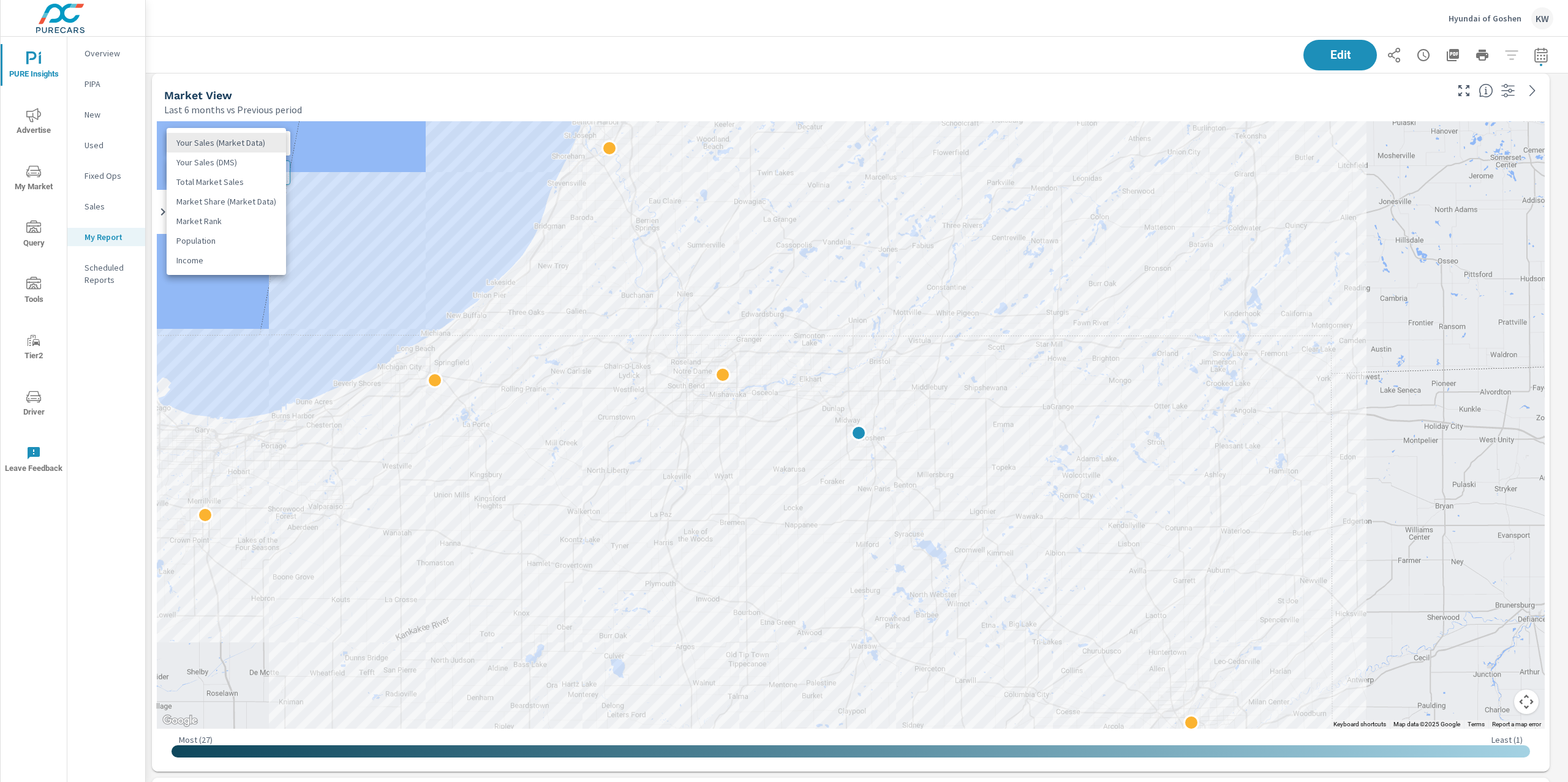
click at [271, 141] on body "PURE Insights Advertise My Market Query Tools Tier2 Driver Leave Feedback Overv…" at bounding box center [784, 391] width 1568 height 782
click at [230, 238] on li "Population" at bounding box center [226, 240] width 119 height 20
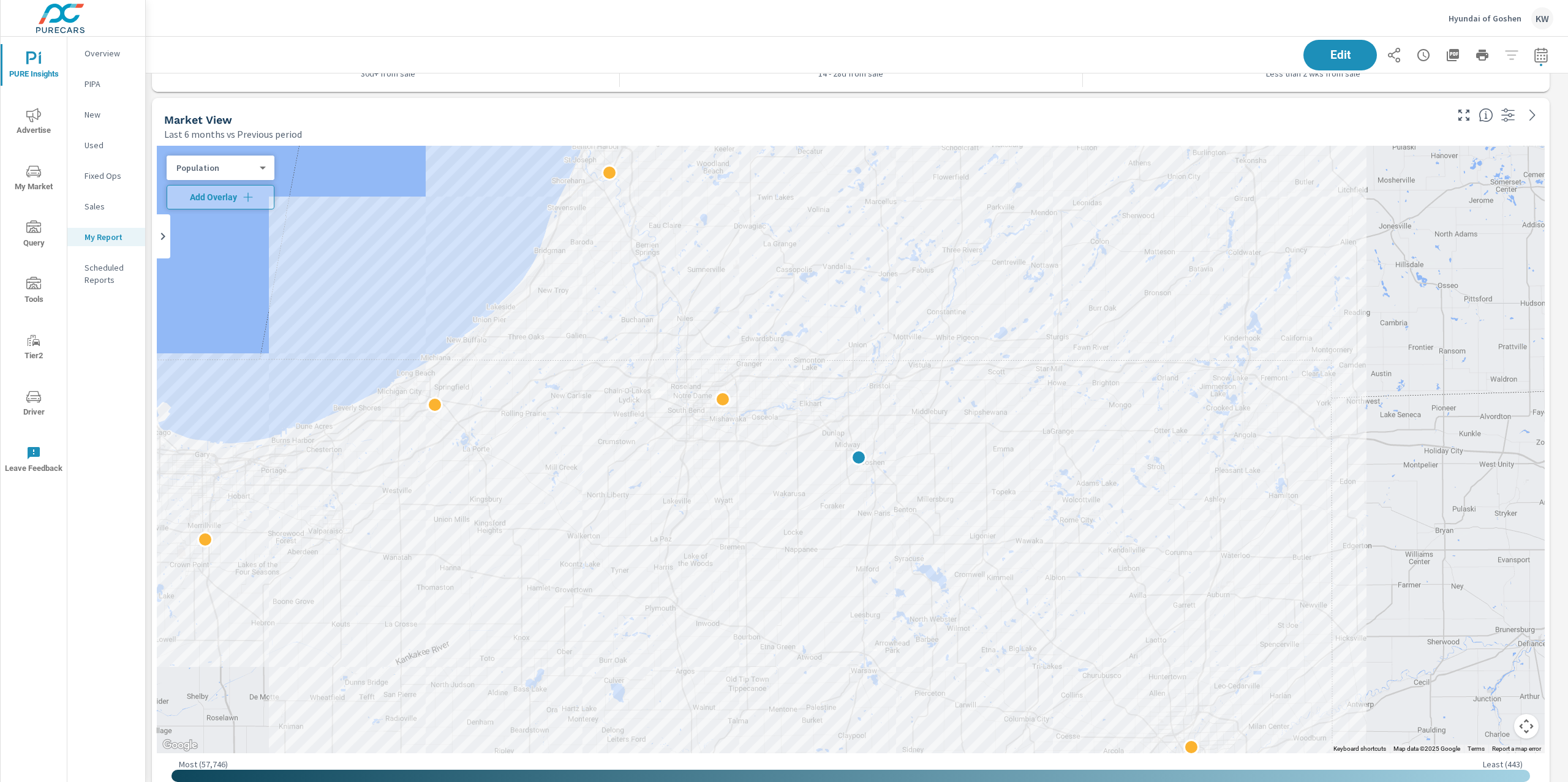
scroll to position [2813, 0]
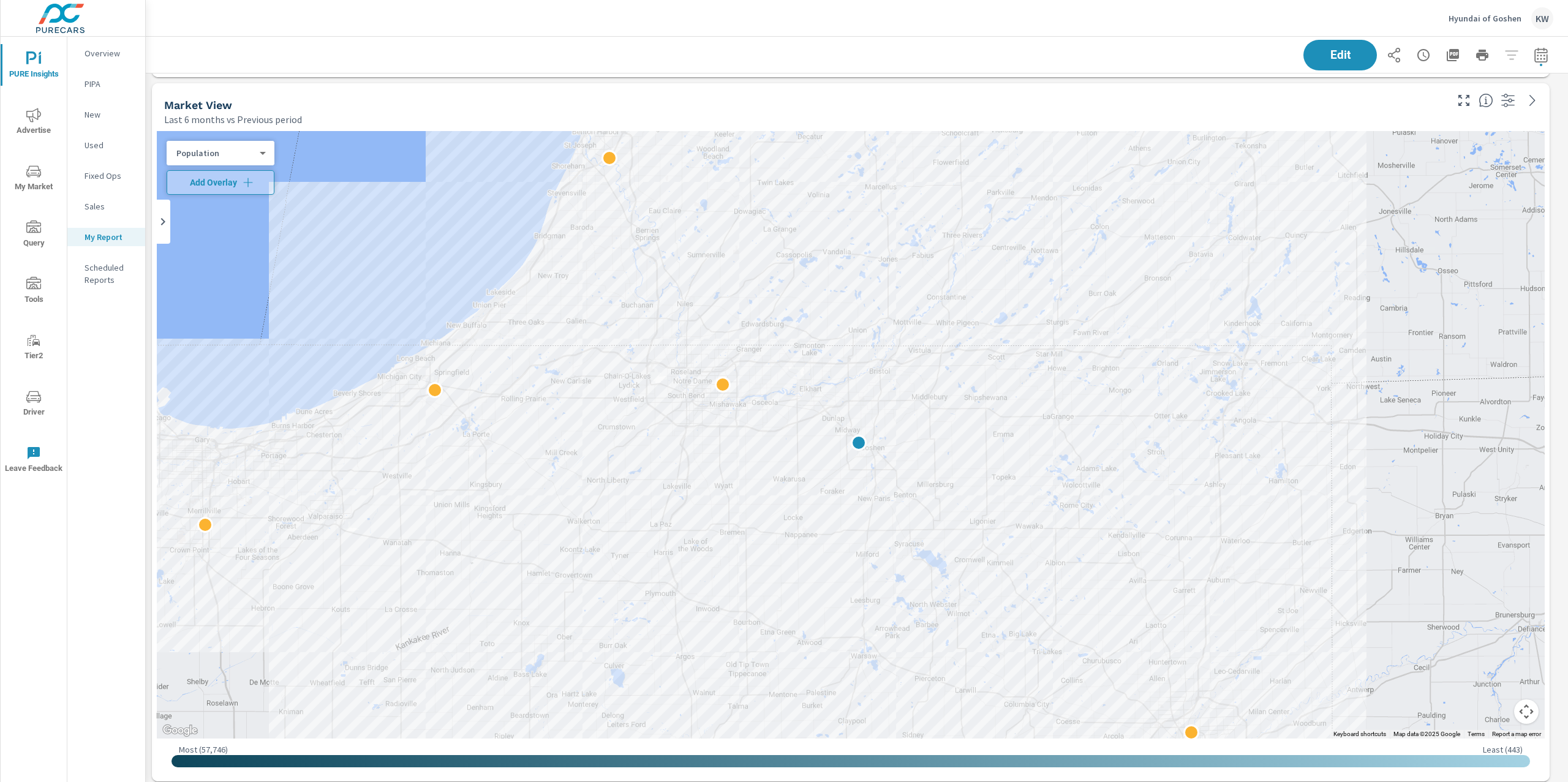
click at [261, 156] on body "PURE Insights Advertise My Market Query Tools Tier2 Driver Leave Feedback Overv…" at bounding box center [784, 391] width 1568 height 782
click at [220, 95] on li "Total Market Sales" at bounding box center [226, 94] width 119 height 20
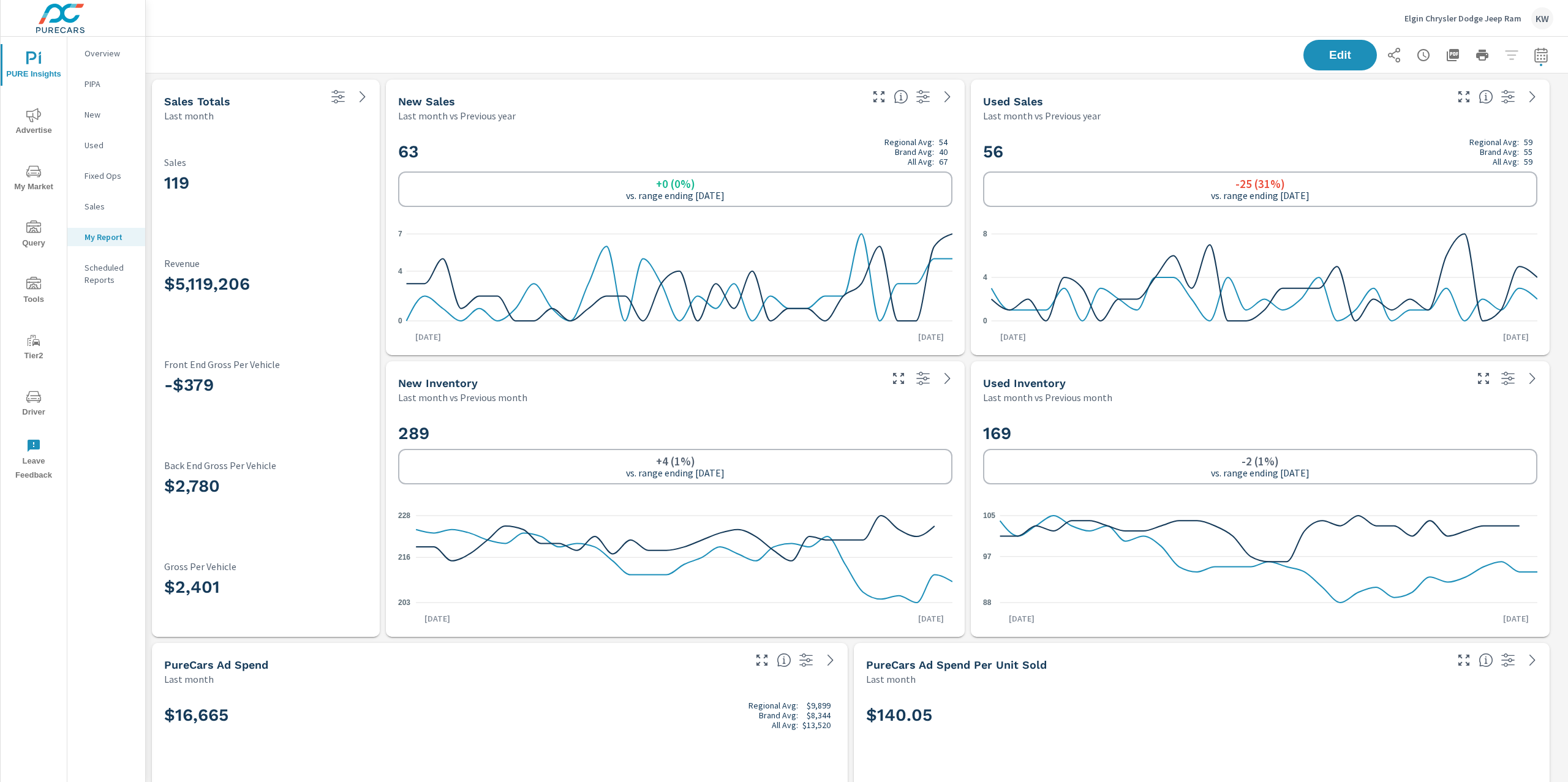
scroll to position [8060, 1435]
click at [1446, 16] on p "Elgin Chrysler Dodge Jeep Ram" at bounding box center [1463, 18] width 117 height 11
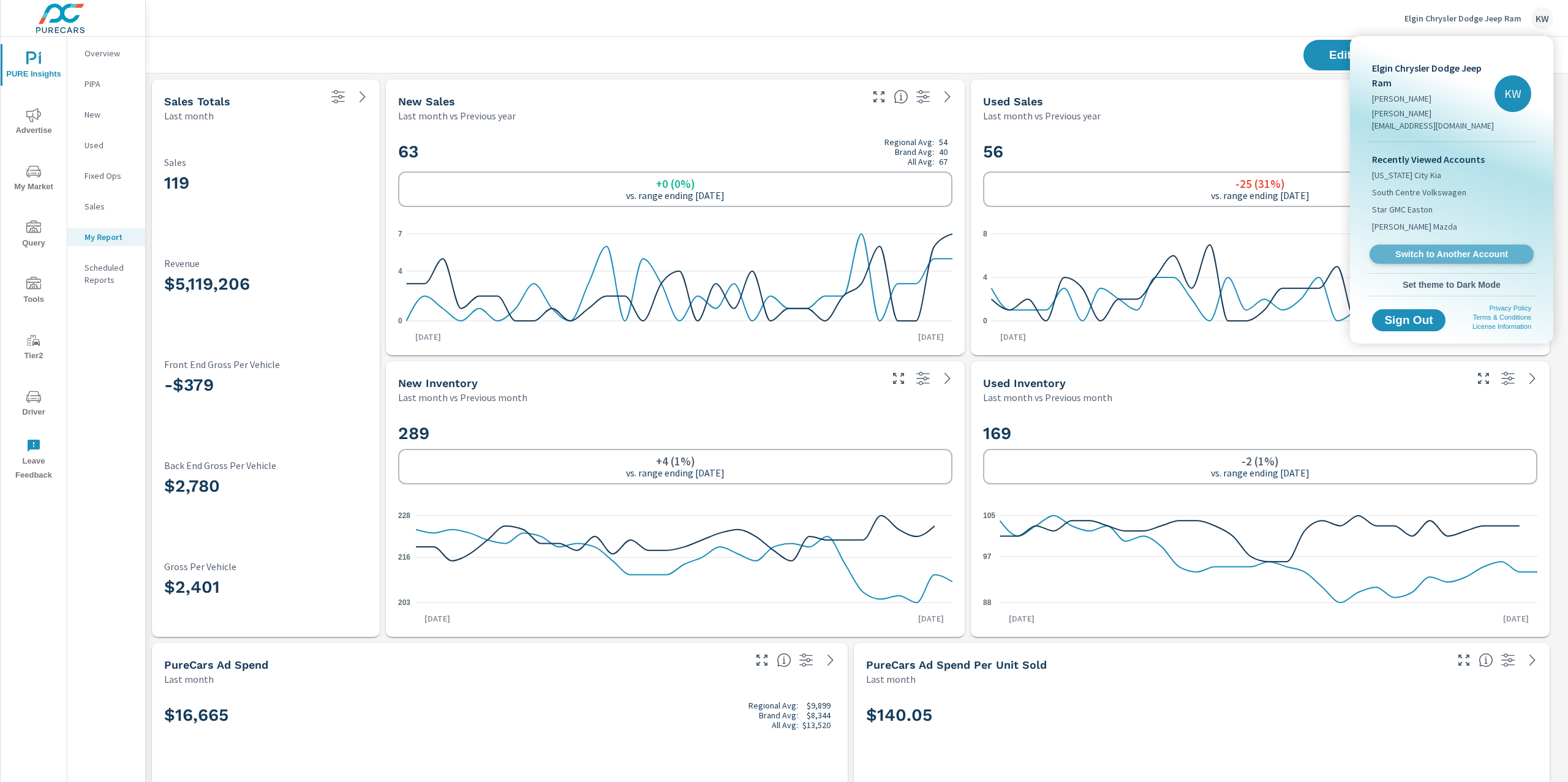
click at [1456, 249] on span "Switch to Another Account" at bounding box center [1451, 254] width 150 height 11
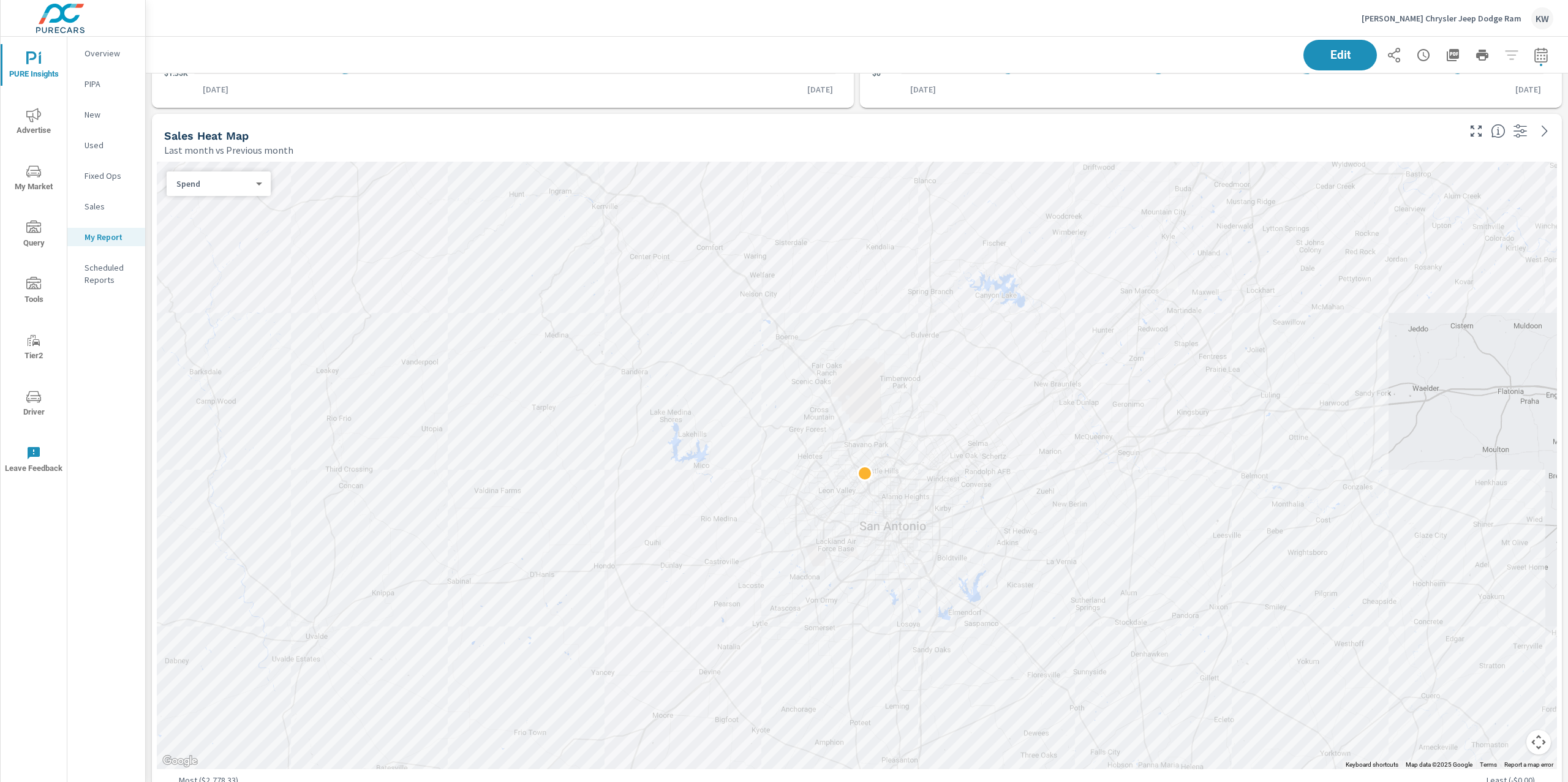
scroll to position [868, 0]
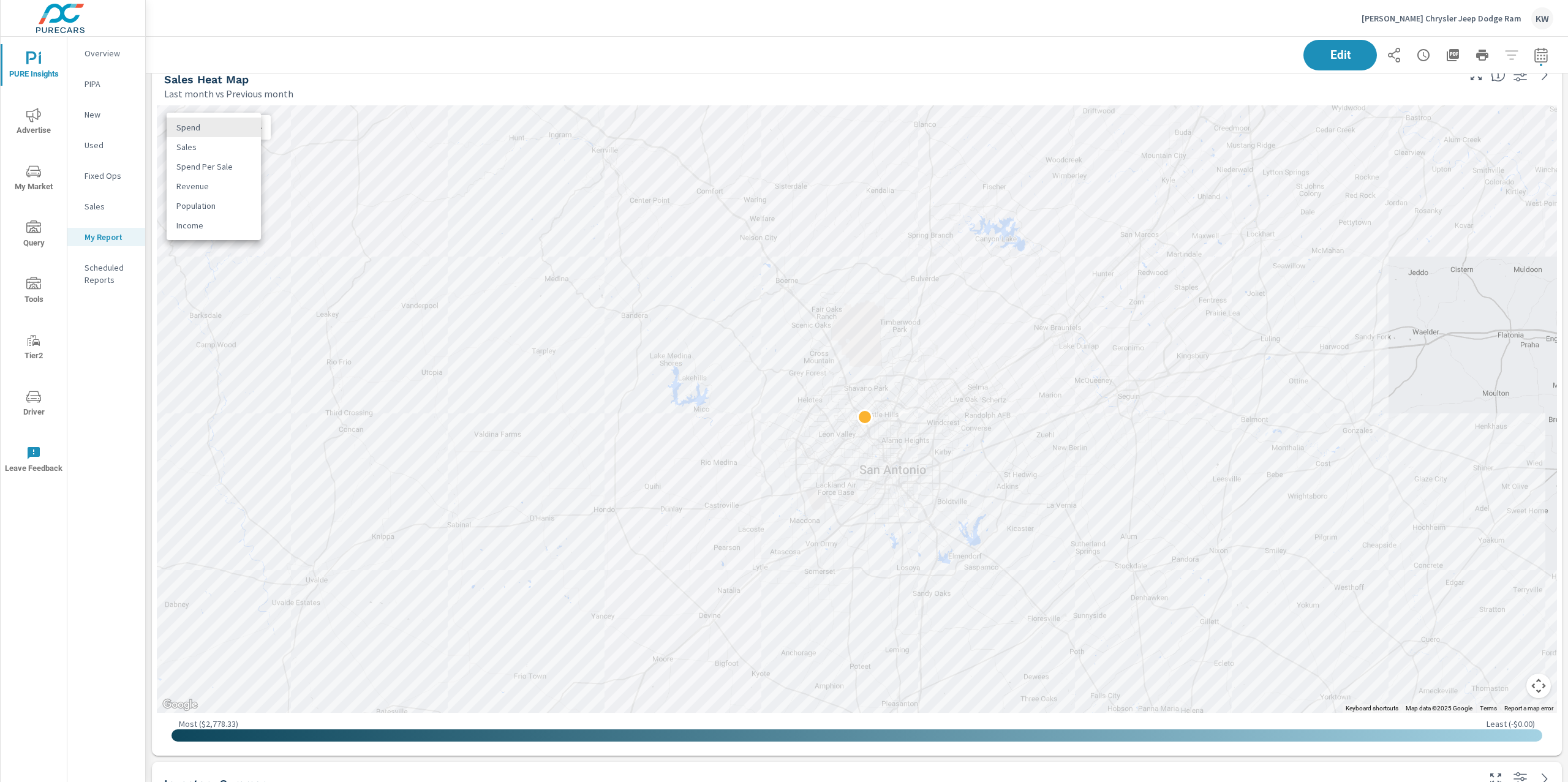
click at [248, 128] on body "PURE Insights Advertise My Market Query Tools Tier2 Driver Leave Feedback Overv…" at bounding box center [784, 391] width 1568 height 782
click at [226, 145] on li "Sales" at bounding box center [214, 147] width 94 height 20
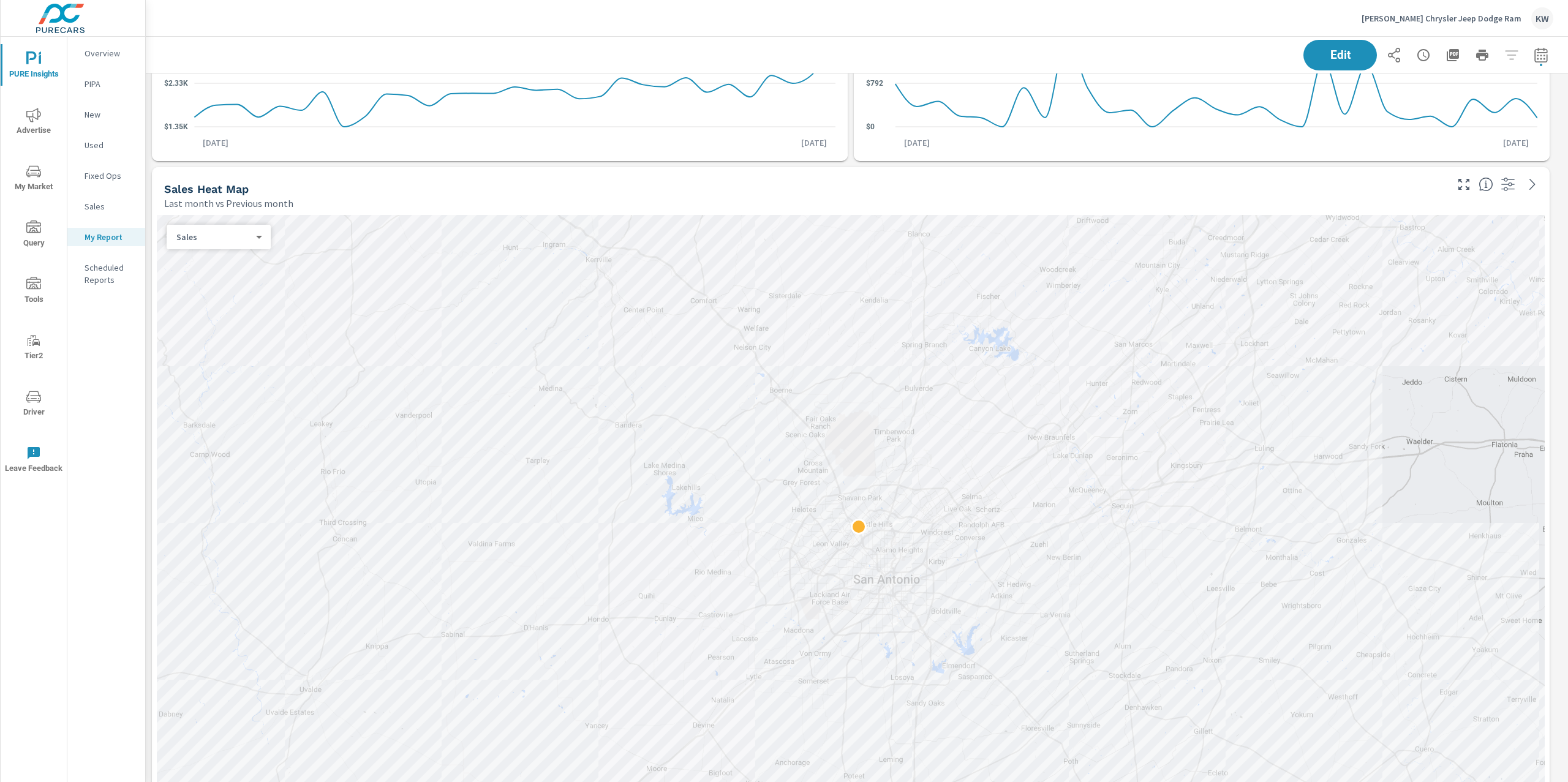
scroll to position [8624, 1435]
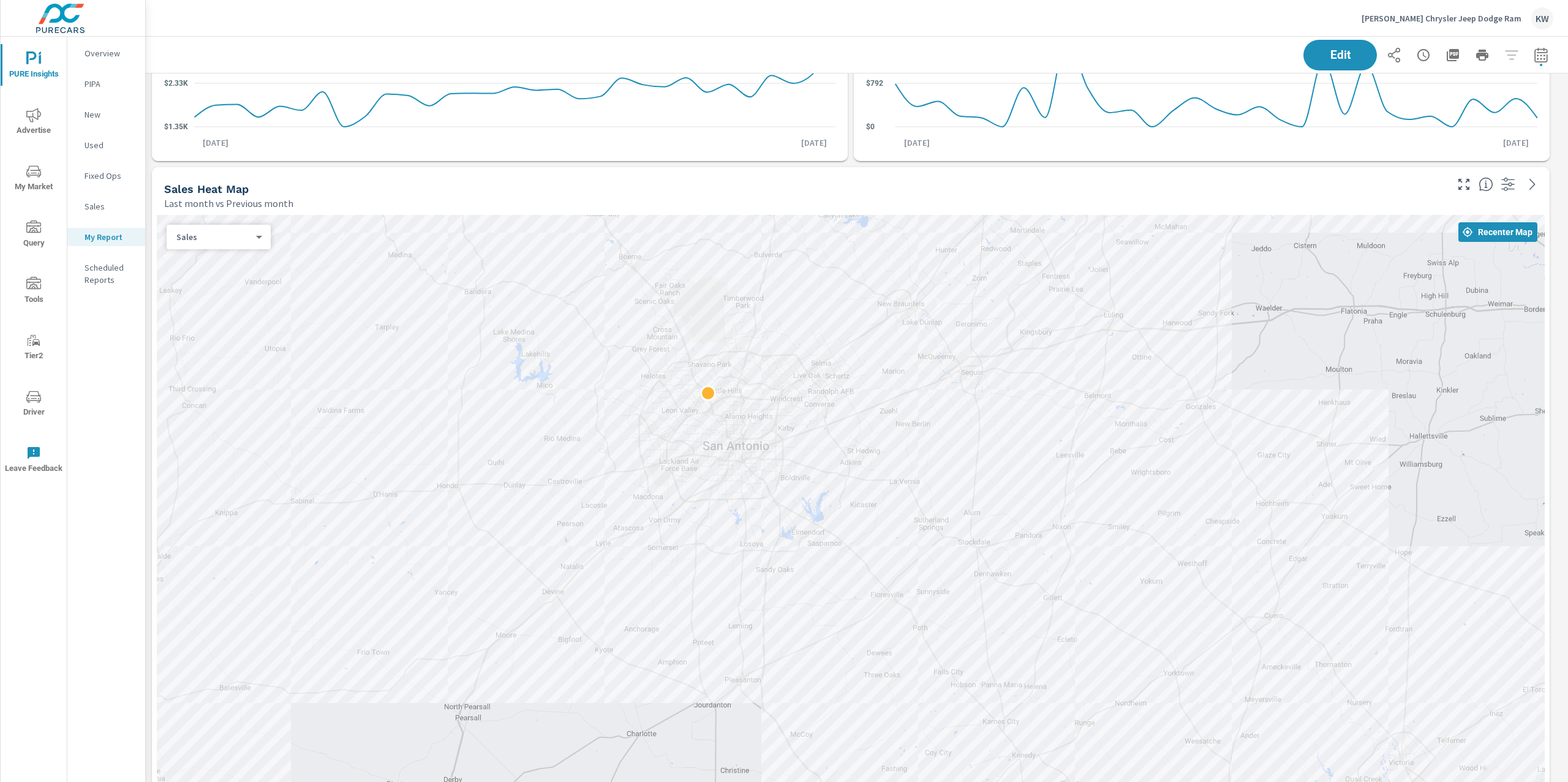
drag, startPoint x: 1150, startPoint y: 252, endPoint x: 1099, endPoint y: 255, distance: 51.1
click at [1099, 255] on div at bounding box center [851, 519] width 1387 height 608
click at [39, 117] on icon "nav menu" at bounding box center [34, 115] width 15 height 14
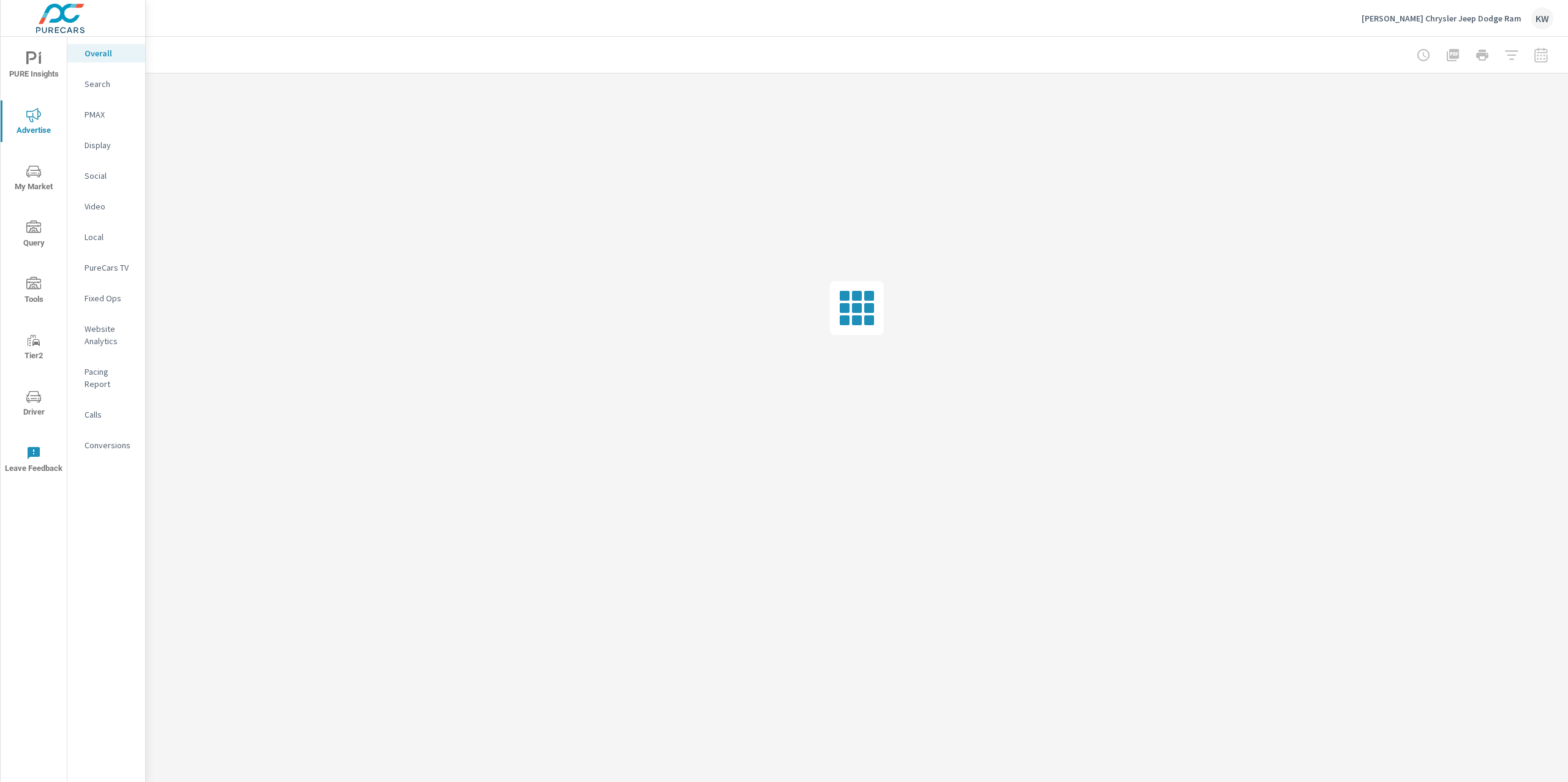
click at [1546, 53] on div at bounding box center [1482, 55] width 142 height 24
click at [1539, 56] on div at bounding box center [1482, 55] width 142 height 24
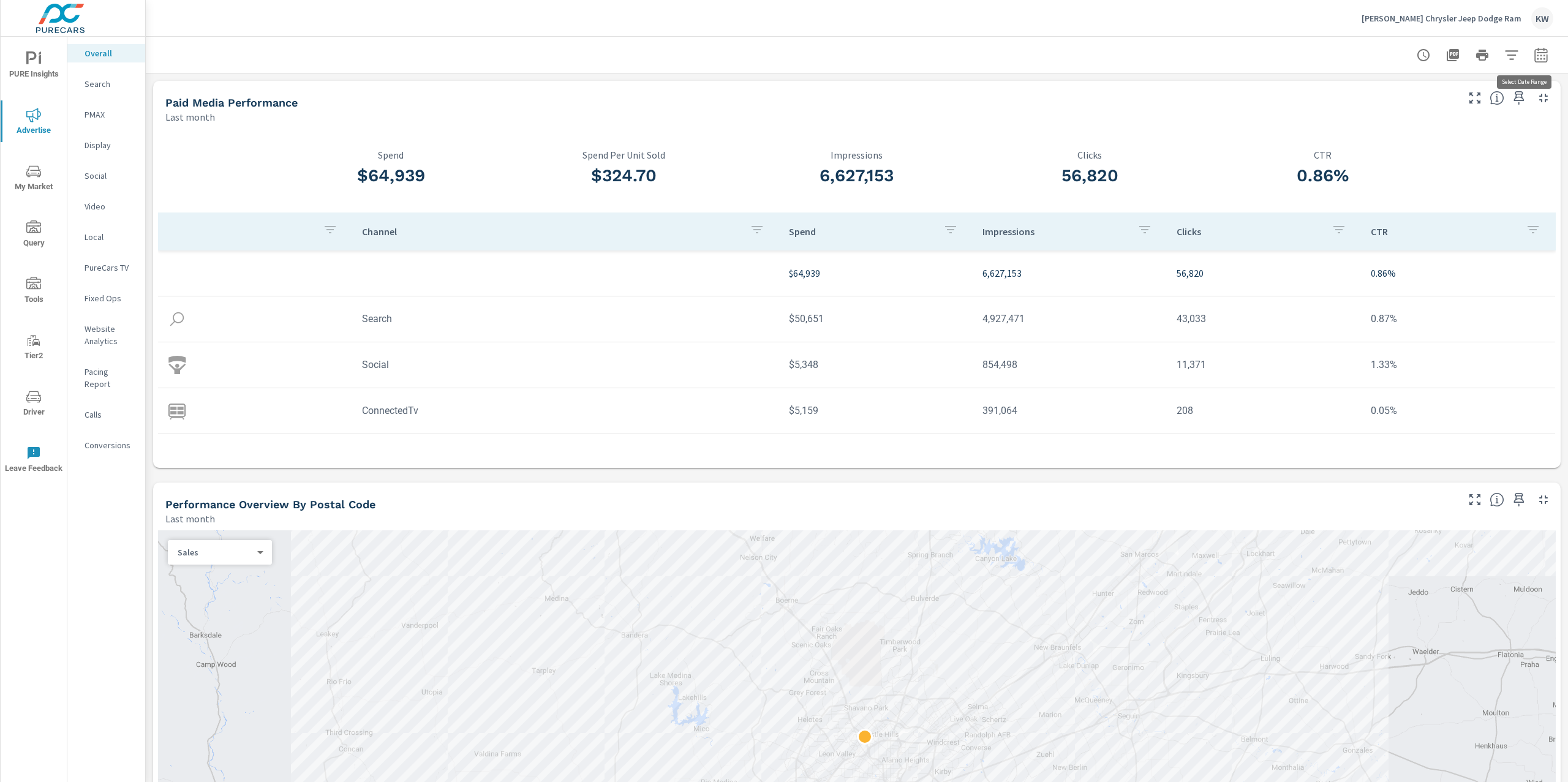
click at [1534, 53] on icon "button" at bounding box center [1541, 55] width 15 height 15
click at [1416, 103] on select "Custom Yesterday Last week Last 7 days Last 14 days Last 30 days Last 45 days L…" at bounding box center [1431, 106] width 123 height 24
click at [1369, 94] on select "Custom Yesterday Last week Last 7 days Last 14 days Last 30 days Last 45 days L…" at bounding box center [1431, 106] width 123 height 24
select select "Month to date"
click at [1388, 167] on span "Apply" at bounding box center [1404, 172] width 51 height 11
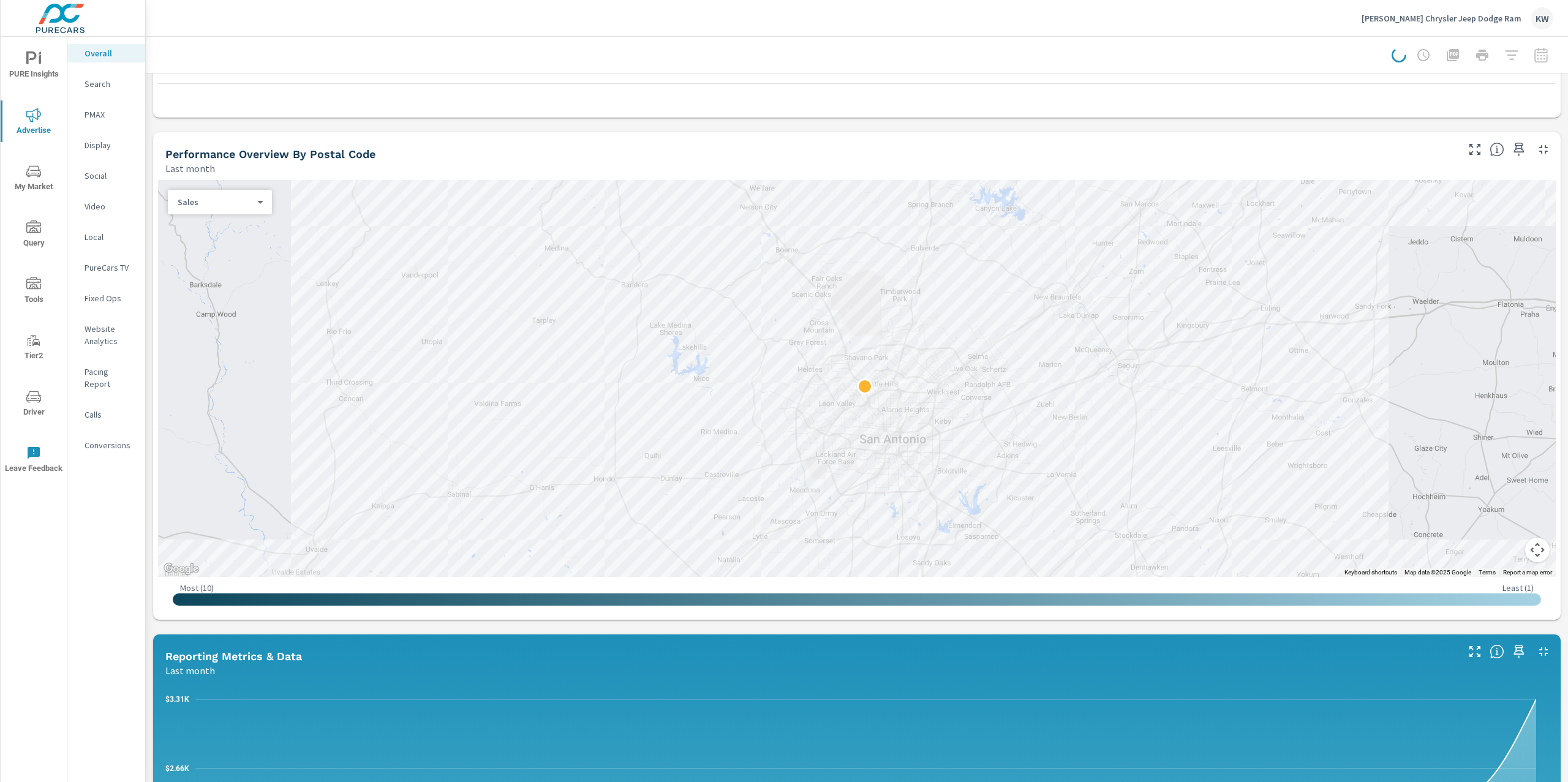
scroll to position [361, 0]
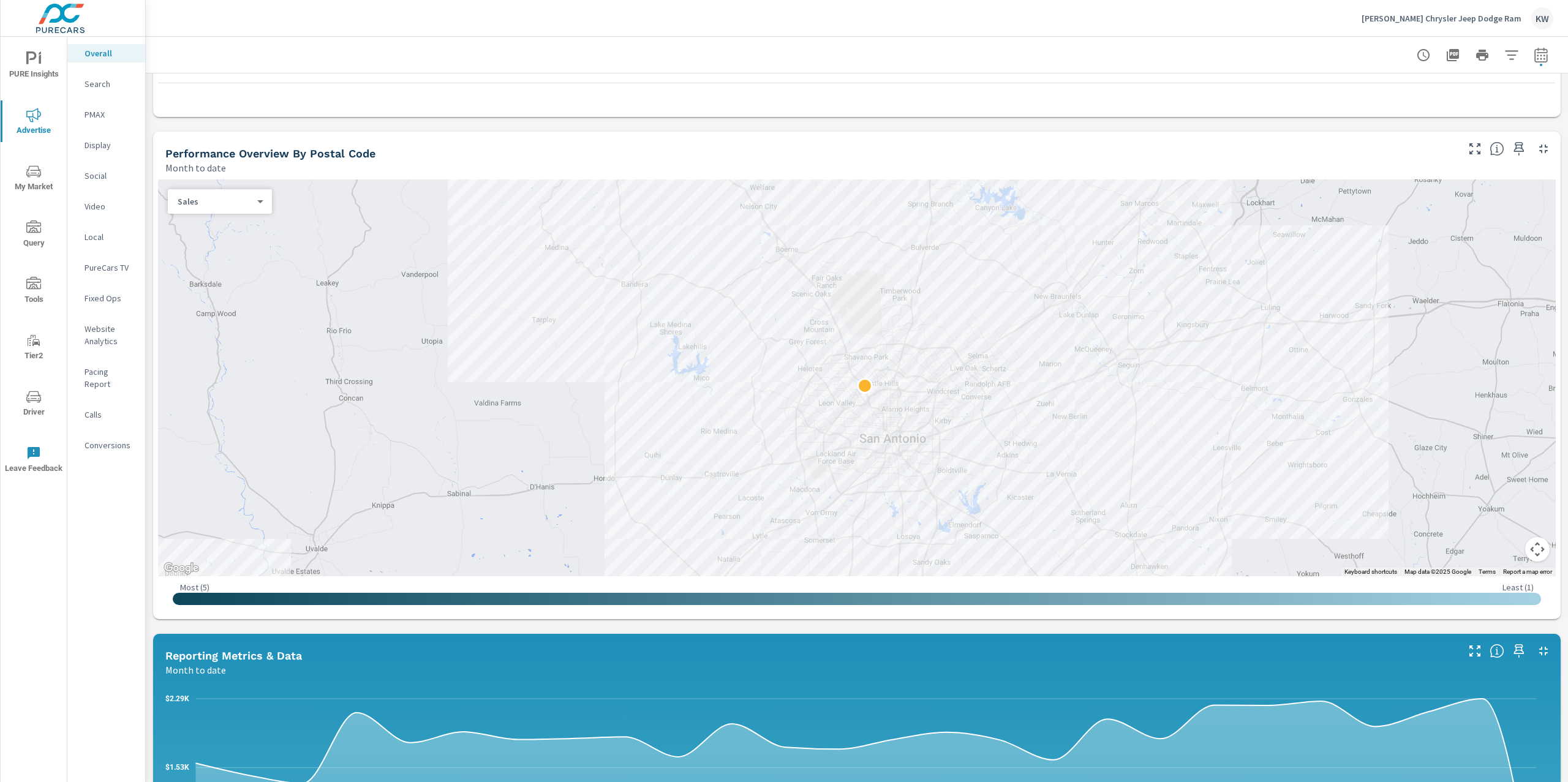
scroll to position [356, 0]
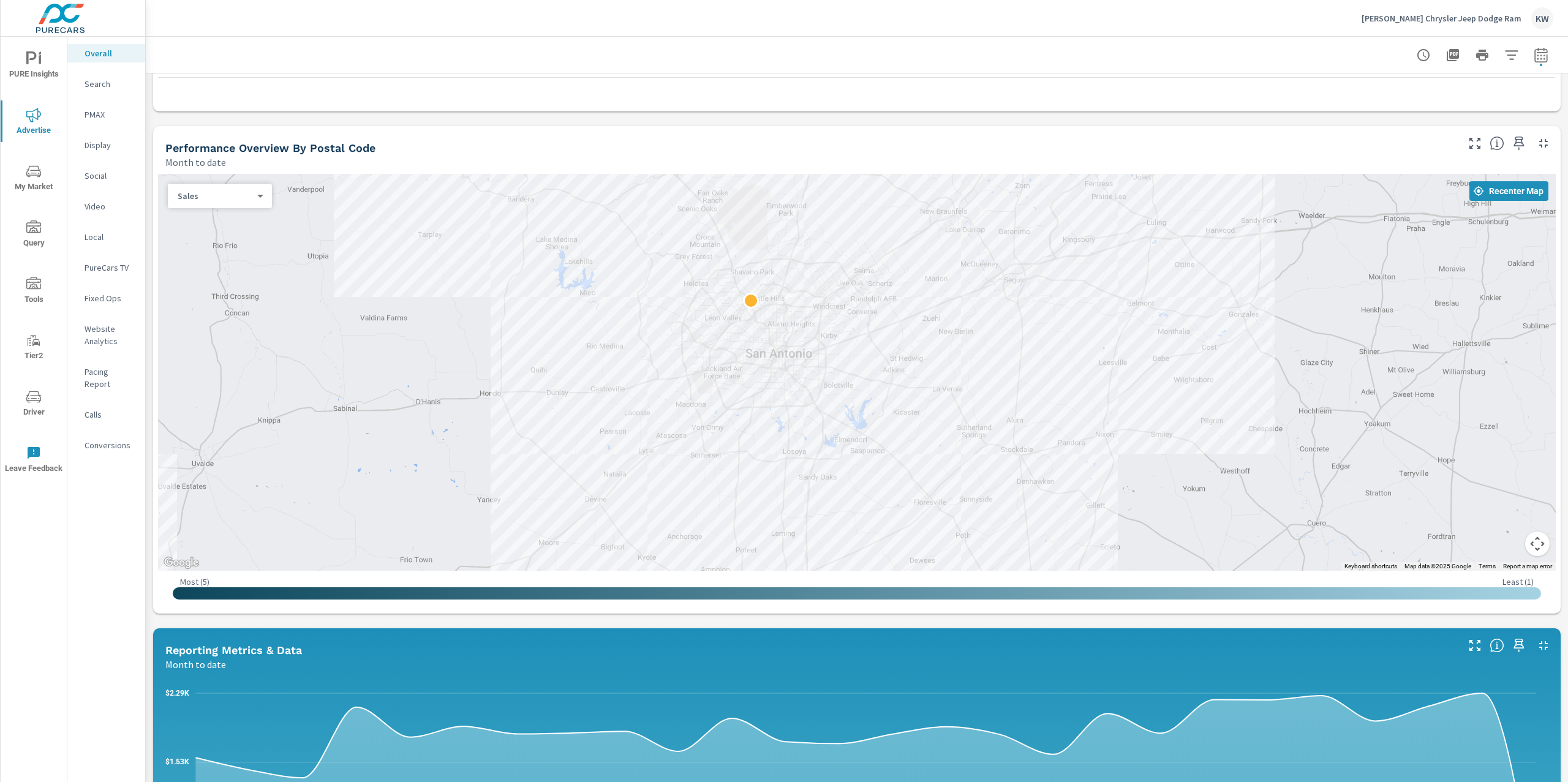
drag, startPoint x: 1262, startPoint y: 389, endPoint x: 1150, endPoint y: 304, distance: 140.6
click at [1150, 304] on div at bounding box center [1331, 624] width 1176 height 661
click at [42, 73] on span "PURE Insights" at bounding box center [33, 66] width 59 height 30
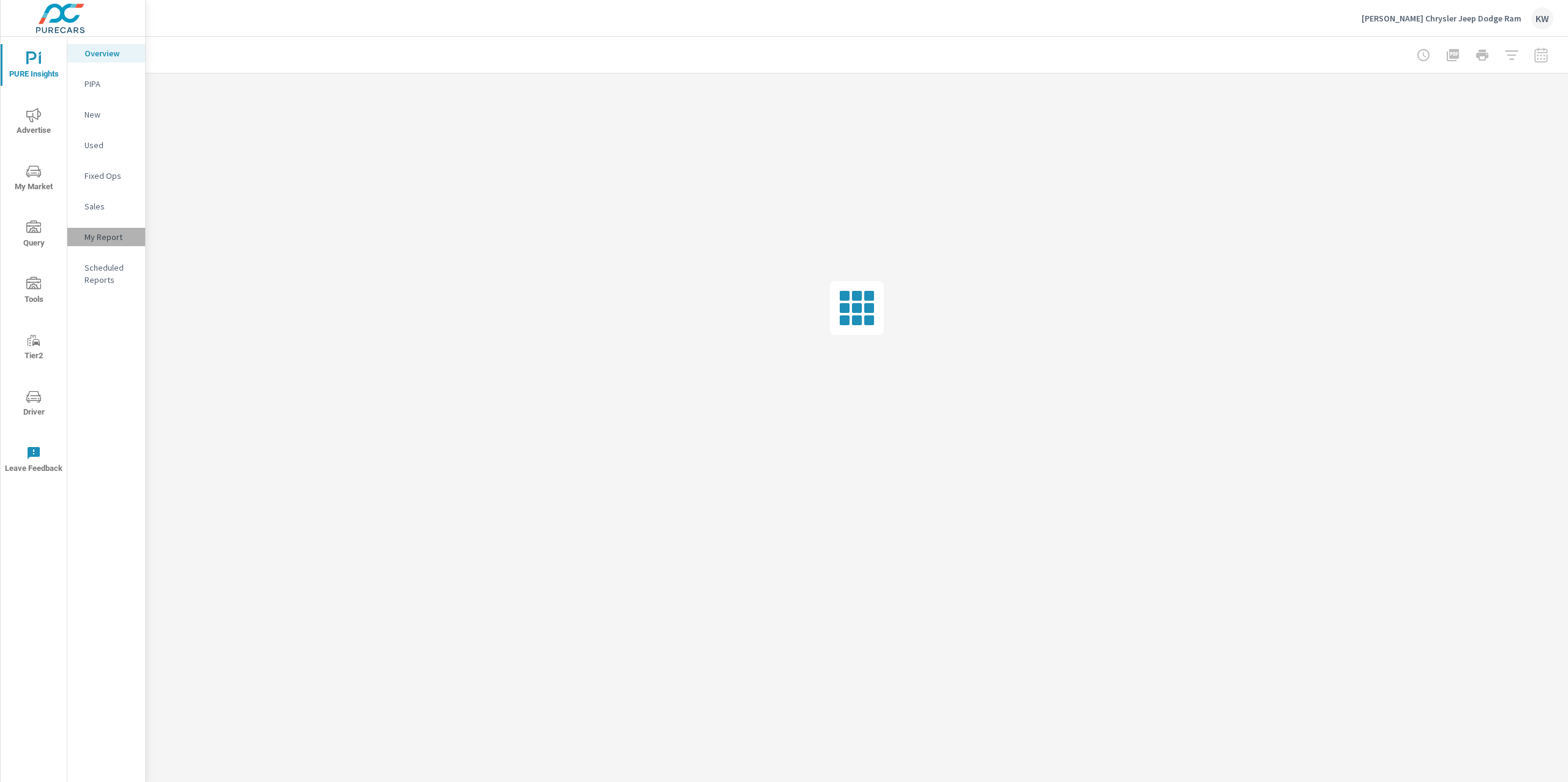
click at [97, 235] on p "My Report" at bounding box center [109, 237] width 51 height 12
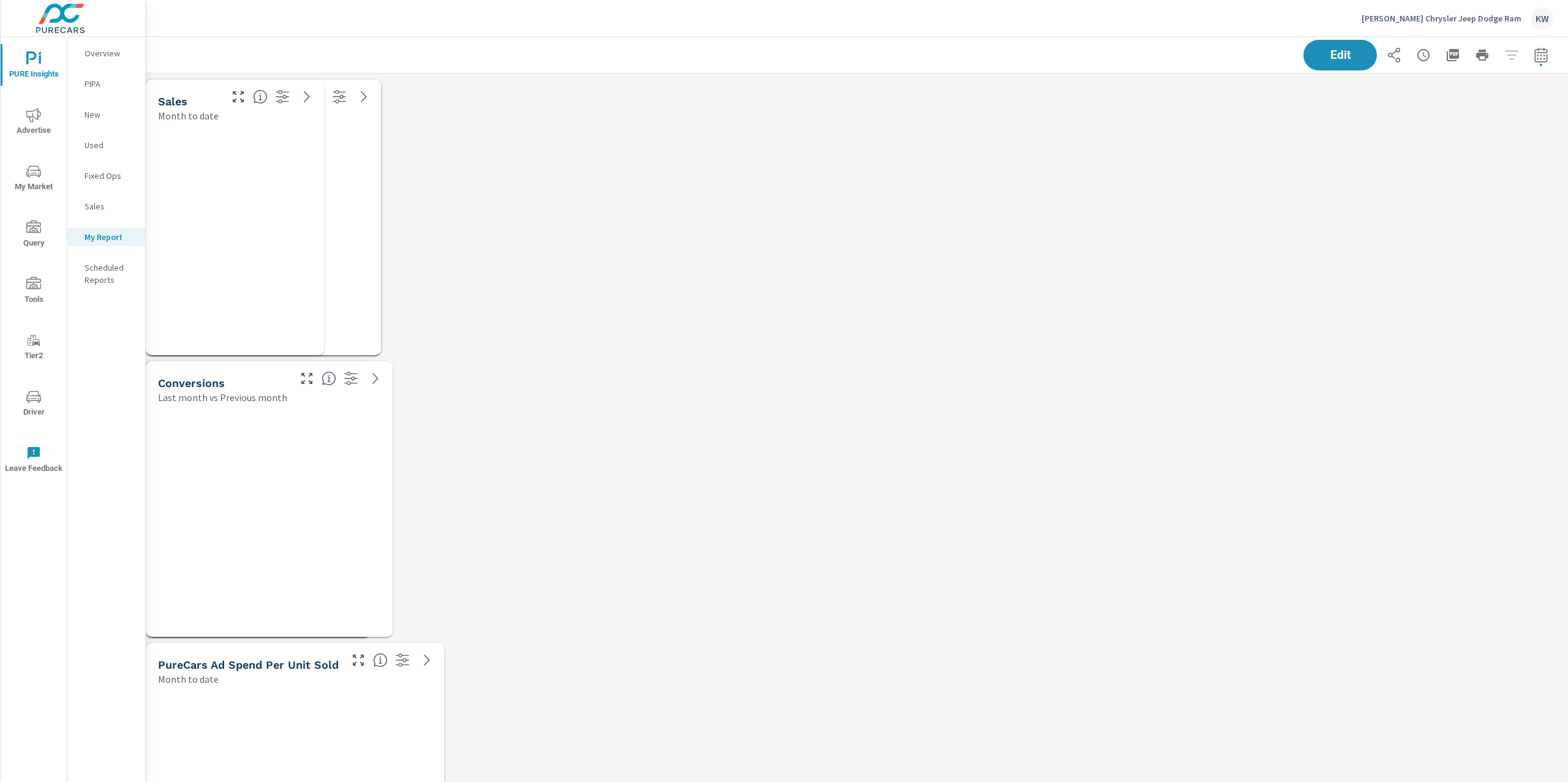
scroll to position [5, 6]
click at [1535, 56] on icon "button" at bounding box center [1540, 55] width 13 height 15
click at [1462, 106] on select "Custom Yesterday Last week Last 7 days Last 14 days Last 30 days Last 45 days L…" at bounding box center [1431, 106] width 123 height 24
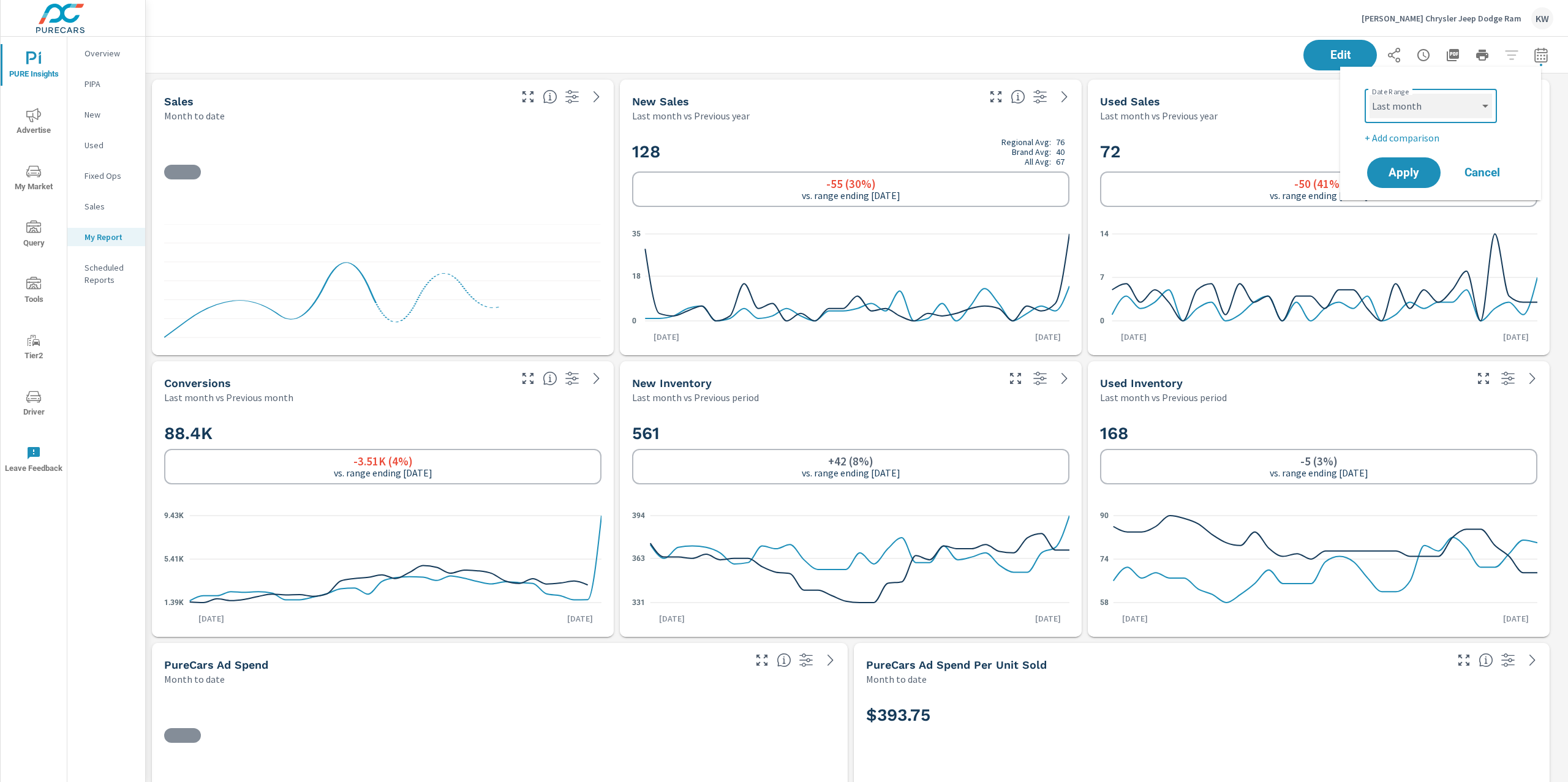
click at [1369, 94] on select "Custom Yesterday Last week Last 7 days Last 14 days Last 30 days Last 45 days L…" at bounding box center [1431, 106] width 123 height 24
click at [1408, 167] on span "Apply" at bounding box center [1404, 172] width 51 height 11
select select "Last month"
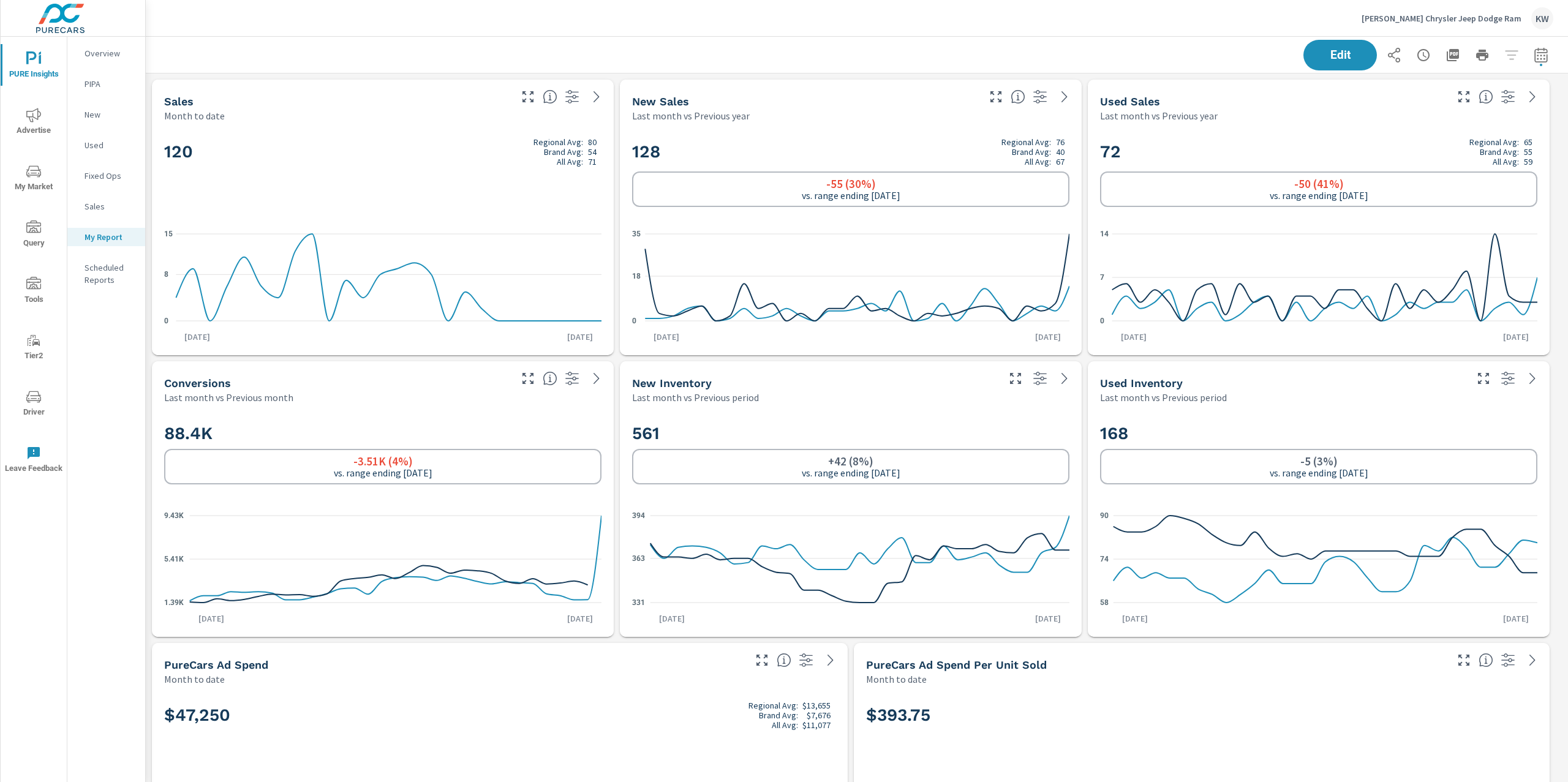
scroll to position [8624, 1435]
click at [1534, 52] on icon "button" at bounding box center [1541, 55] width 15 height 15
select select "Last month"
click at [1404, 172] on span "Apply" at bounding box center [1404, 172] width 51 height 11
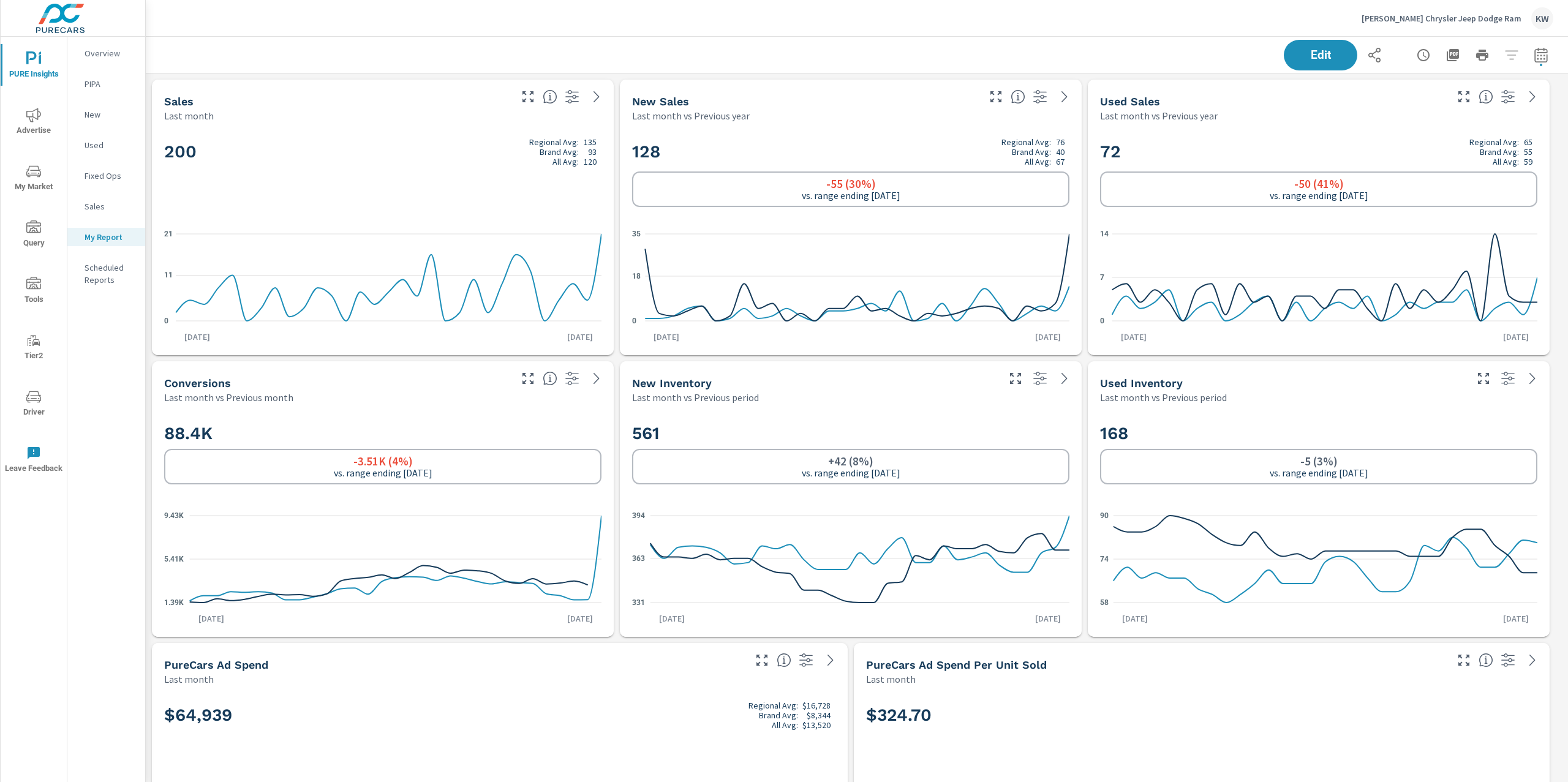
scroll to position [8624, 1435]
